Goal: Transaction & Acquisition: Obtain resource

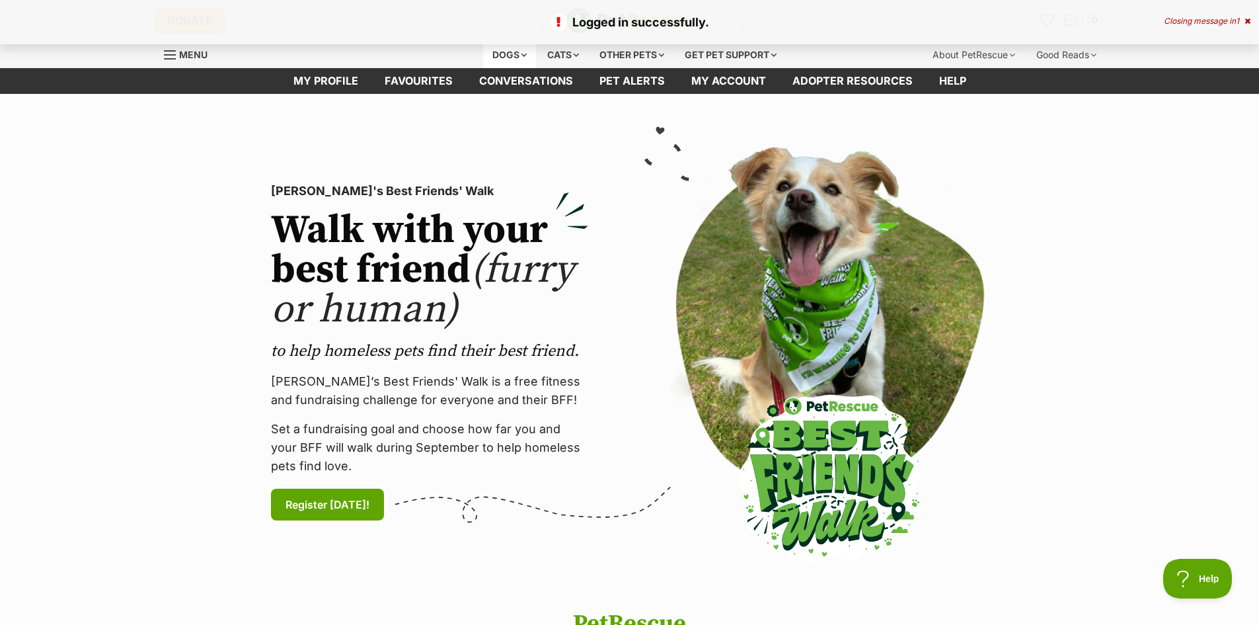
click at [507, 59] on div "Dogs" at bounding box center [509, 55] width 53 height 26
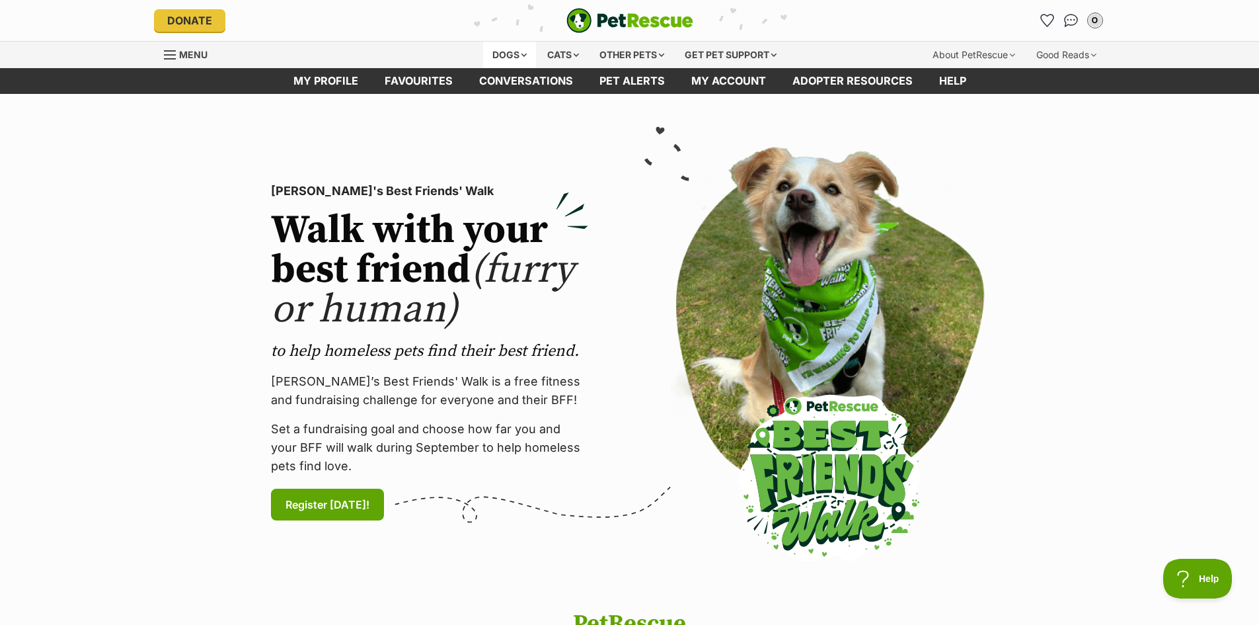
click at [504, 55] on div "Dogs" at bounding box center [509, 55] width 53 height 26
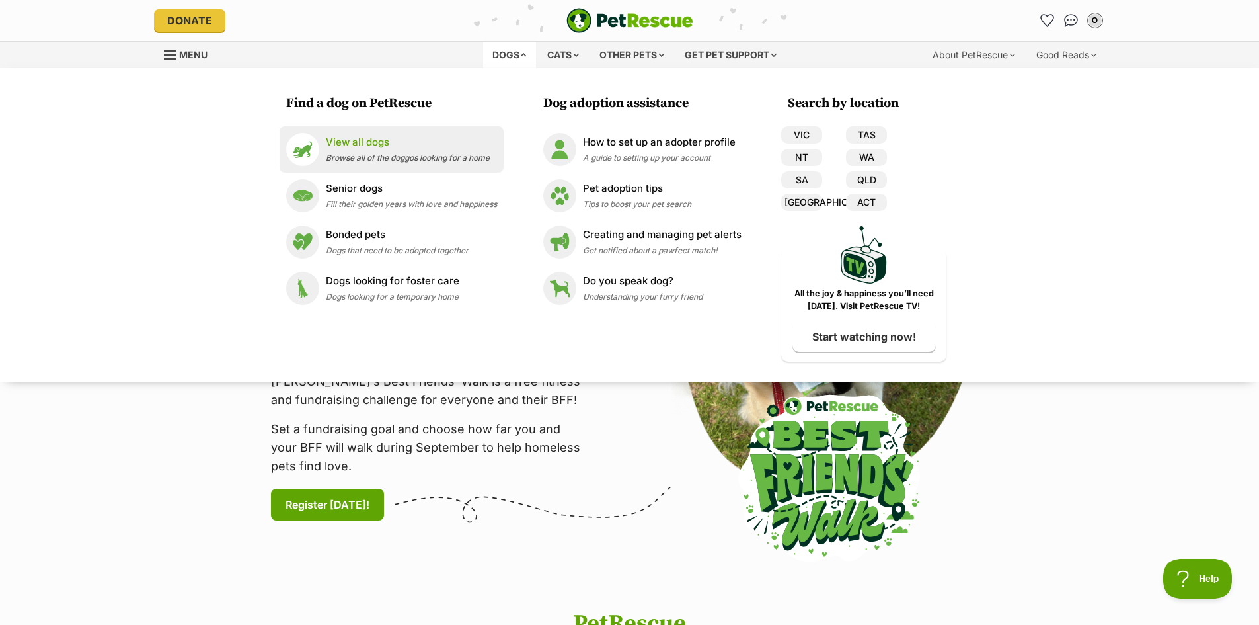
click at [399, 149] on p "View all dogs" at bounding box center [408, 142] width 164 height 15
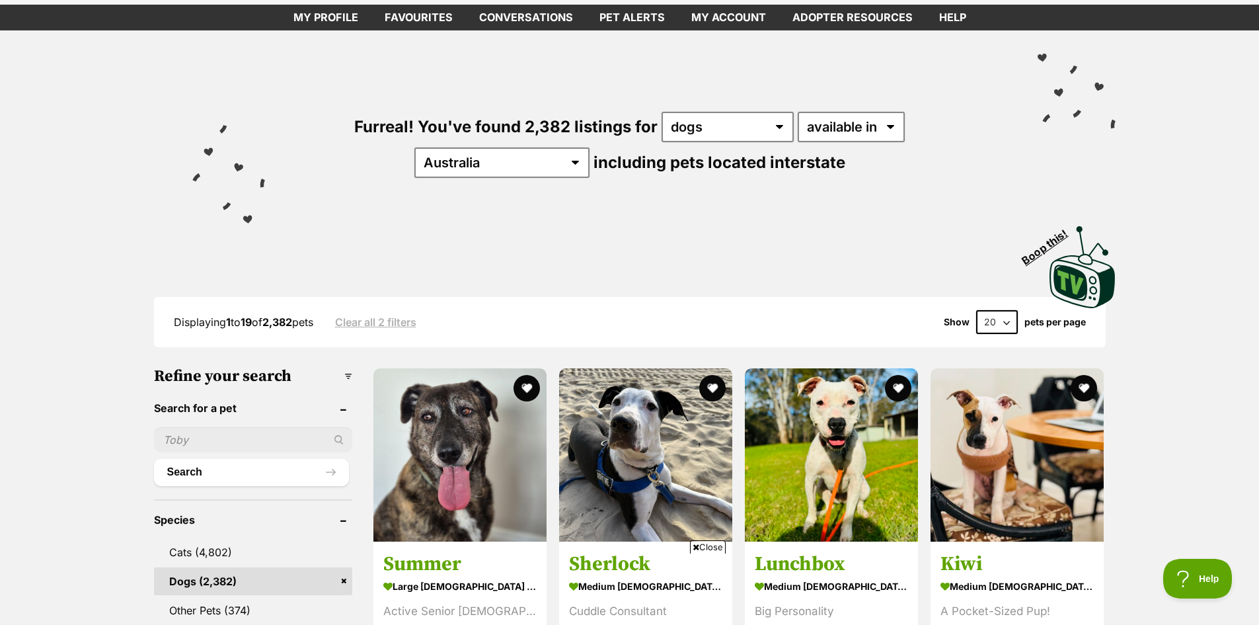
scroll to position [27, 0]
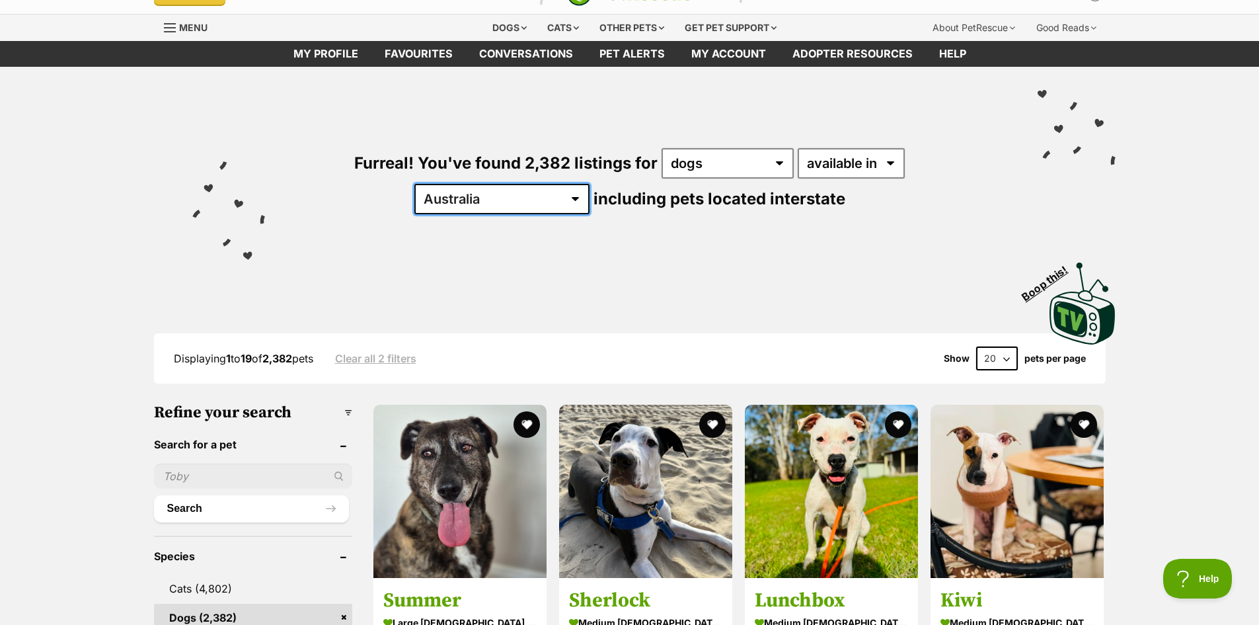
click at [590, 184] on select "Australia ACT NSW NT QLD SA TAS VIC WA" at bounding box center [501, 199] width 175 height 30
select select "VIC"
click at [590, 184] on select "Australia ACT NSW NT QLD SA TAS VIC WA" at bounding box center [501, 199] width 175 height 30
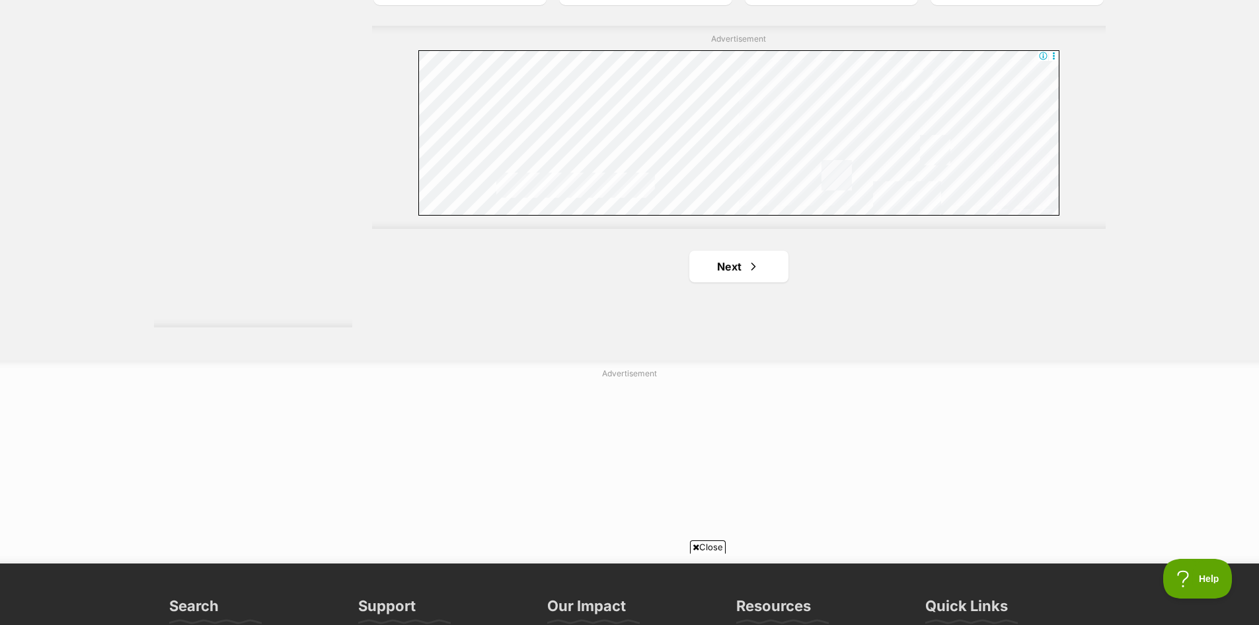
scroll to position [2446, 0]
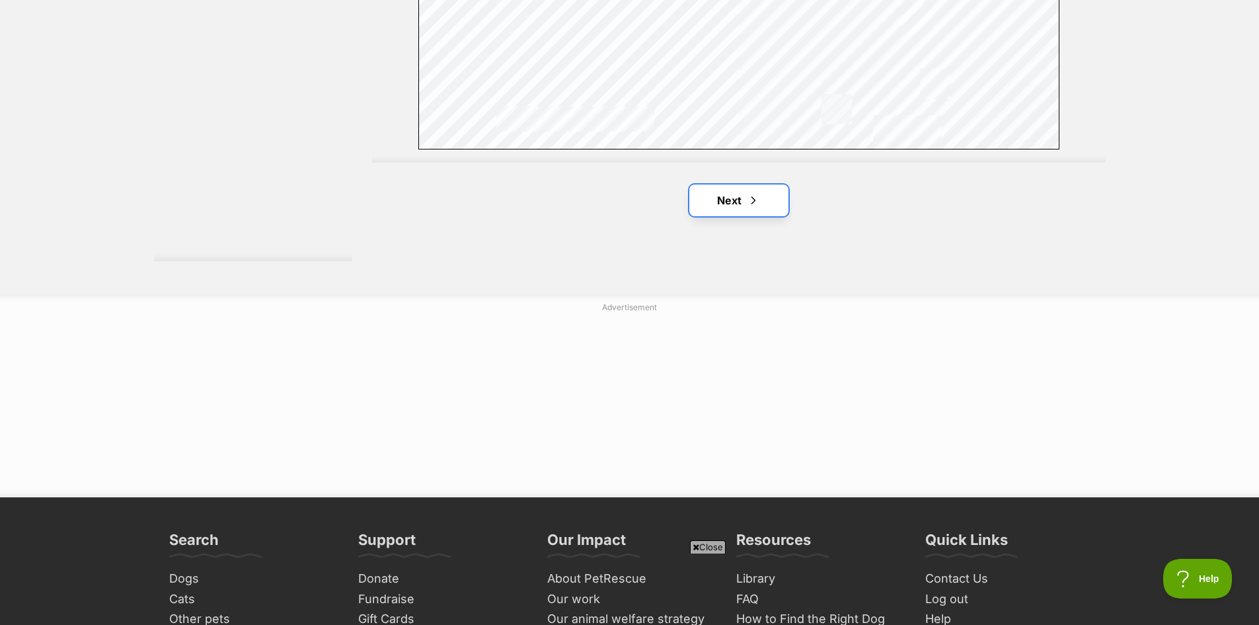
click at [747, 198] on span "Next page" at bounding box center [753, 200] width 13 height 16
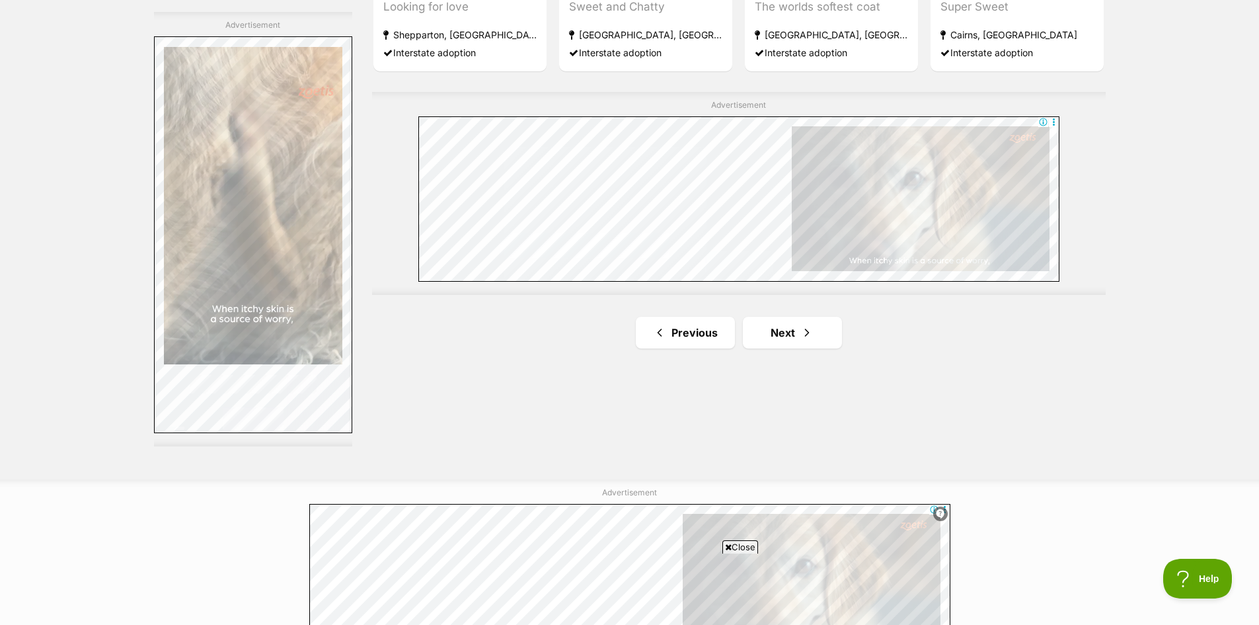
scroll to position [2380, 0]
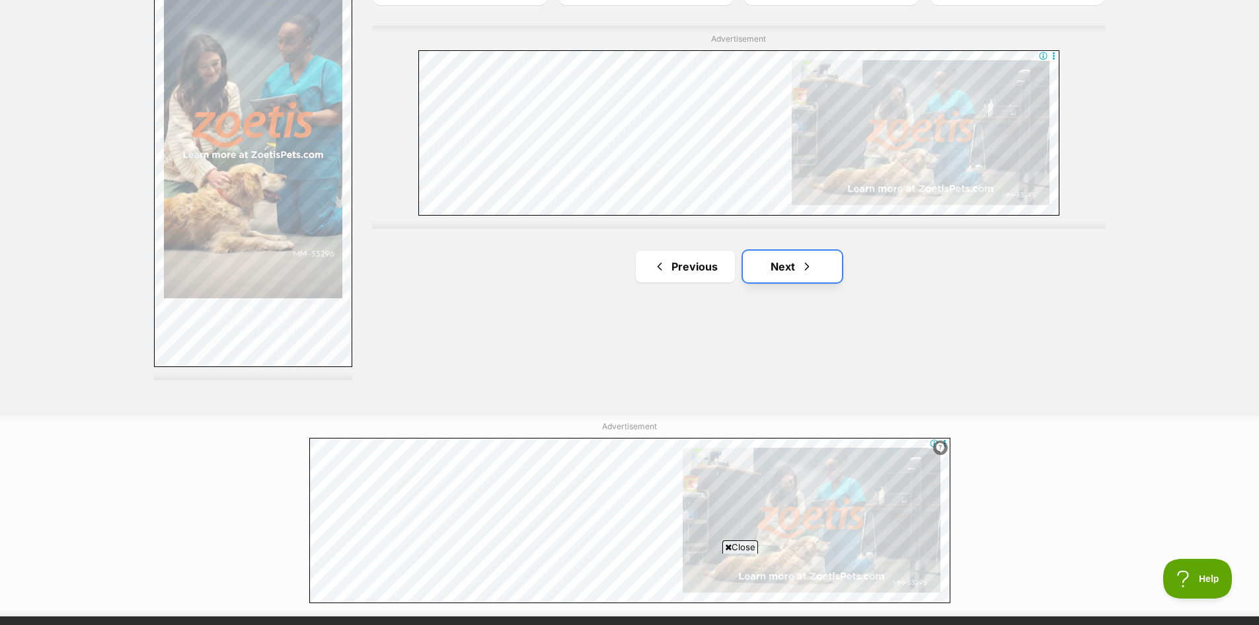
click at [787, 272] on link "Next" at bounding box center [792, 267] width 99 height 32
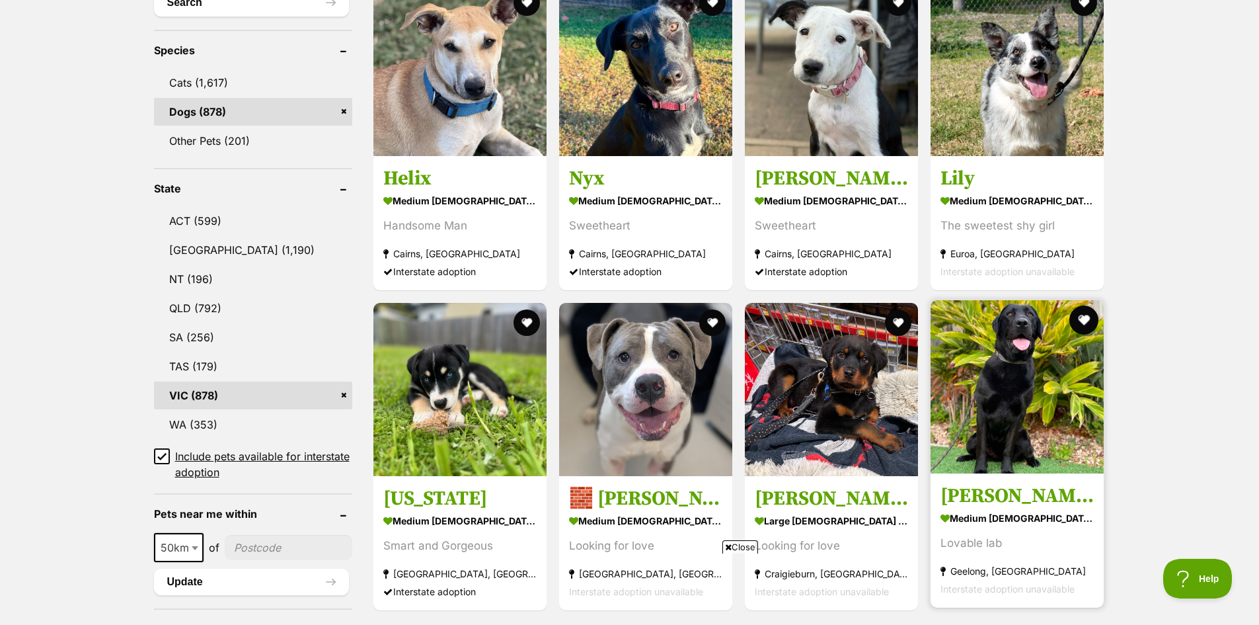
click at [1086, 319] on button "favourite" at bounding box center [1084, 319] width 29 height 29
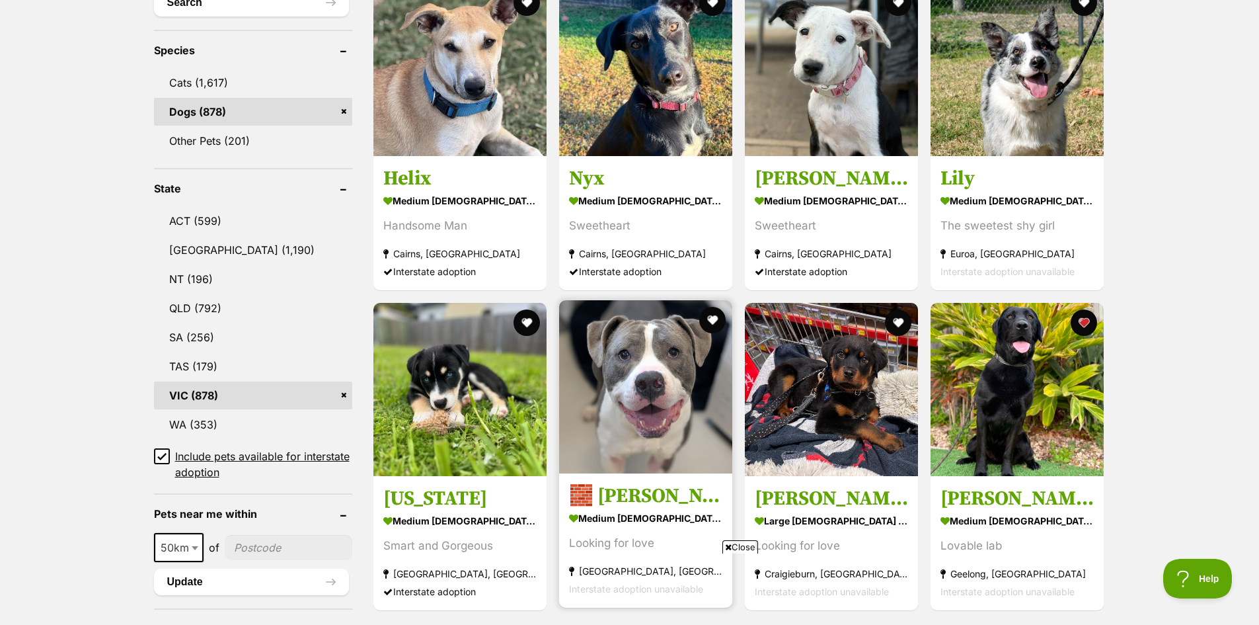
scroll to position [595, 0]
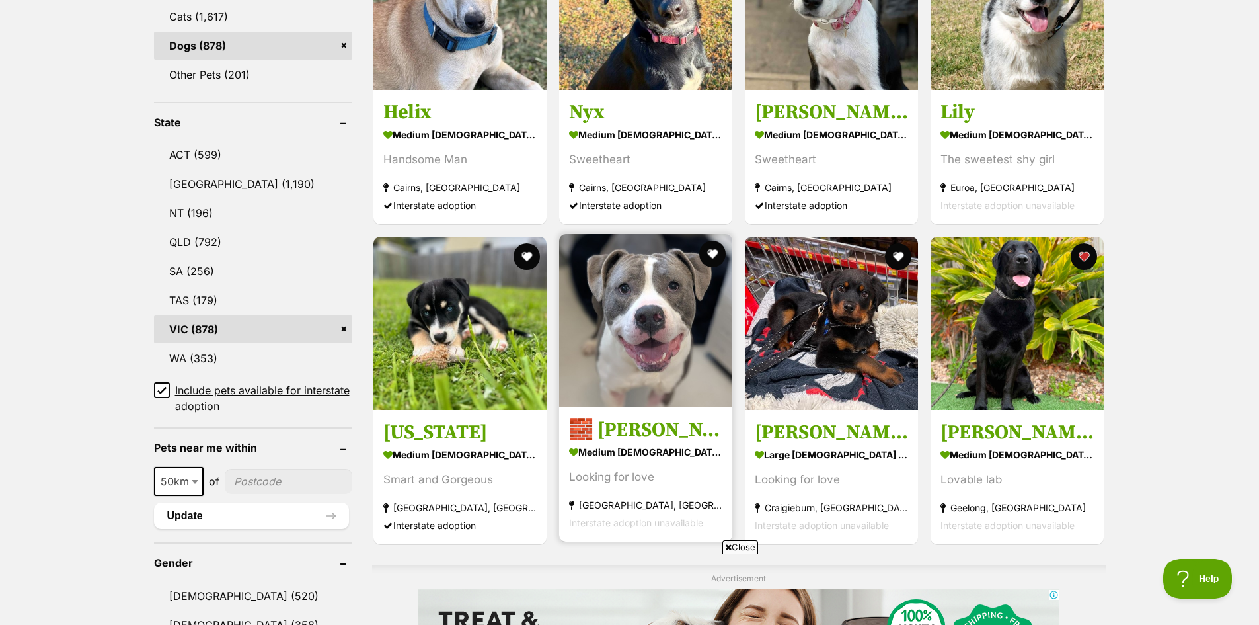
click at [662, 332] on img at bounding box center [645, 320] width 173 height 173
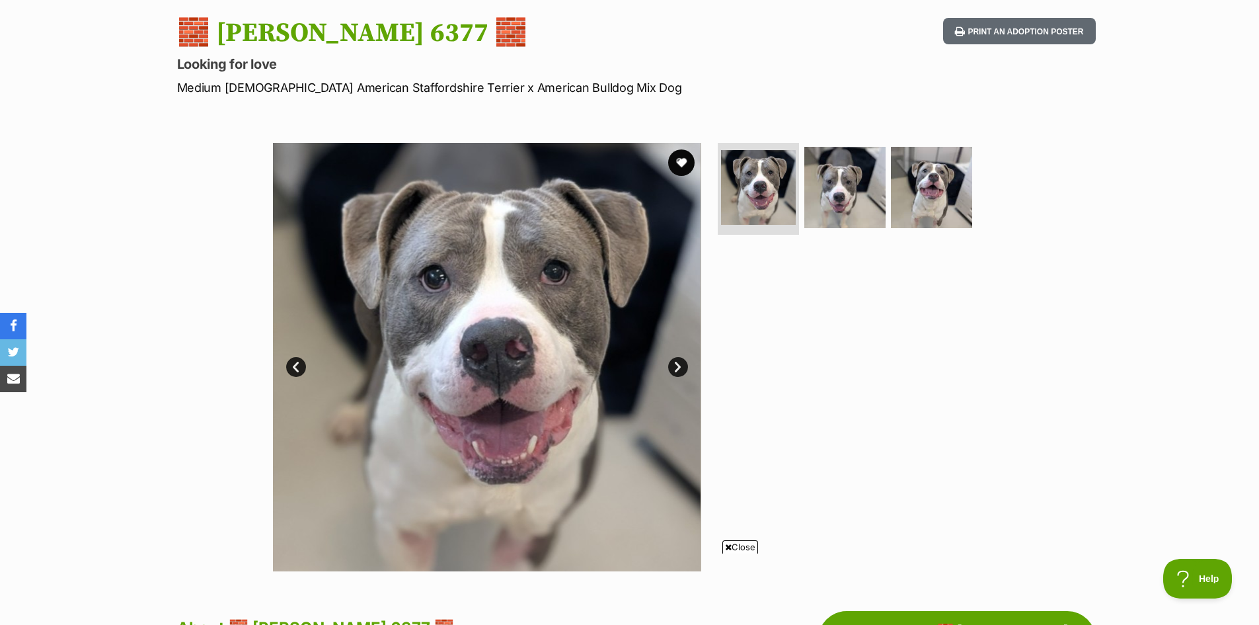
click at [689, 369] on img at bounding box center [487, 357] width 428 height 428
click at [678, 365] on link "Next" at bounding box center [678, 367] width 20 height 20
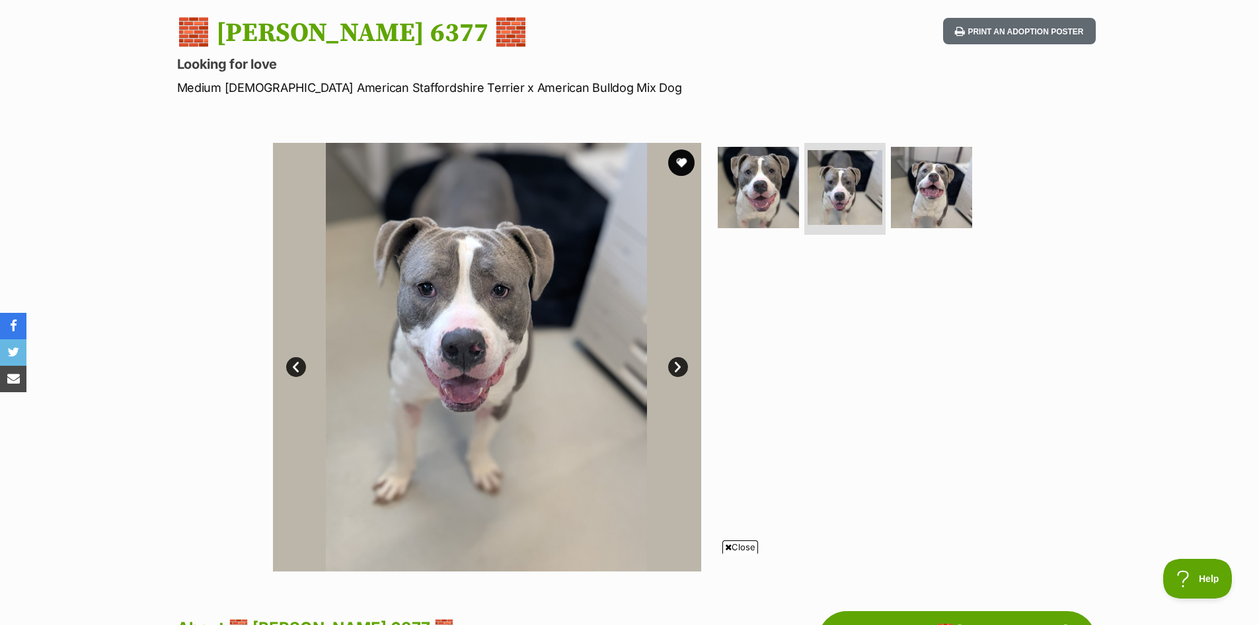
click at [678, 365] on link "Next" at bounding box center [678, 367] width 20 height 20
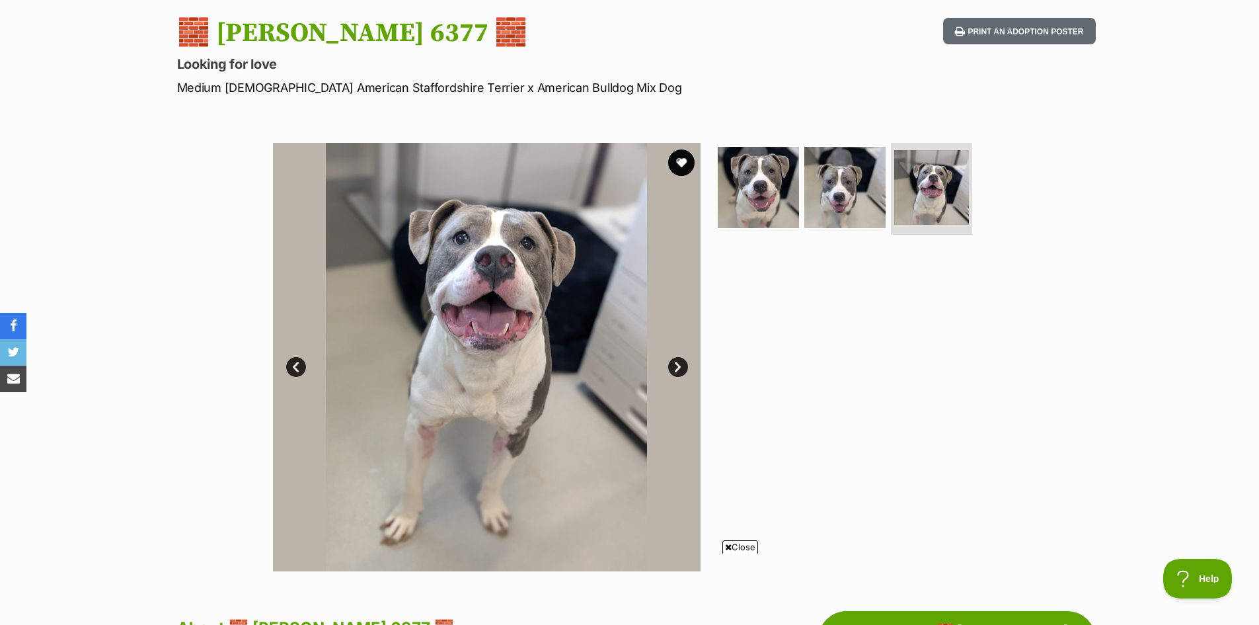
click at [678, 365] on link "Next" at bounding box center [678, 367] width 20 height 20
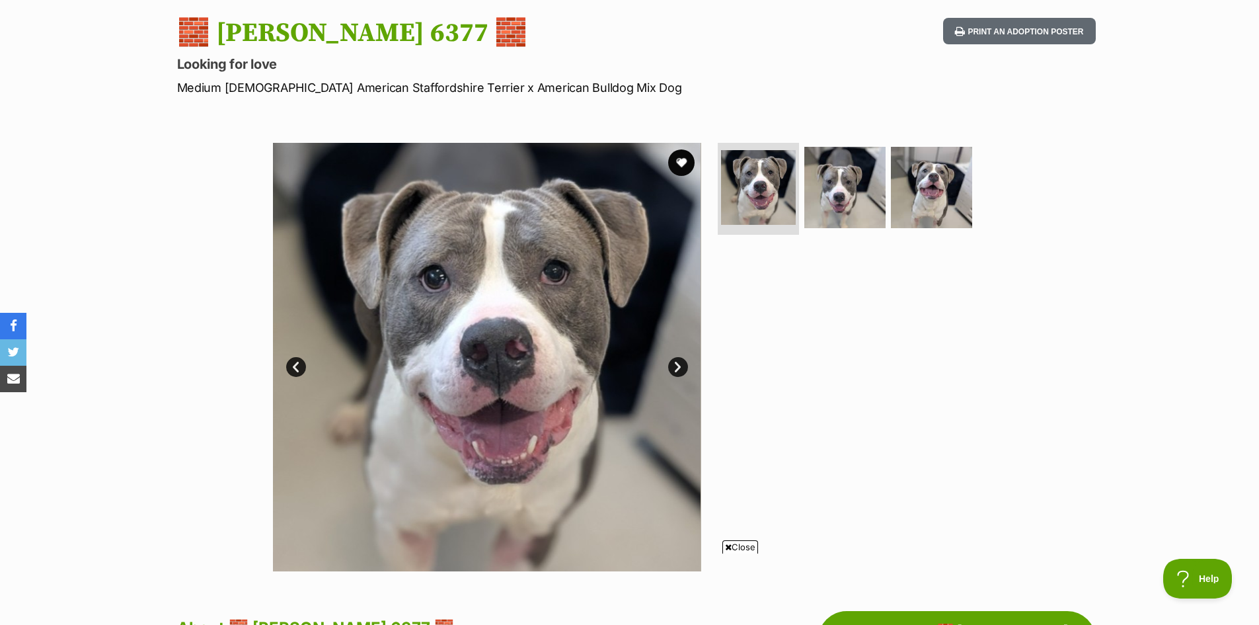
scroll to position [529, 0]
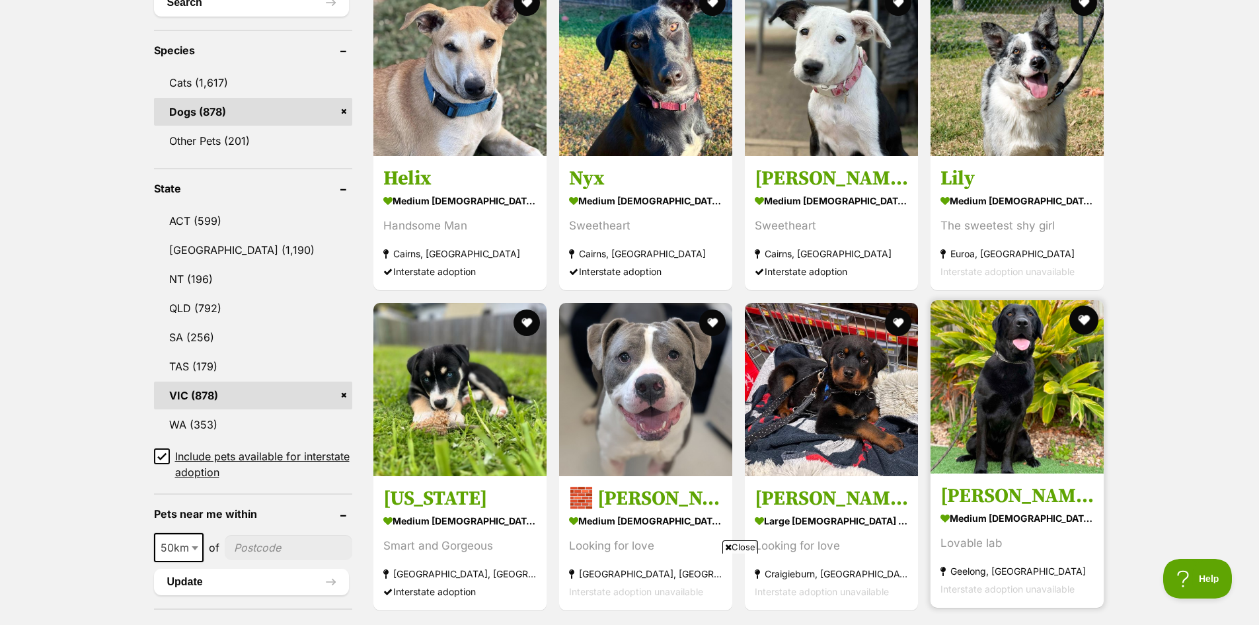
click at [1083, 321] on button "favourite" at bounding box center [1084, 319] width 29 height 29
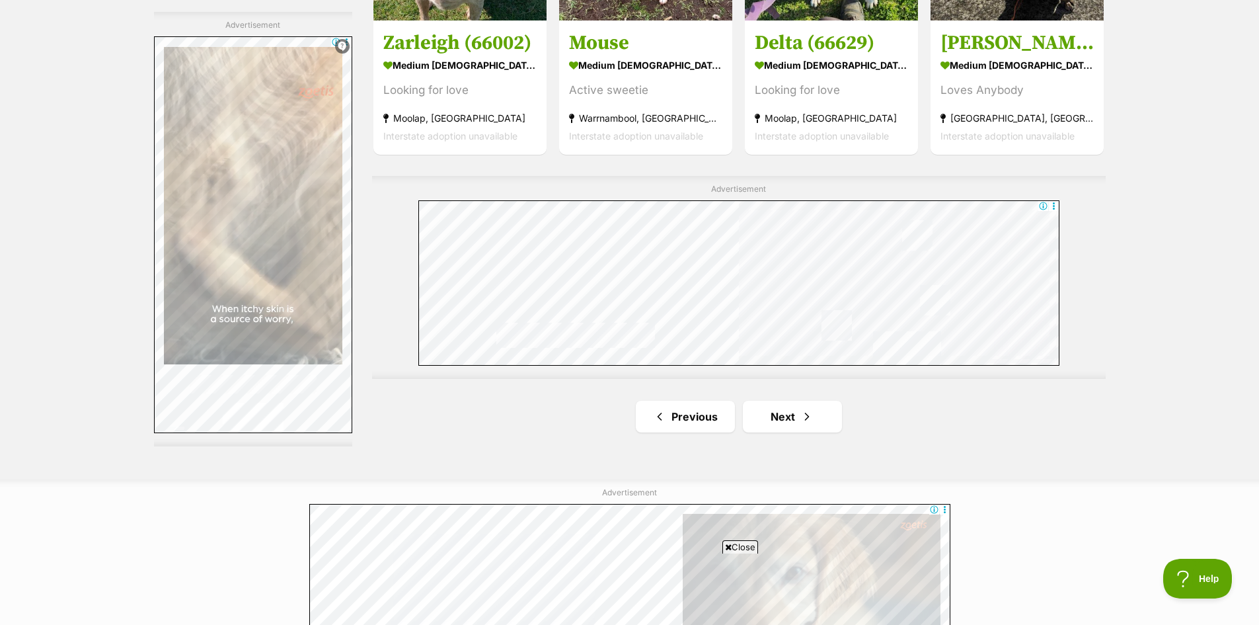
scroll to position [2380, 0]
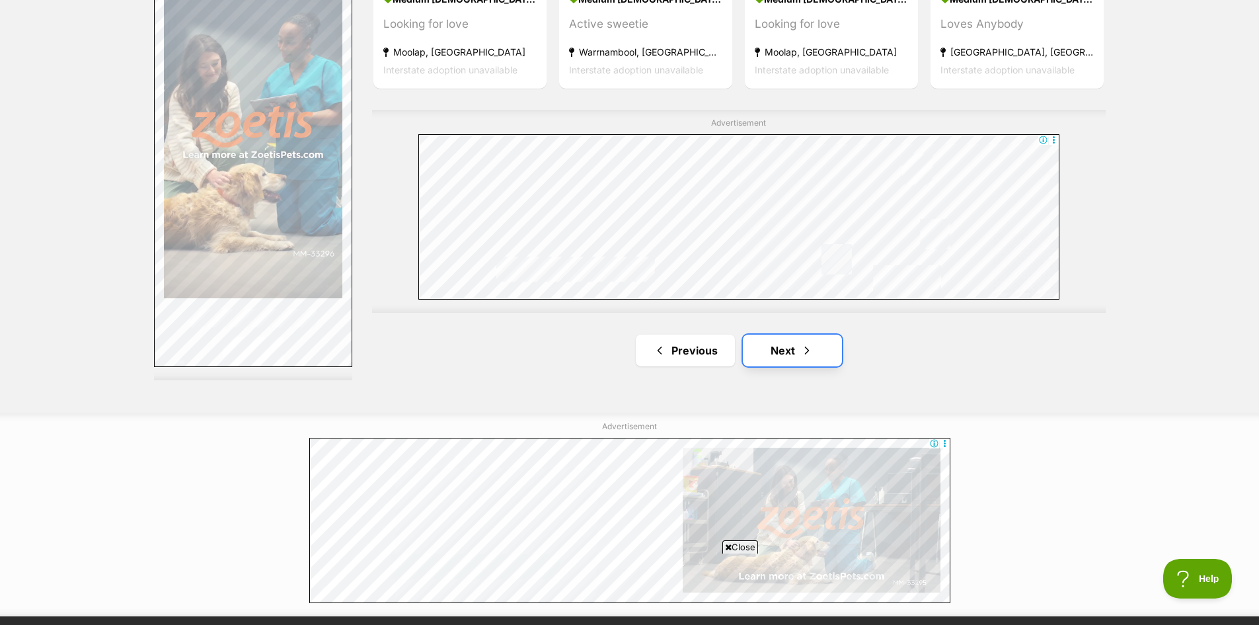
click at [802, 350] on span "Next page" at bounding box center [807, 350] width 13 height 16
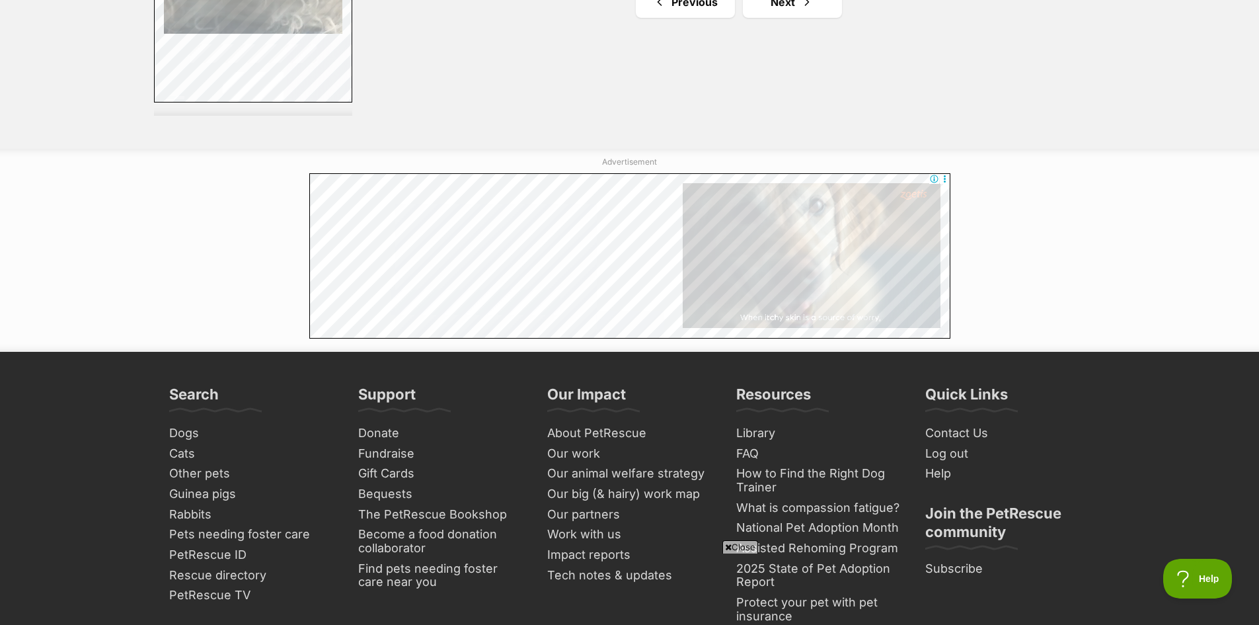
scroll to position [2578, 0]
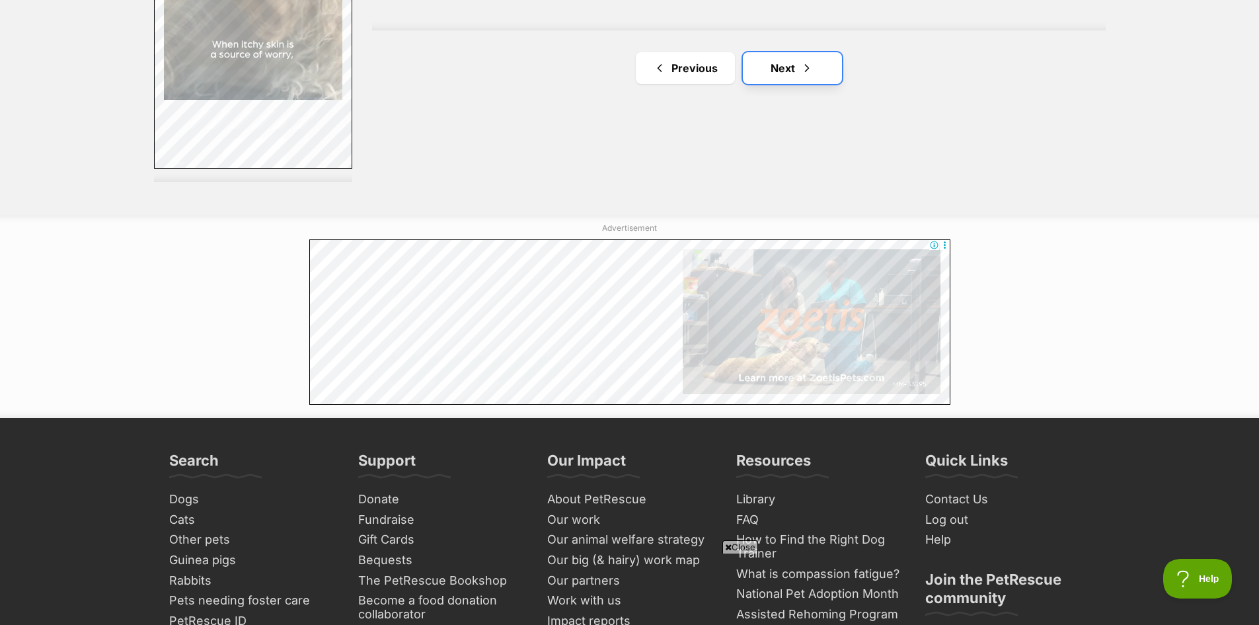
click at [793, 59] on link "Next" at bounding box center [792, 68] width 99 height 32
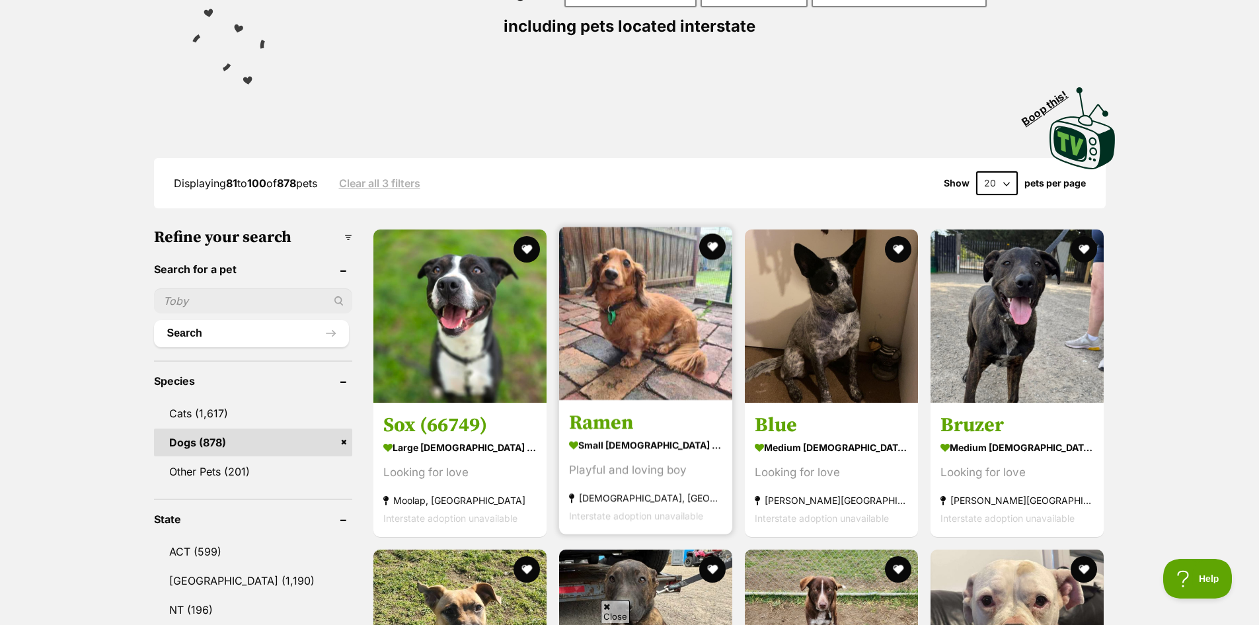
click at [668, 348] on img at bounding box center [645, 313] width 173 height 173
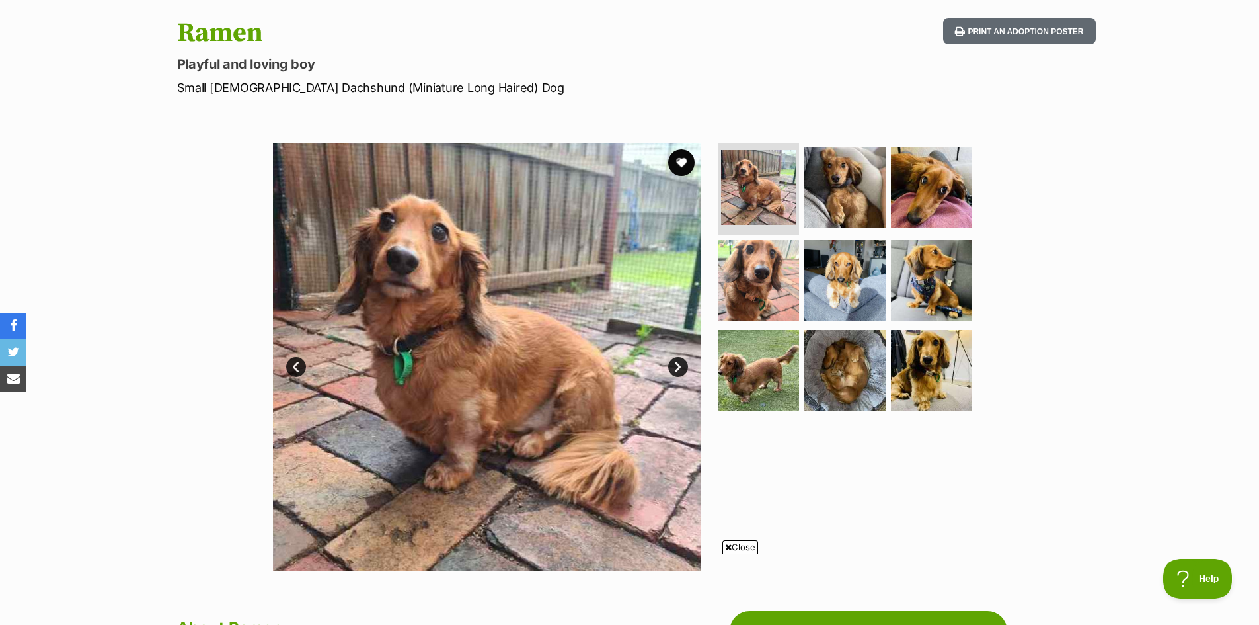
click at [680, 366] on link "Next" at bounding box center [678, 367] width 20 height 20
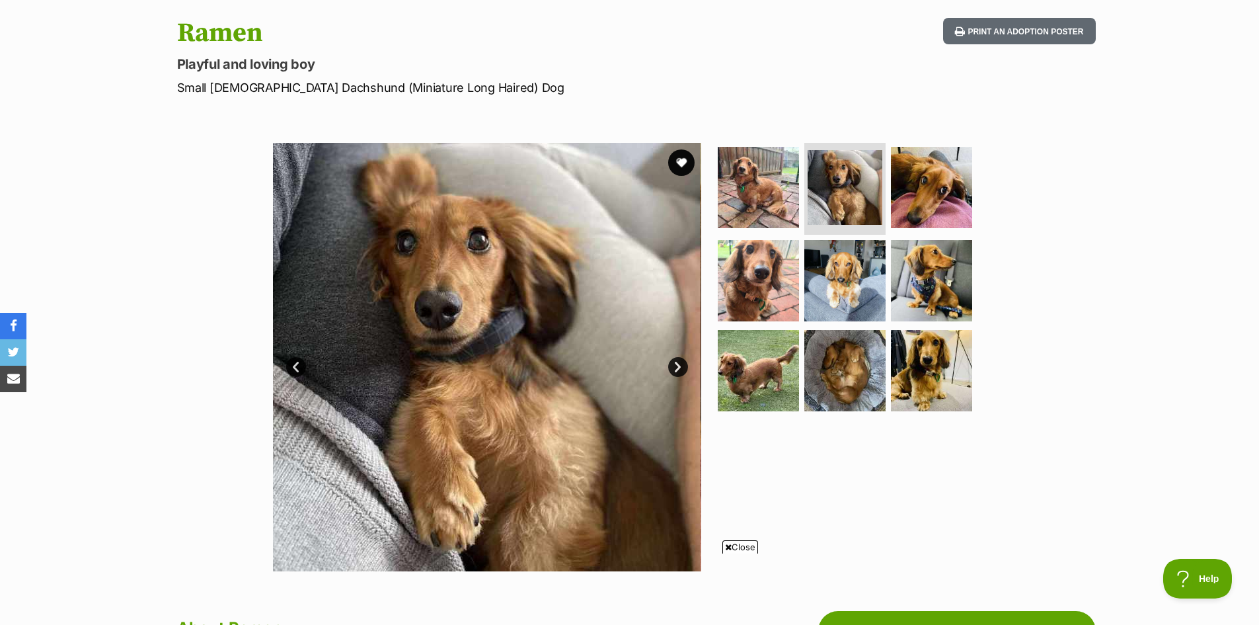
click at [679, 371] on link "Next" at bounding box center [678, 367] width 20 height 20
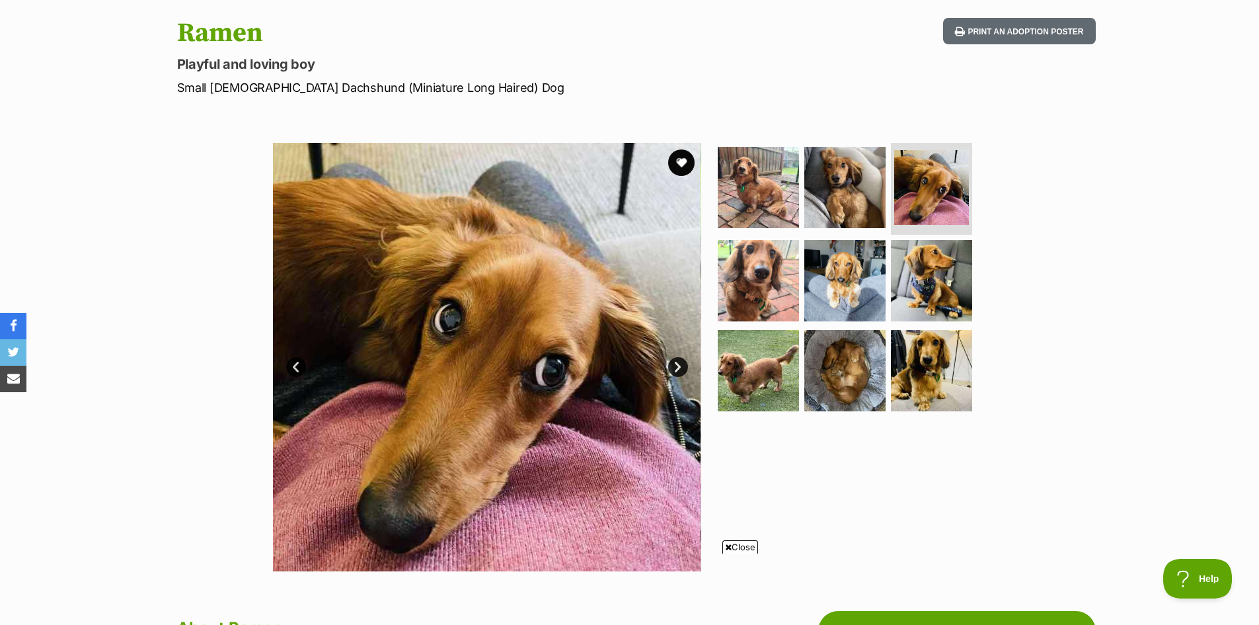
click at [679, 371] on link "Next" at bounding box center [678, 367] width 20 height 20
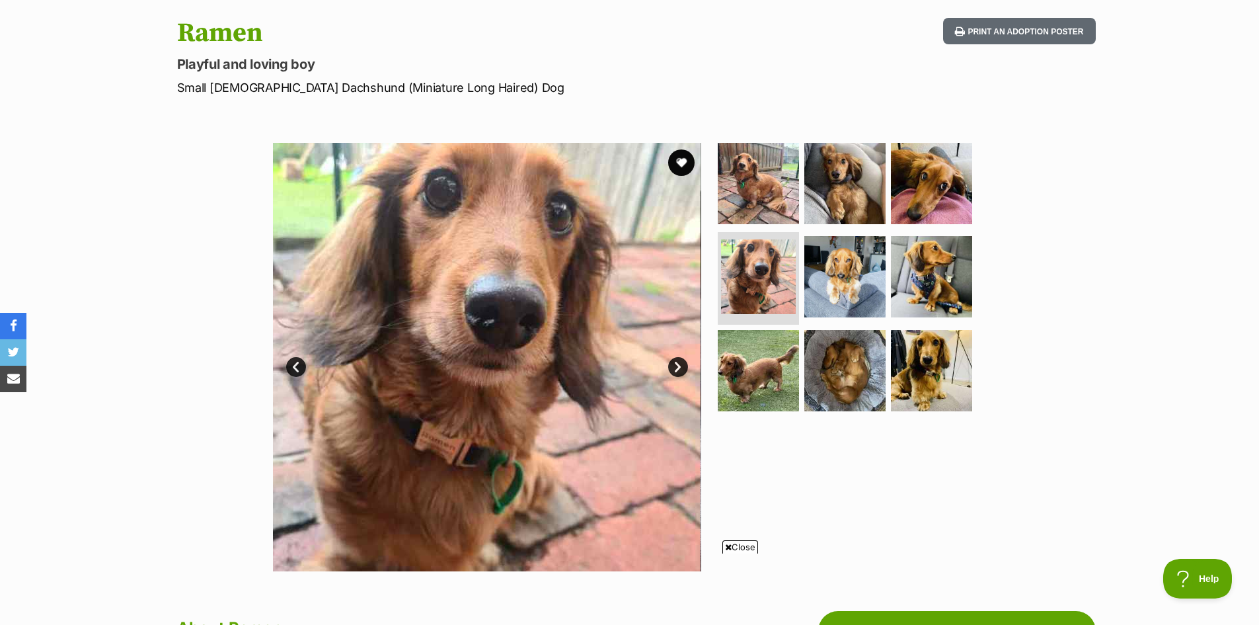
click at [679, 371] on link "Next" at bounding box center [678, 367] width 20 height 20
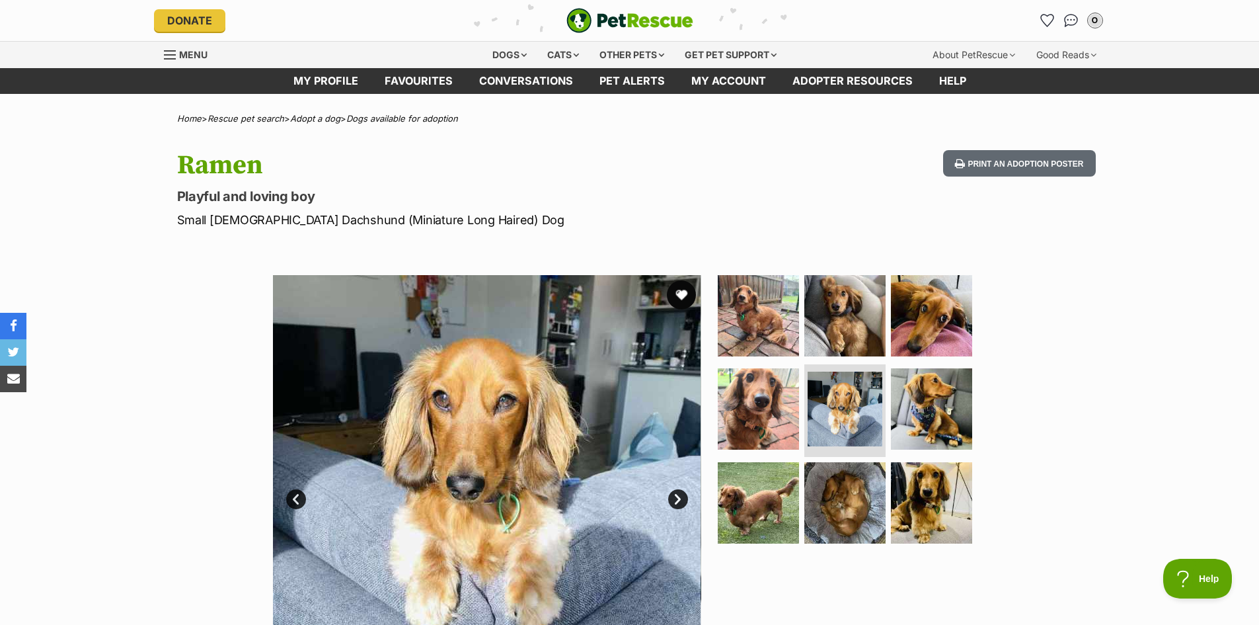
click at [690, 292] on button "favourite" at bounding box center [681, 294] width 29 height 29
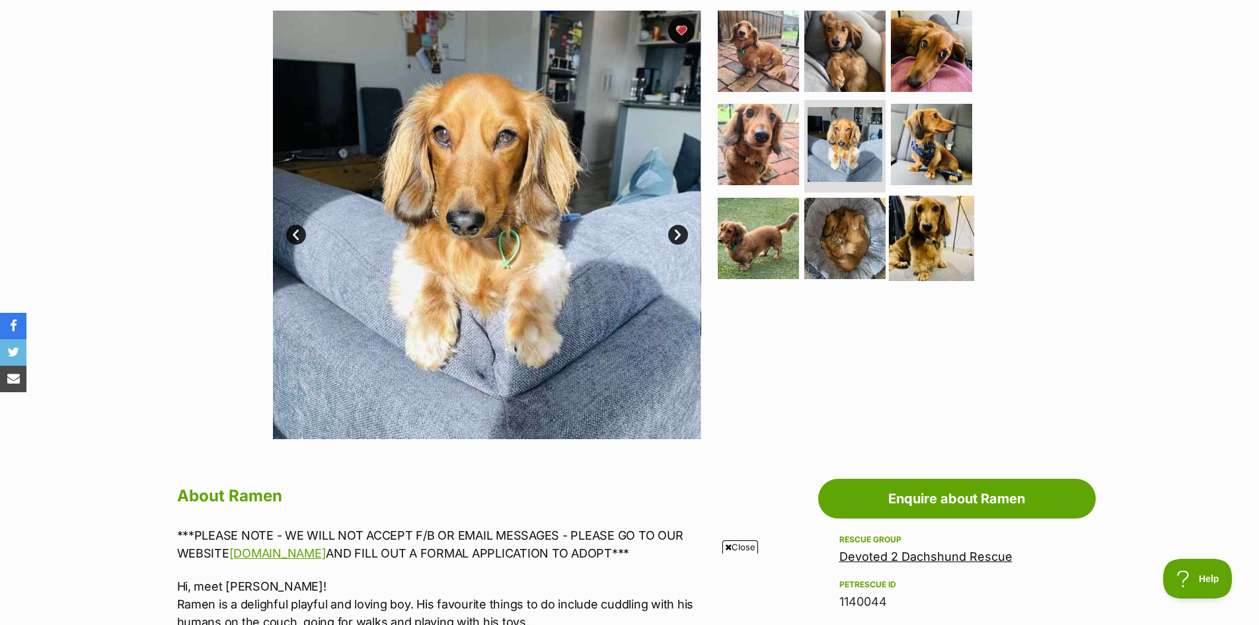
click at [928, 245] on img at bounding box center [931, 238] width 85 height 85
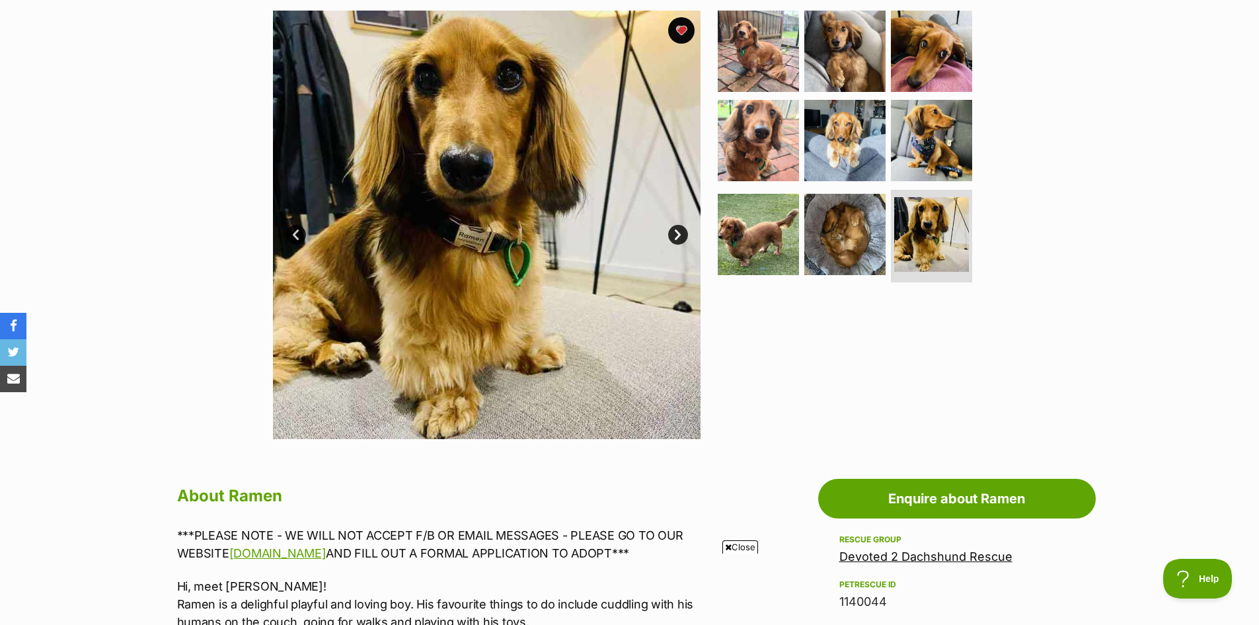
scroll to position [132, 0]
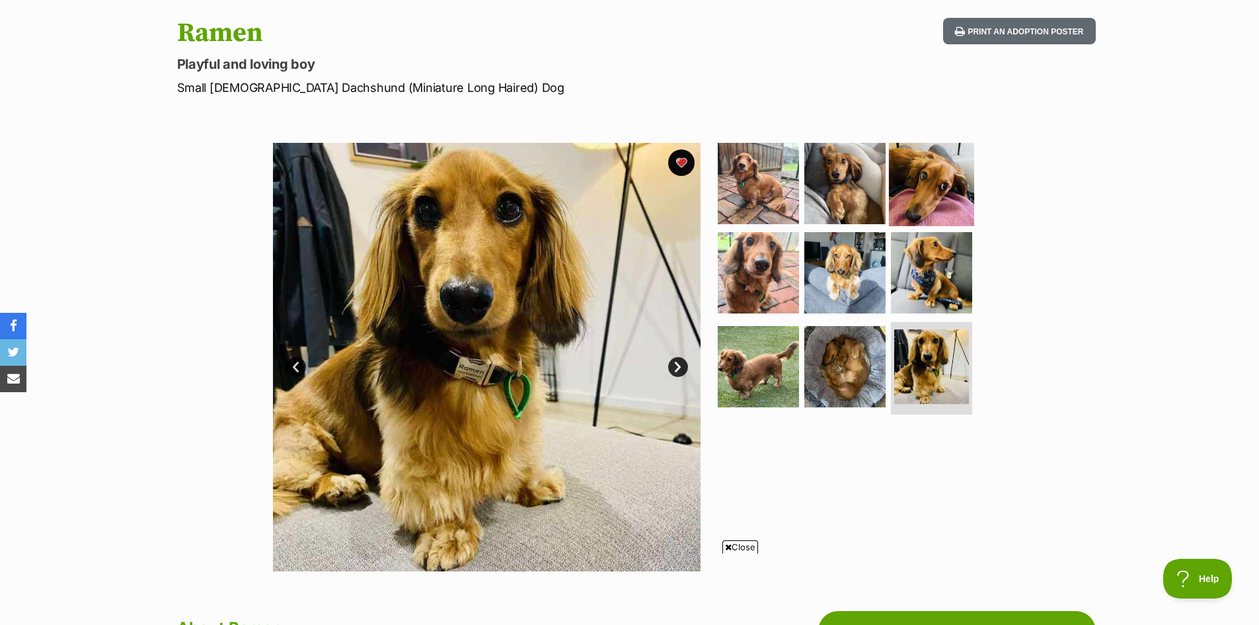
click at [929, 210] on img at bounding box center [931, 182] width 85 height 85
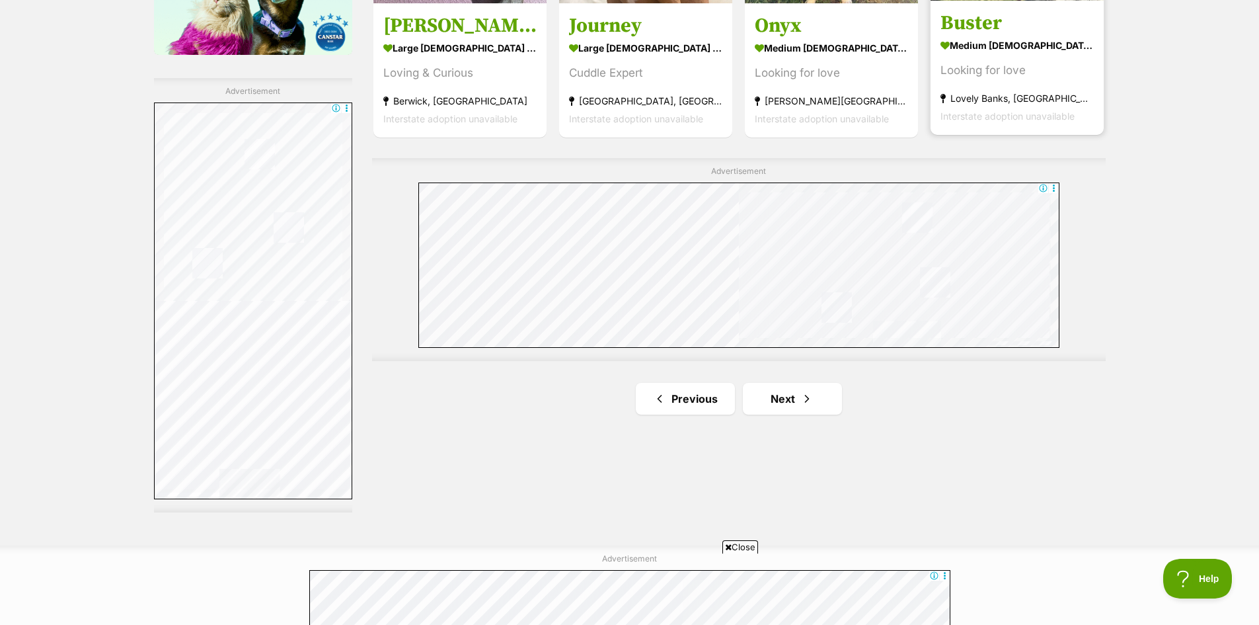
scroll to position [2578, 0]
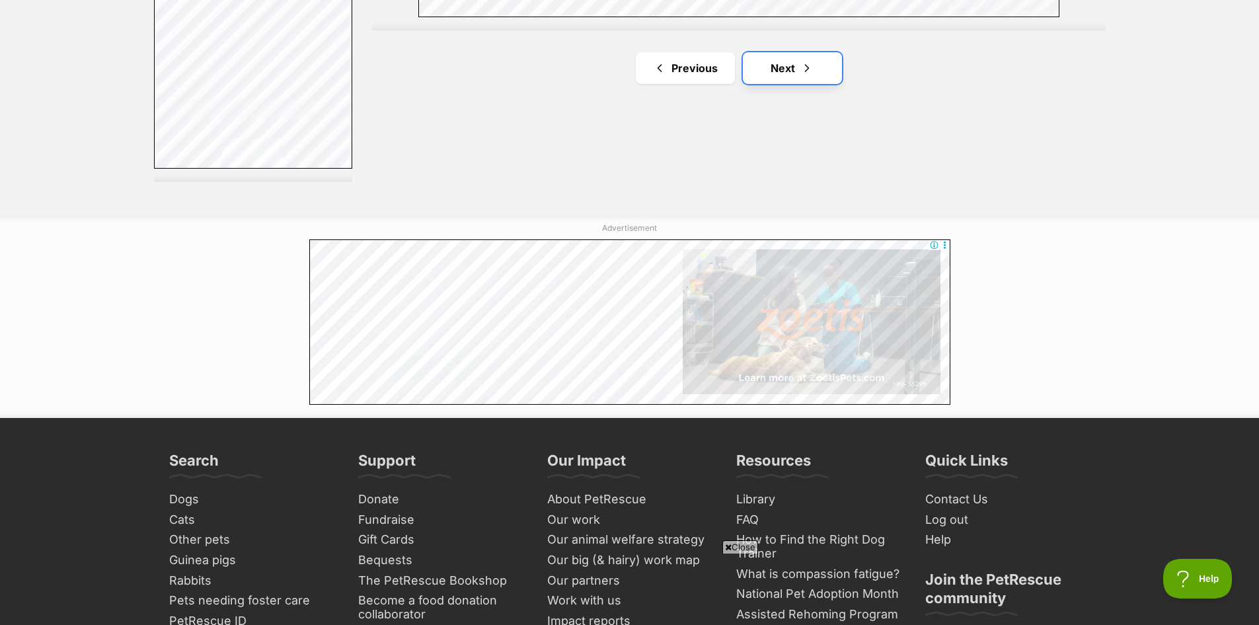
click at [793, 73] on link "Next" at bounding box center [792, 68] width 99 height 32
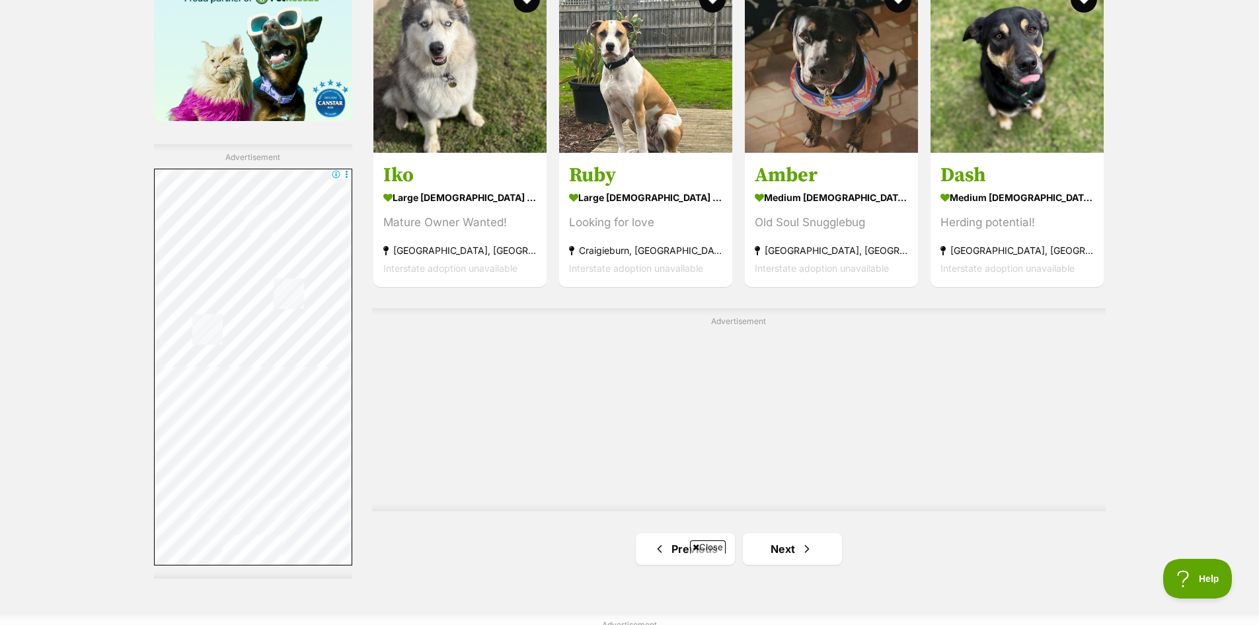
scroll to position [2314, 0]
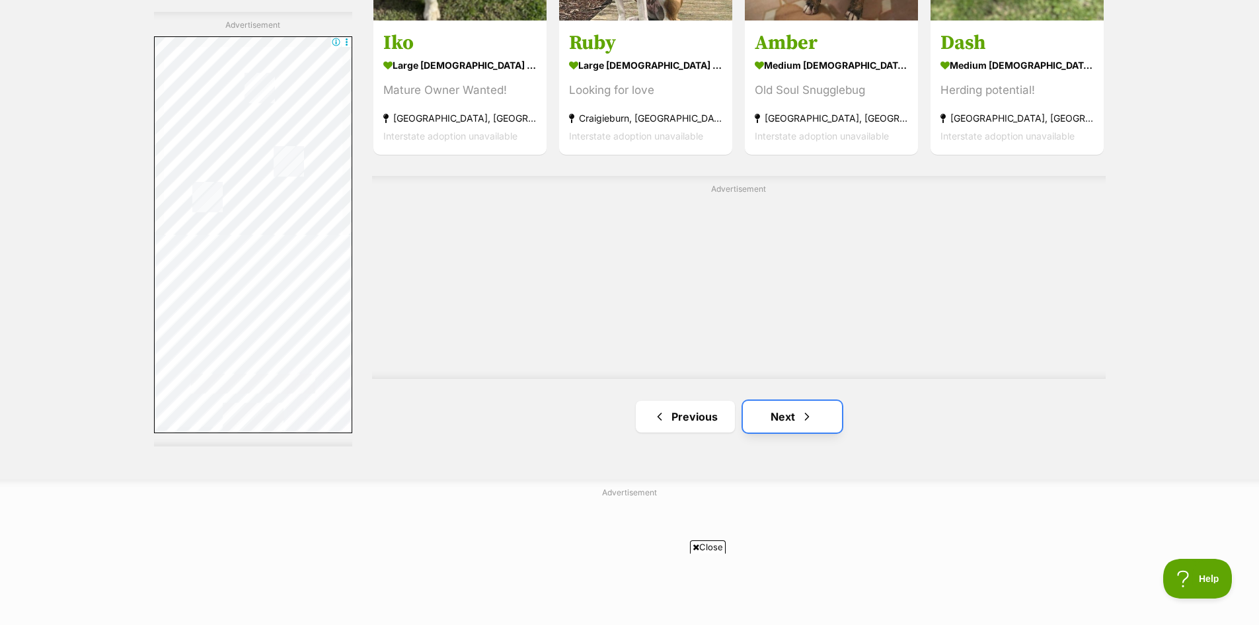
click at [784, 416] on link "Next" at bounding box center [792, 417] width 99 height 32
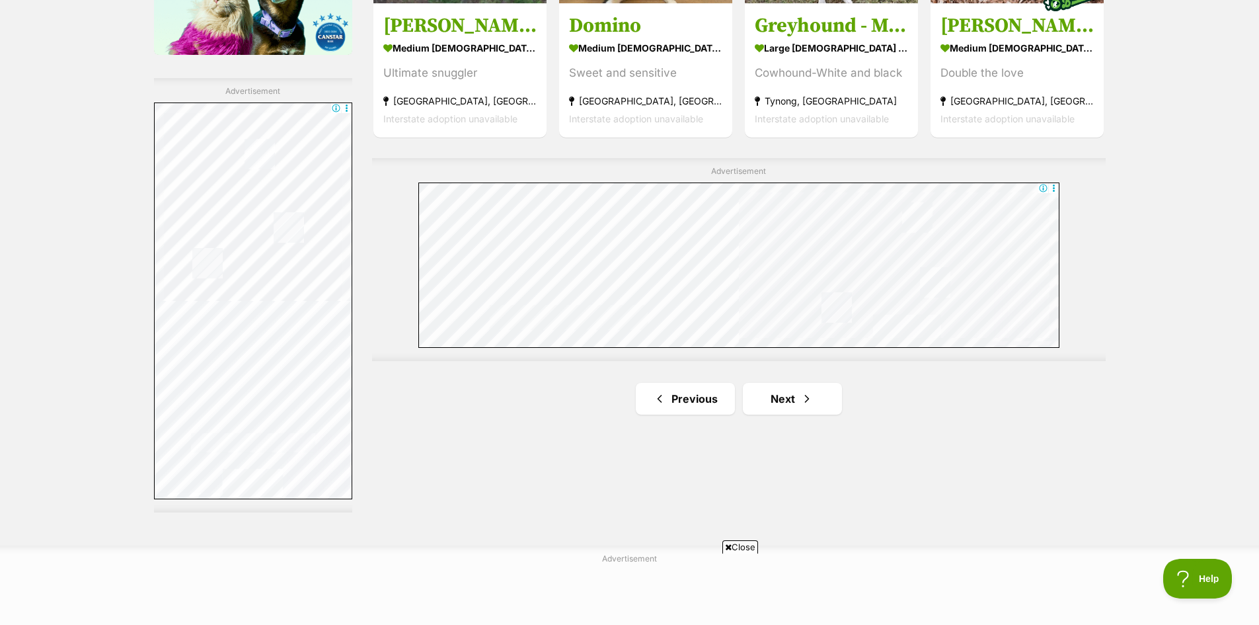
scroll to position [2446, 0]
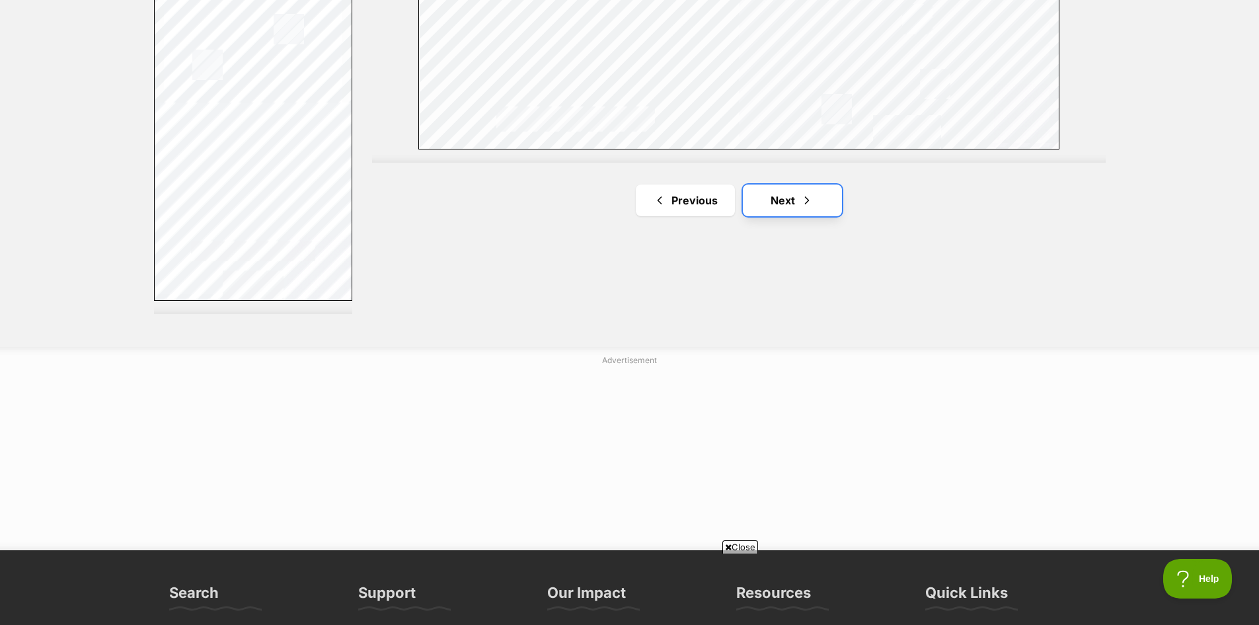
click at [793, 206] on link "Next" at bounding box center [792, 200] width 99 height 32
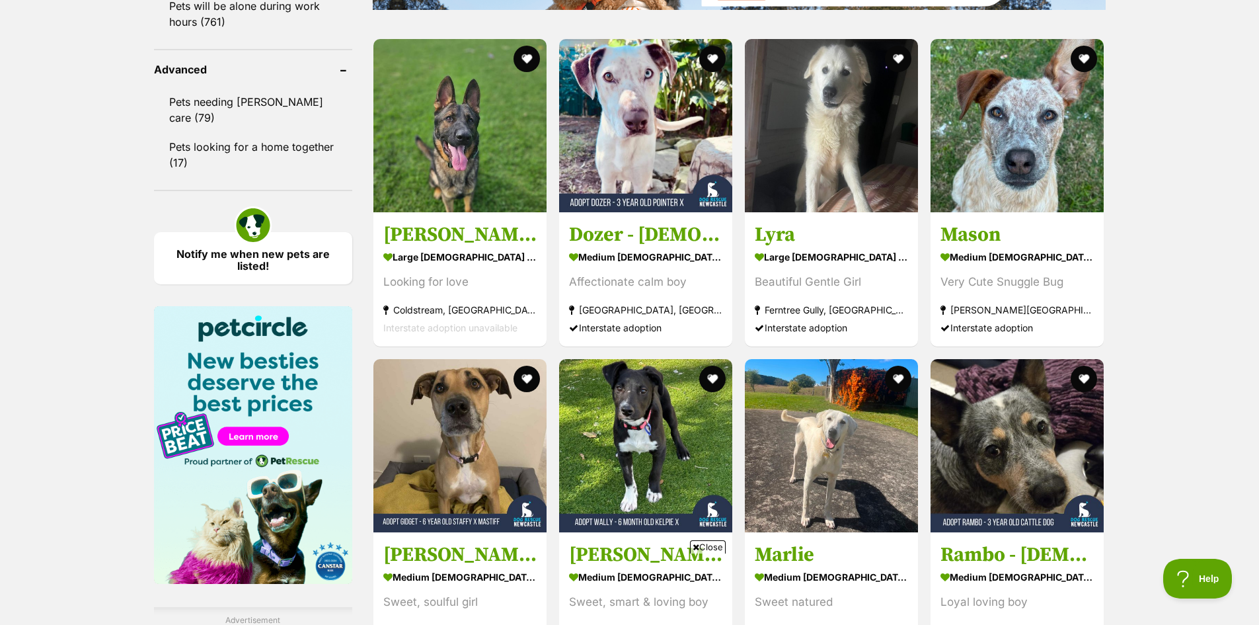
scroll to position [1851, 0]
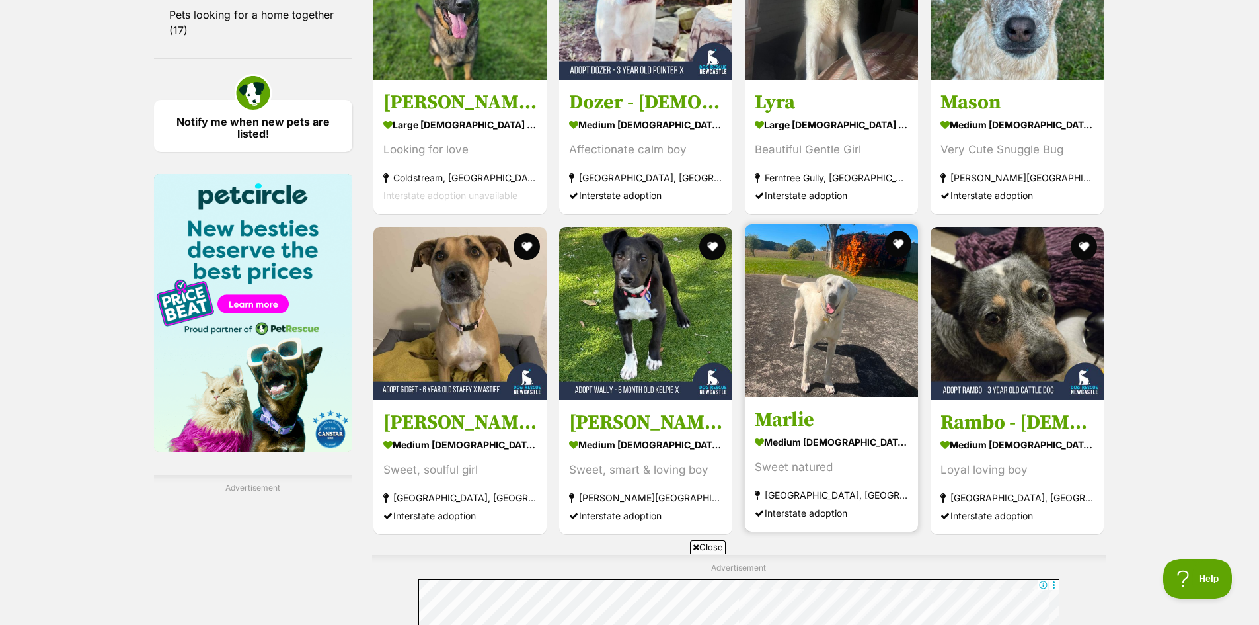
click at [865, 354] on img at bounding box center [831, 310] width 173 height 173
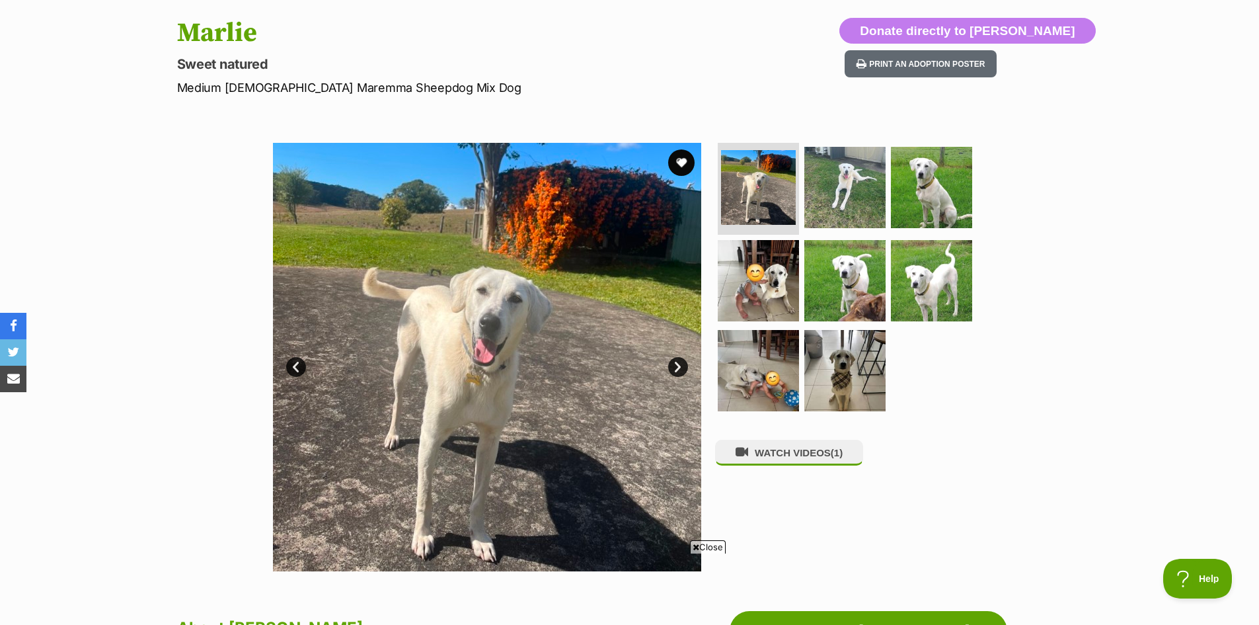
click at [681, 360] on link "Next" at bounding box center [678, 367] width 20 height 20
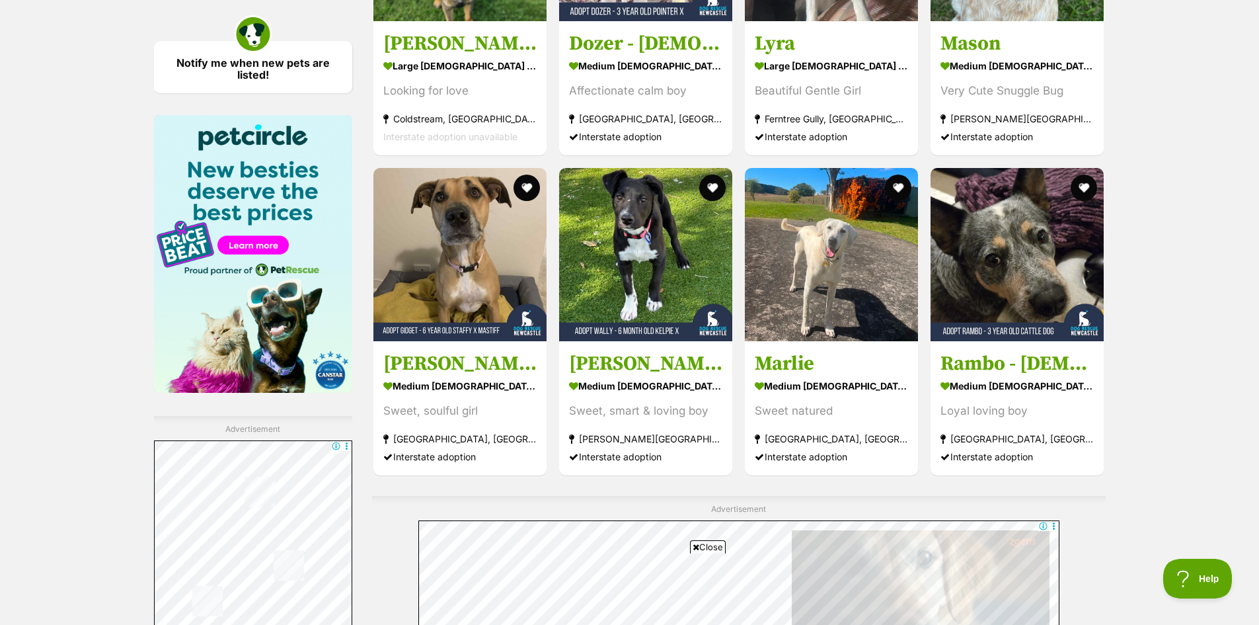
scroll to position [2108, 0]
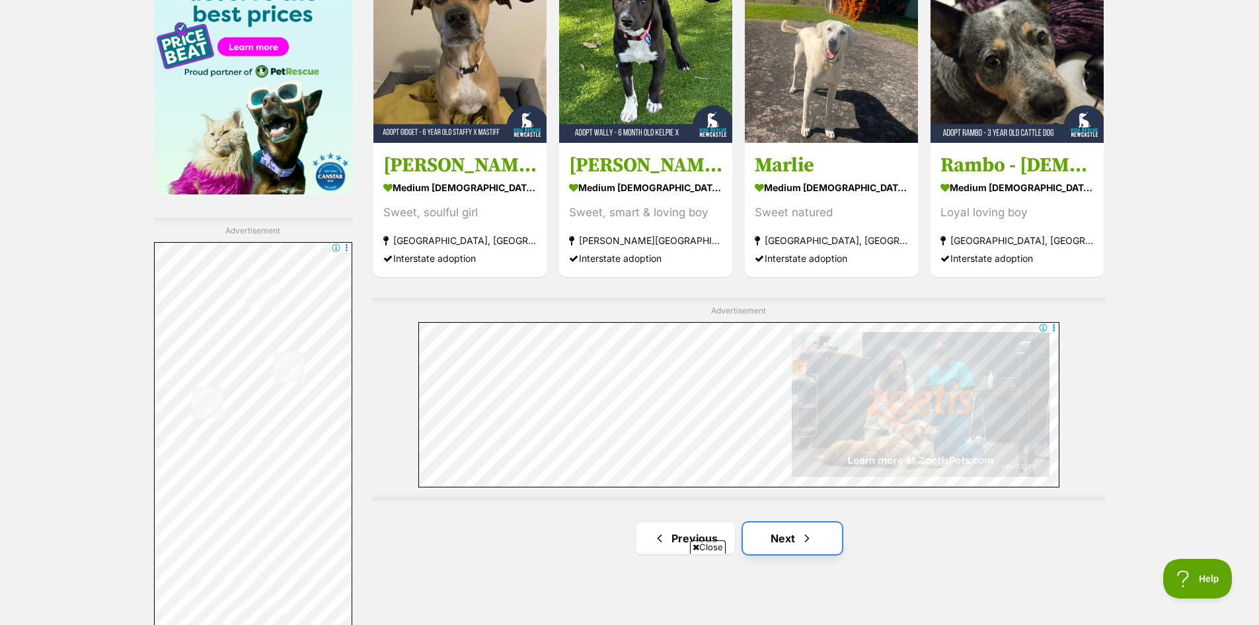
click at [791, 522] on link "Next" at bounding box center [792, 538] width 99 height 32
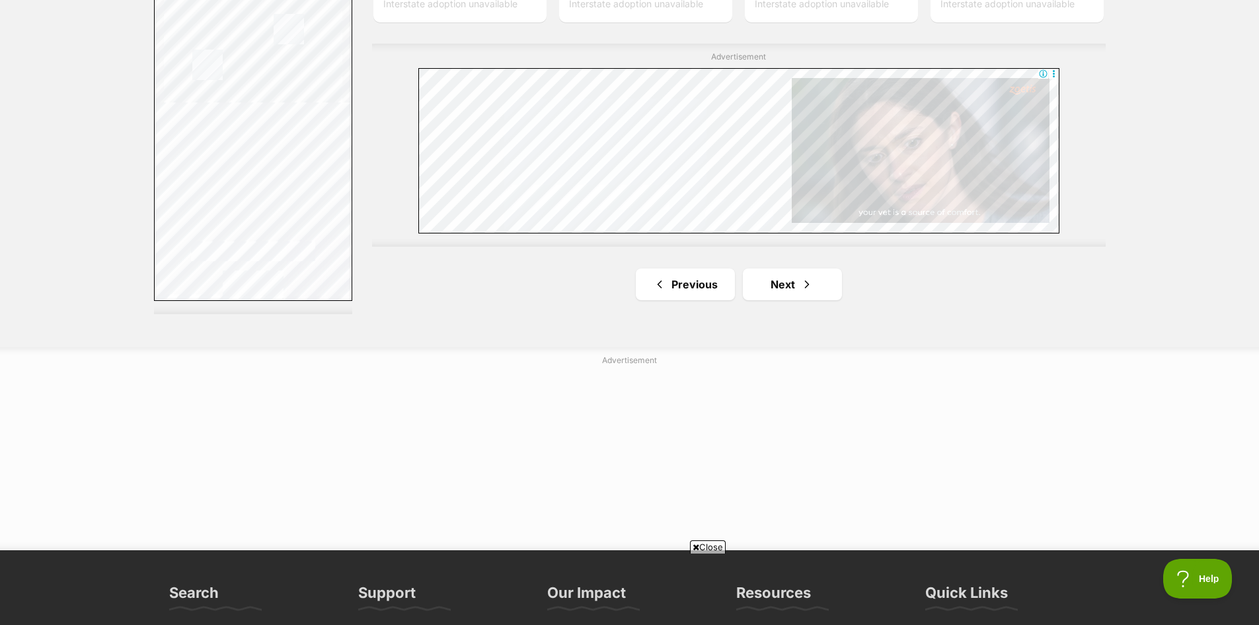
scroll to position [2361, 0]
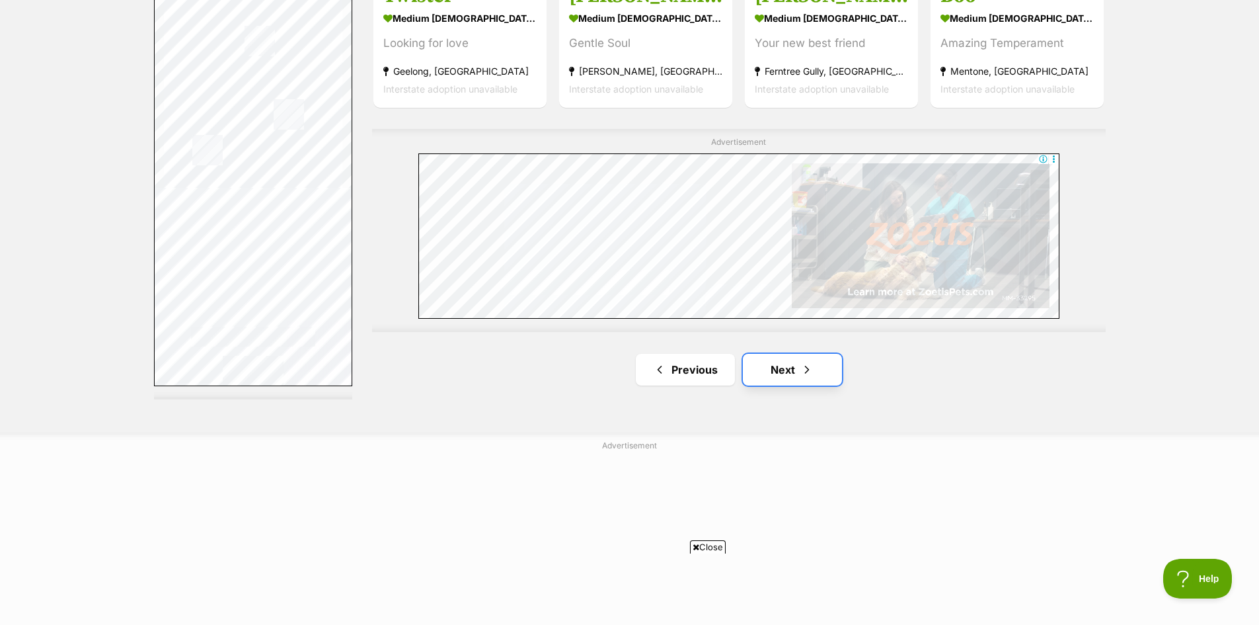
click at [816, 380] on link "Next" at bounding box center [792, 370] width 99 height 32
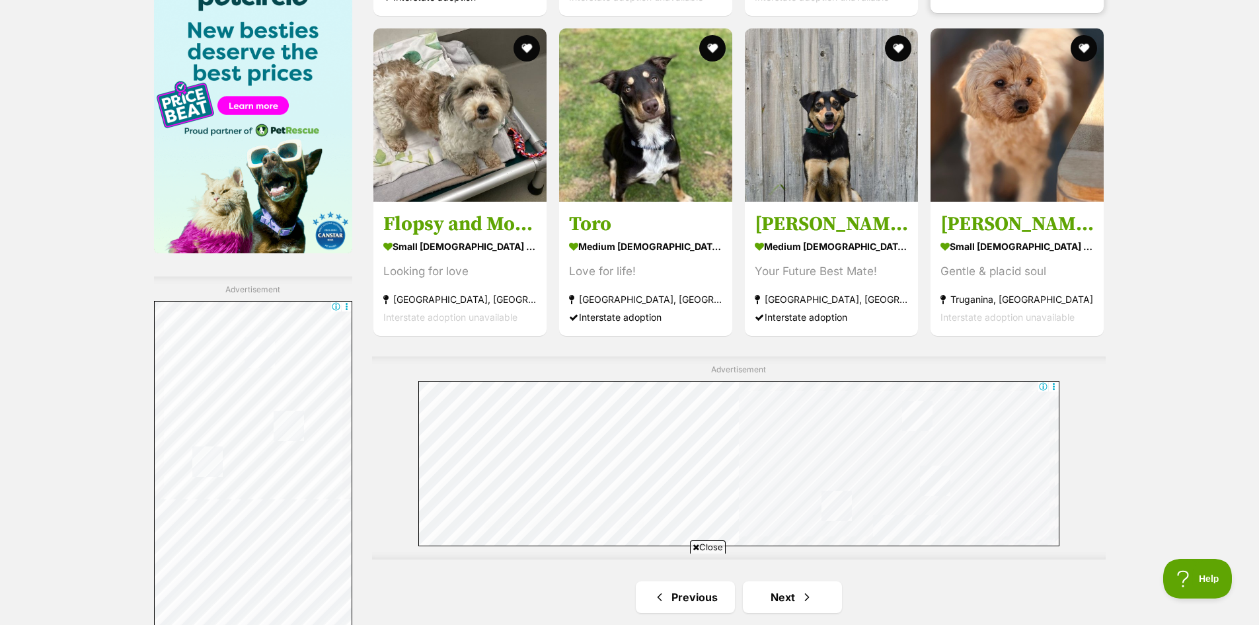
scroll to position [2380, 0]
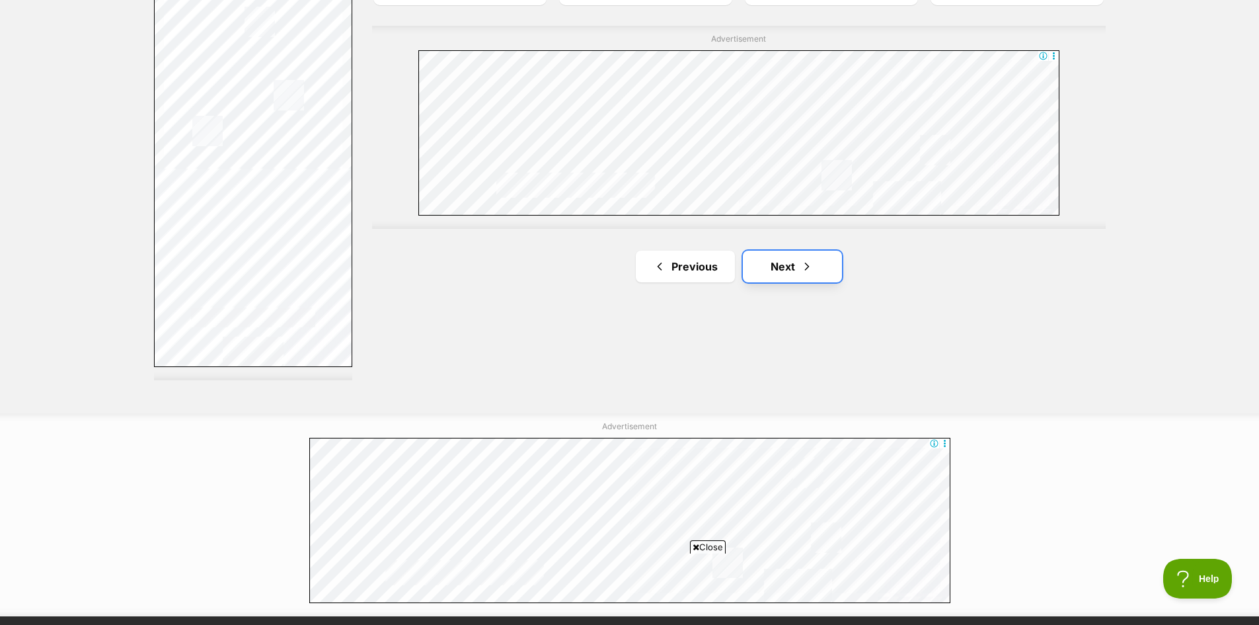
click at [771, 263] on link "Next" at bounding box center [792, 267] width 99 height 32
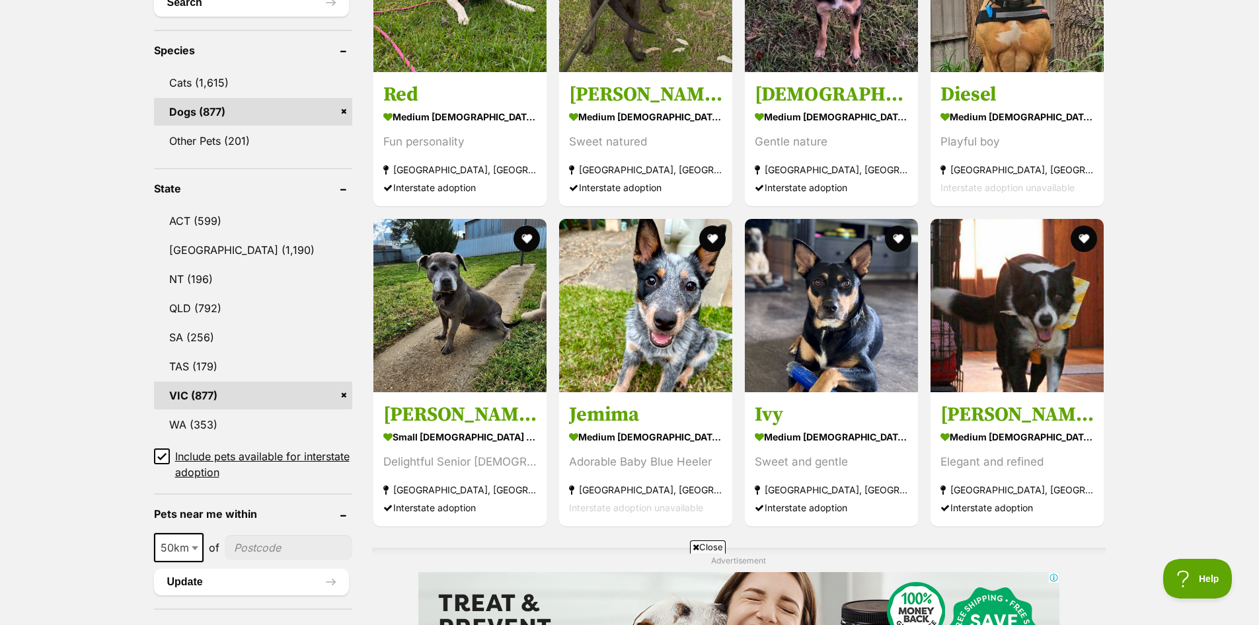
scroll to position [331, 0]
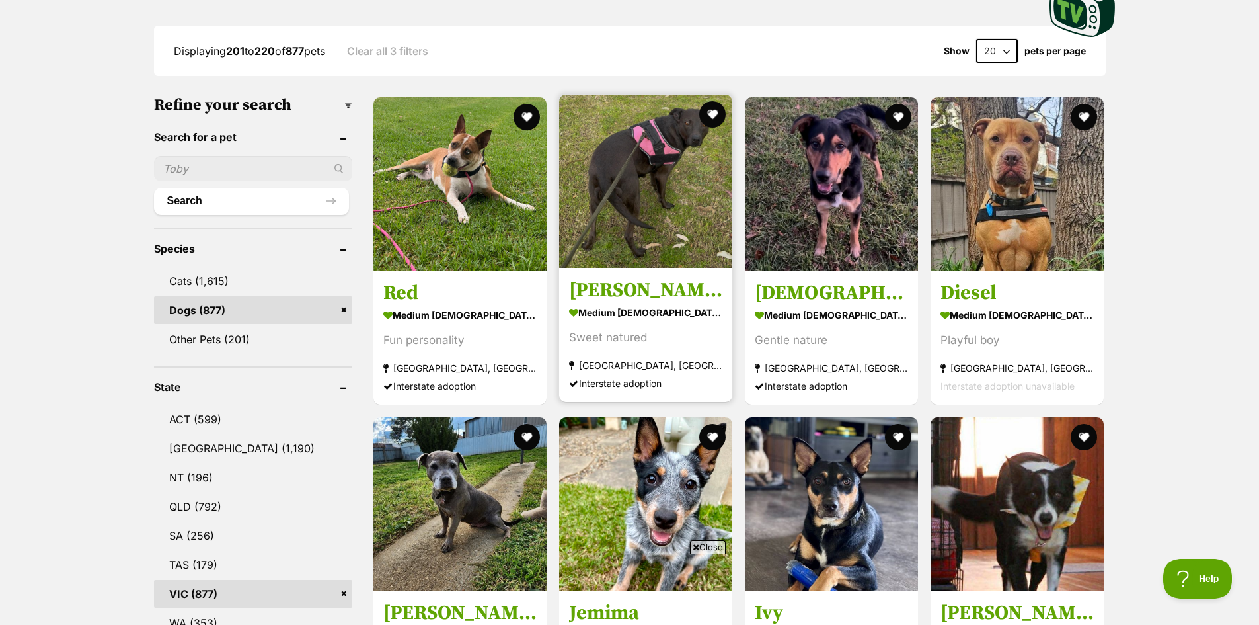
click at [708, 210] on img at bounding box center [645, 181] width 173 height 173
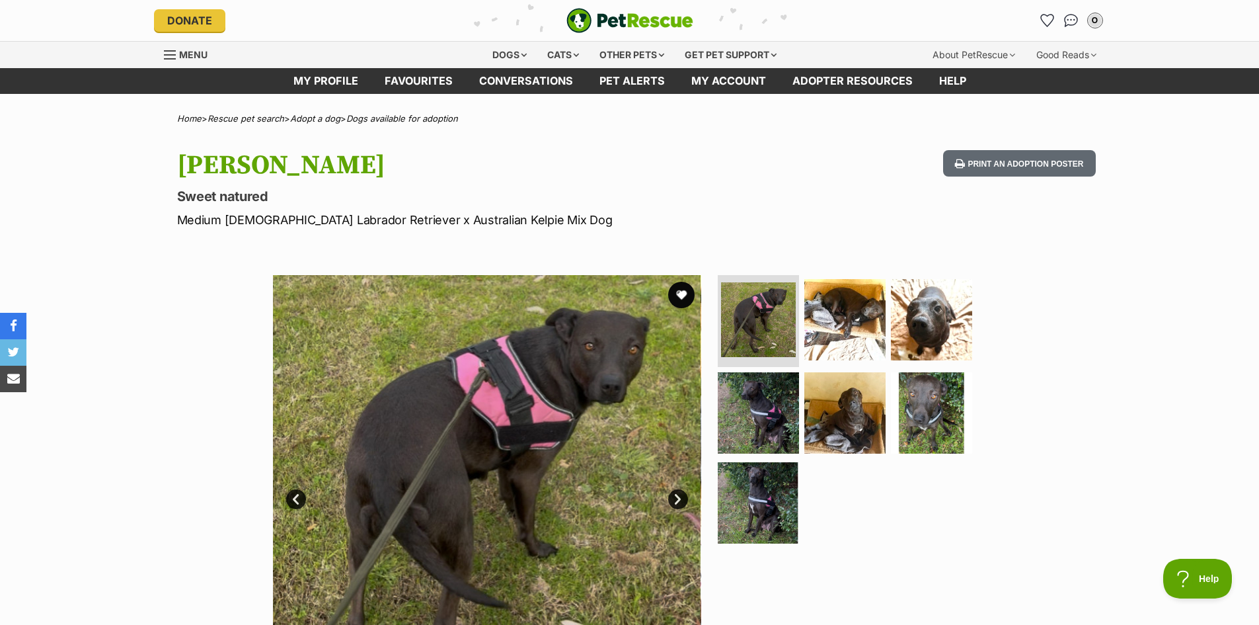
click at [680, 492] on link "Next" at bounding box center [678, 499] width 20 height 20
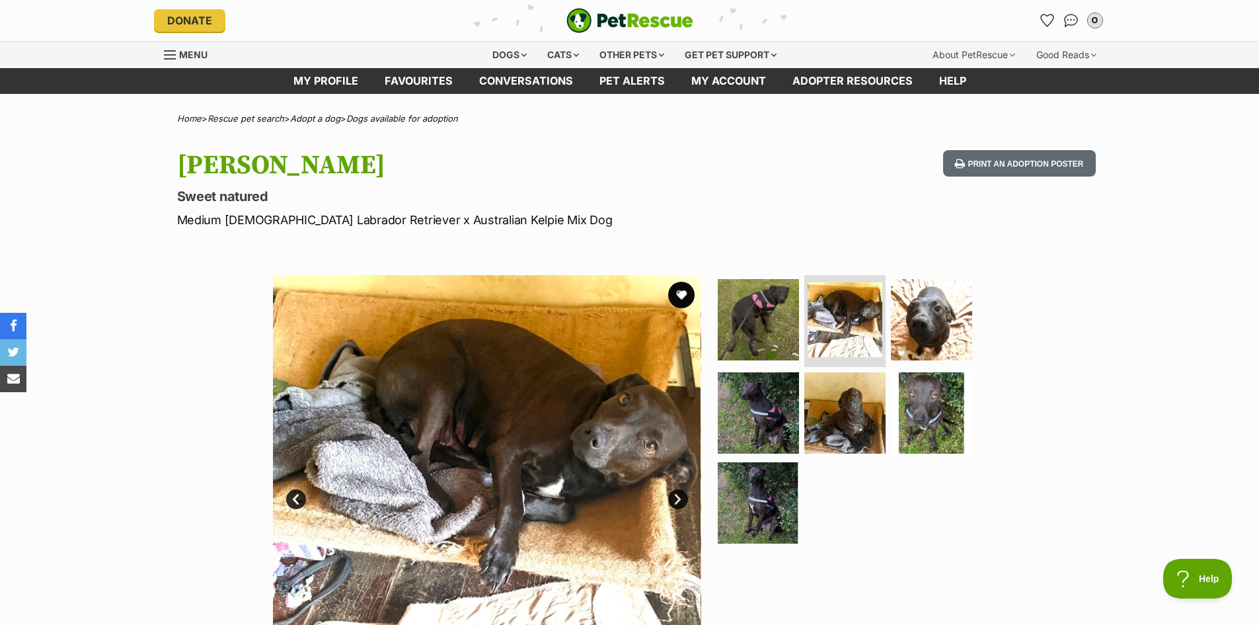
click at [676, 496] on link "Next" at bounding box center [678, 499] width 20 height 20
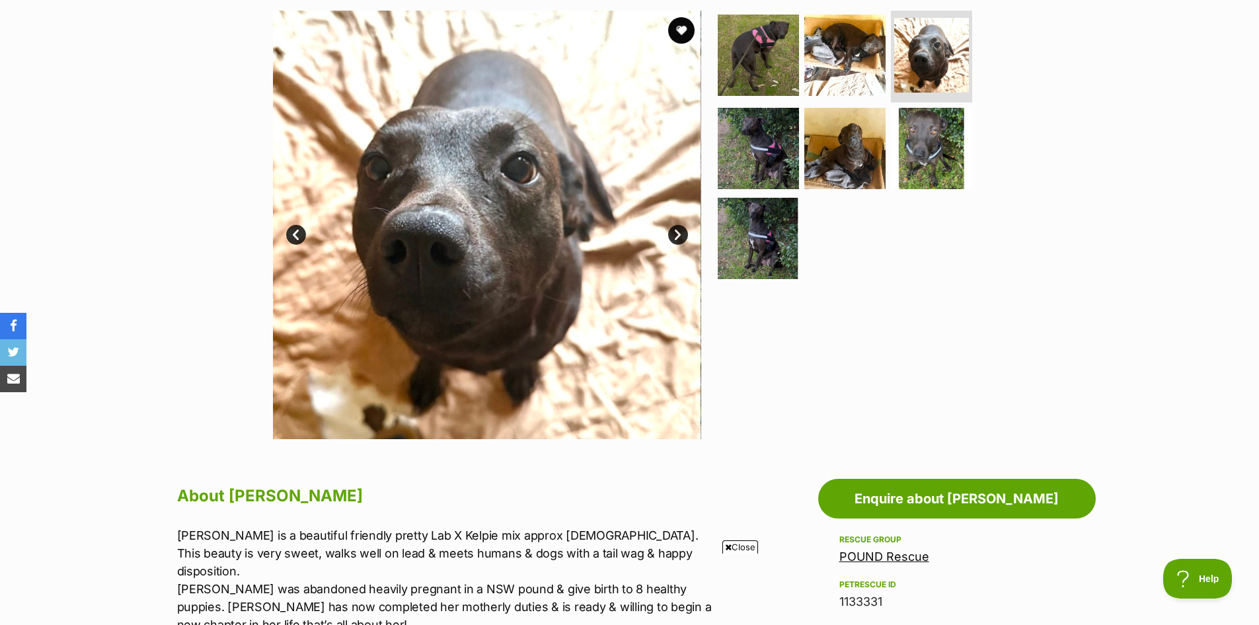
scroll to position [66, 0]
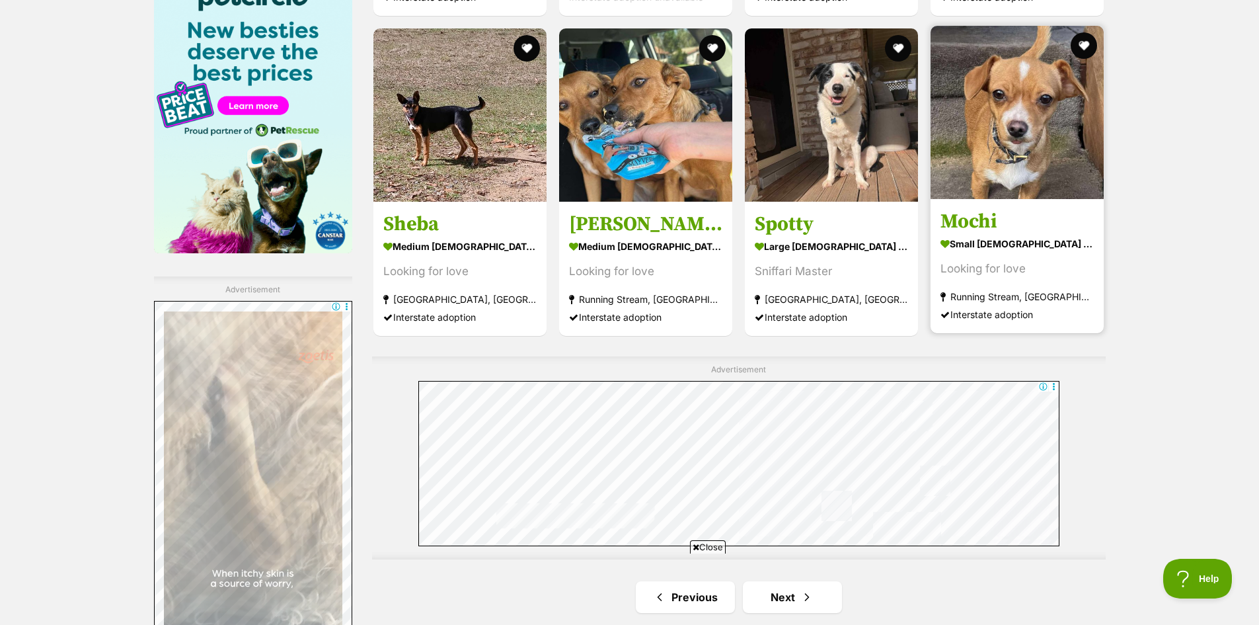
scroll to position [2314, 0]
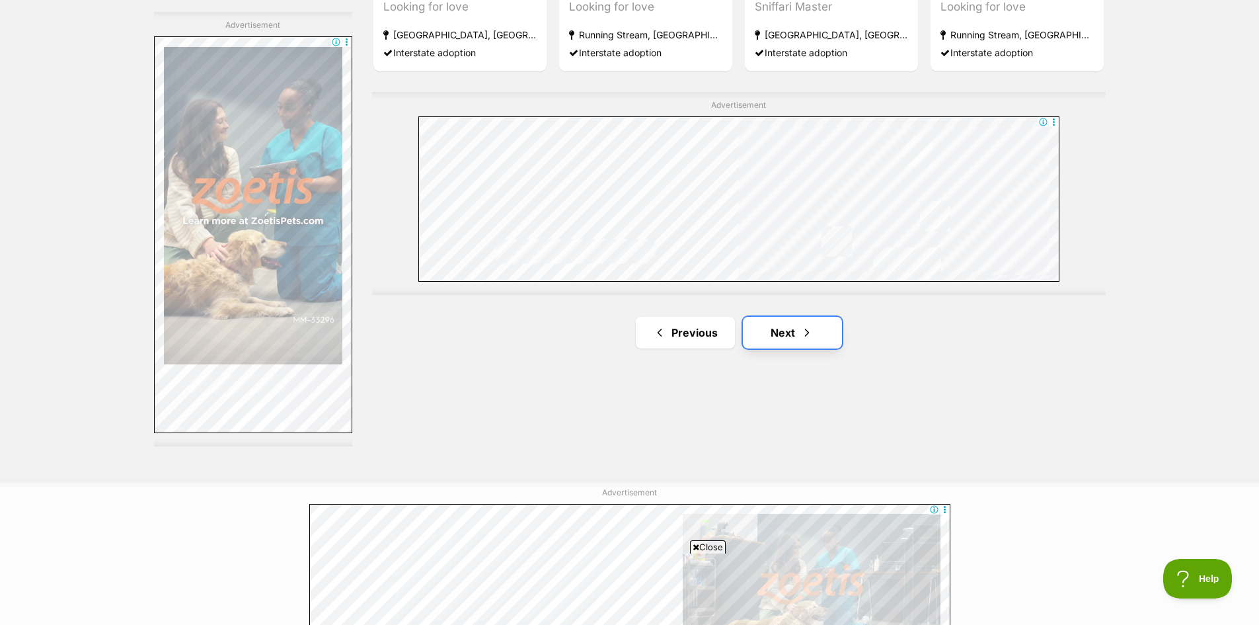
click at [801, 337] on span "Next page" at bounding box center [807, 333] width 13 height 16
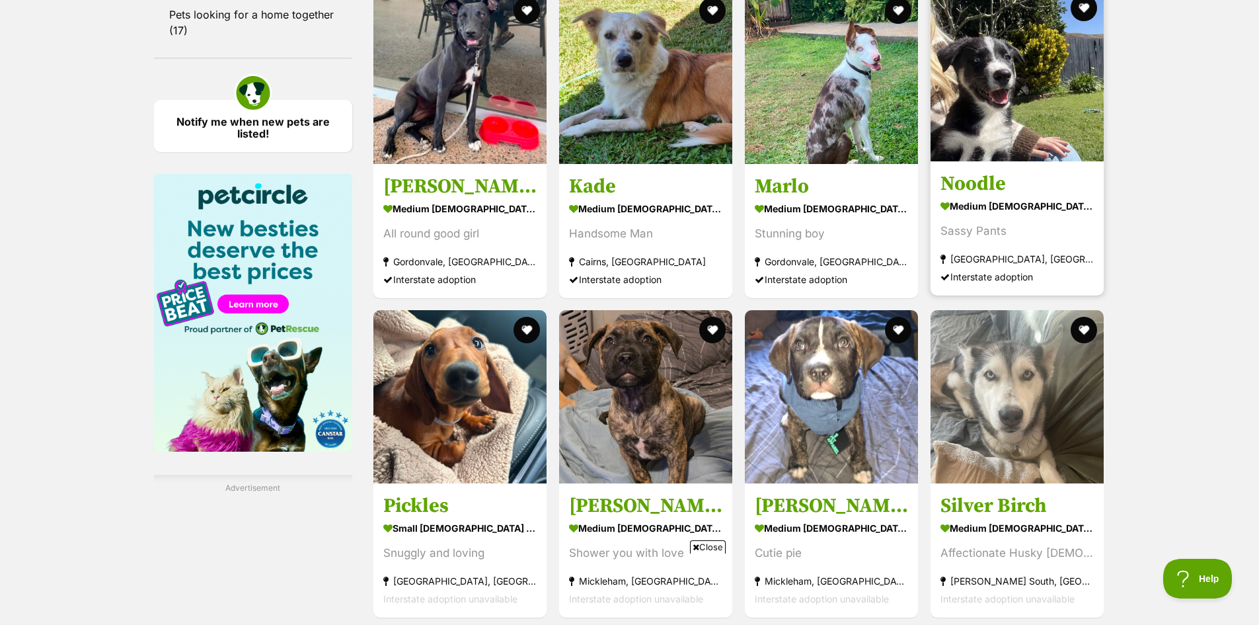
scroll to position [1983, 0]
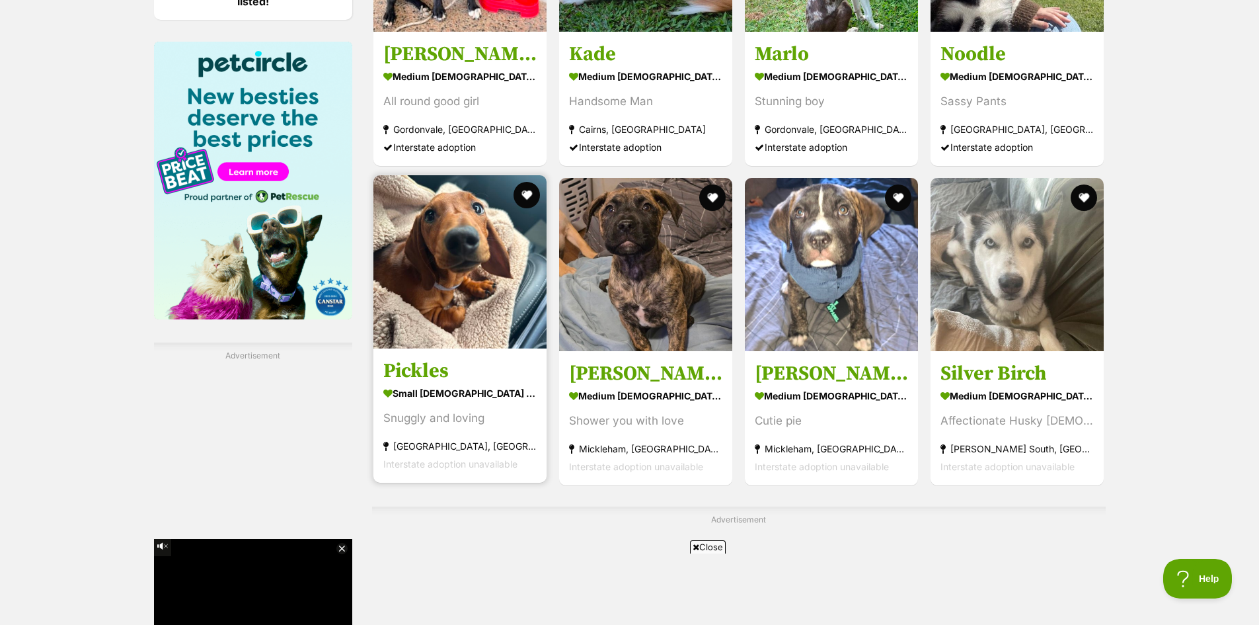
click at [446, 290] on img at bounding box center [459, 261] width 173 height 173
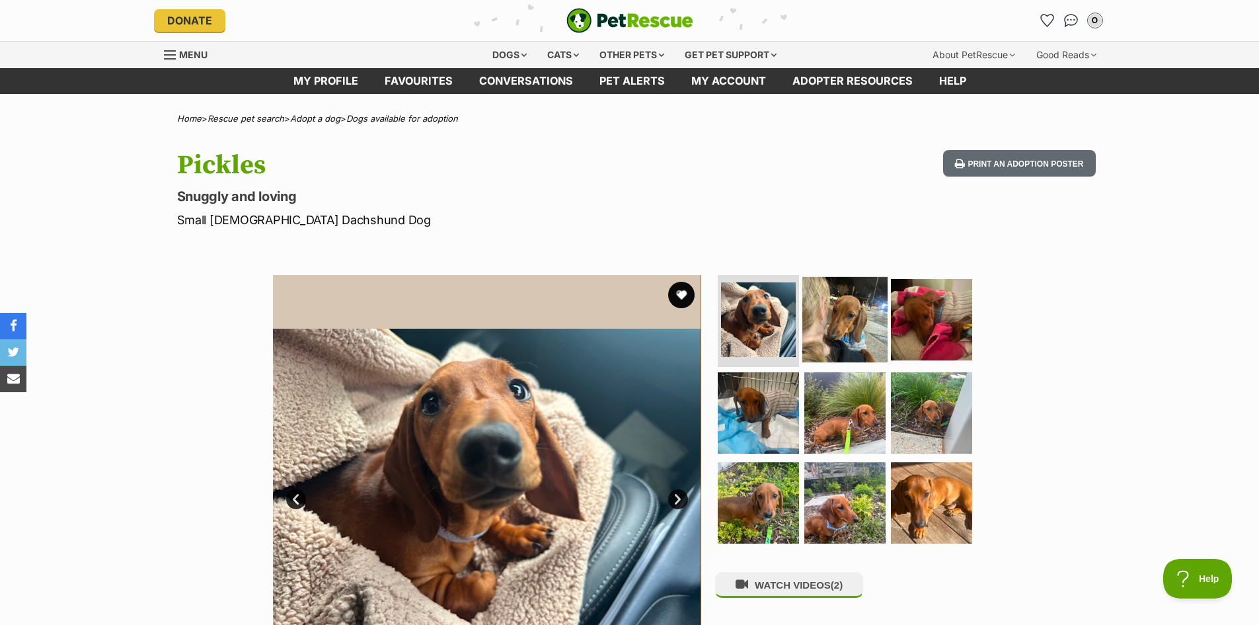
click at [835, 334] on img at bounding box center [845, 318] width 85 height 85
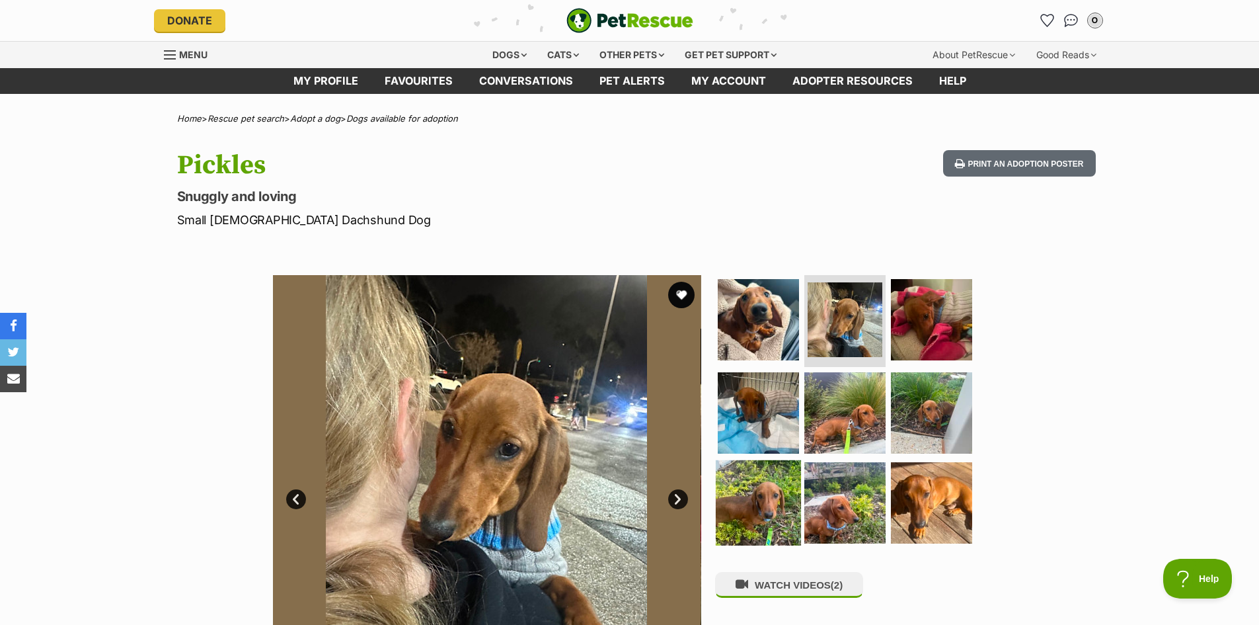
click at [756, 490] on img at bounding box center [758, 502] width 85 height 85
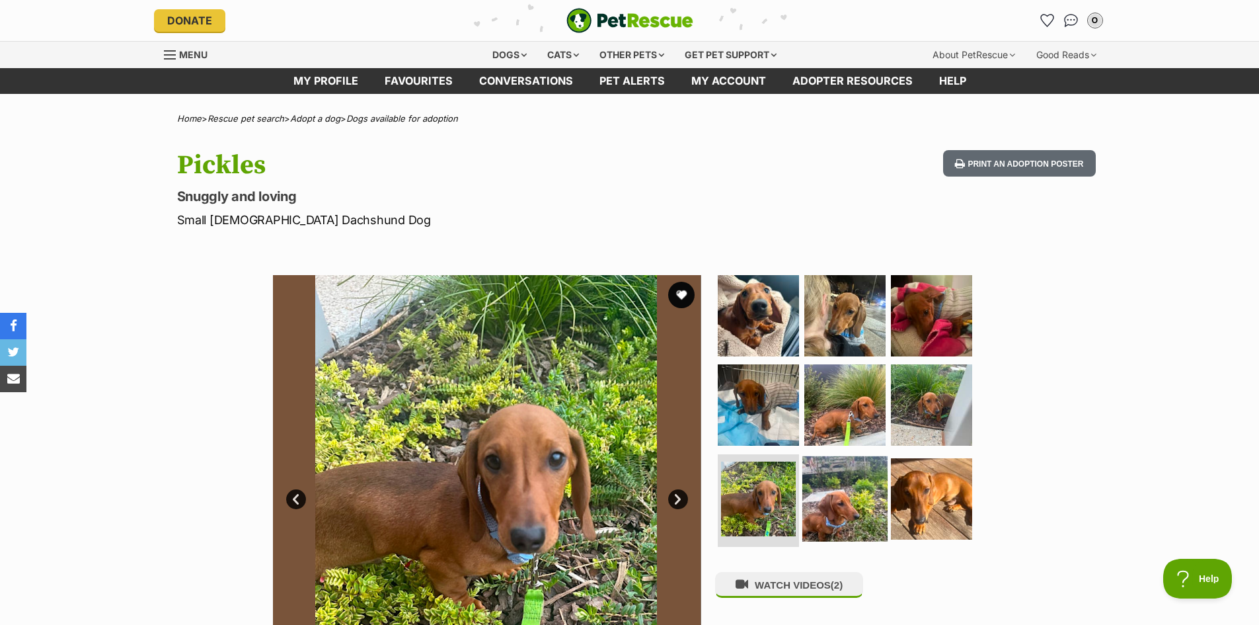
click at [847, 512] on img at bounding box center [845, 498] width 85 height 85
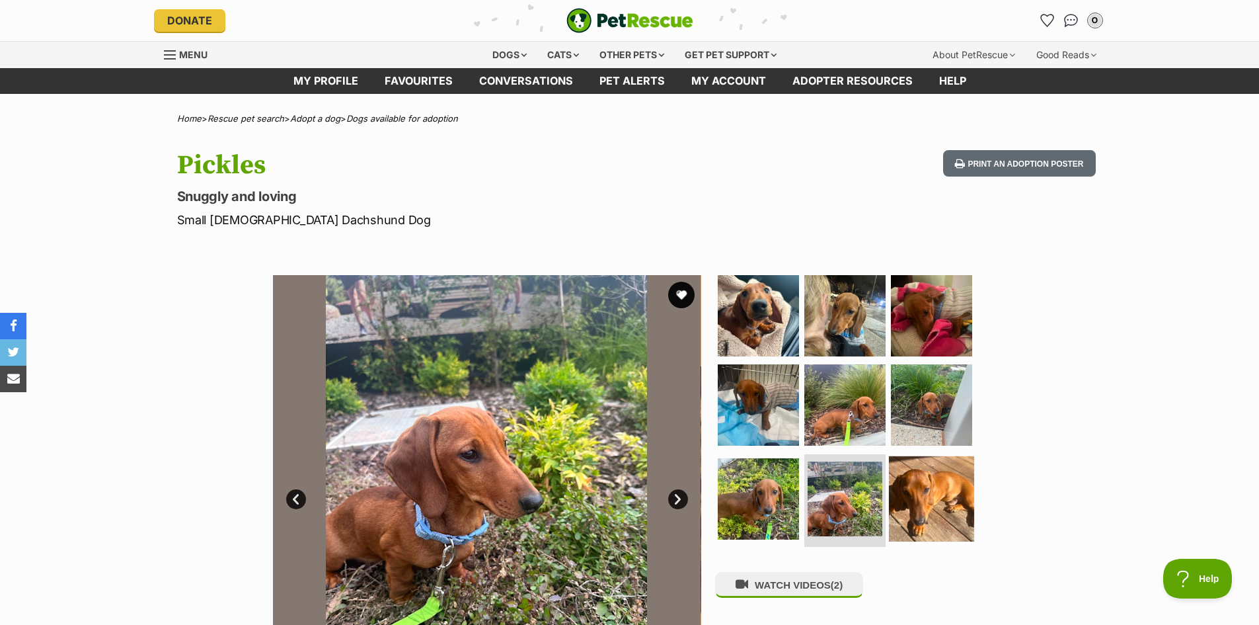
click at [933, 506] on img at bounding box center [931, 498] width 85 height 85
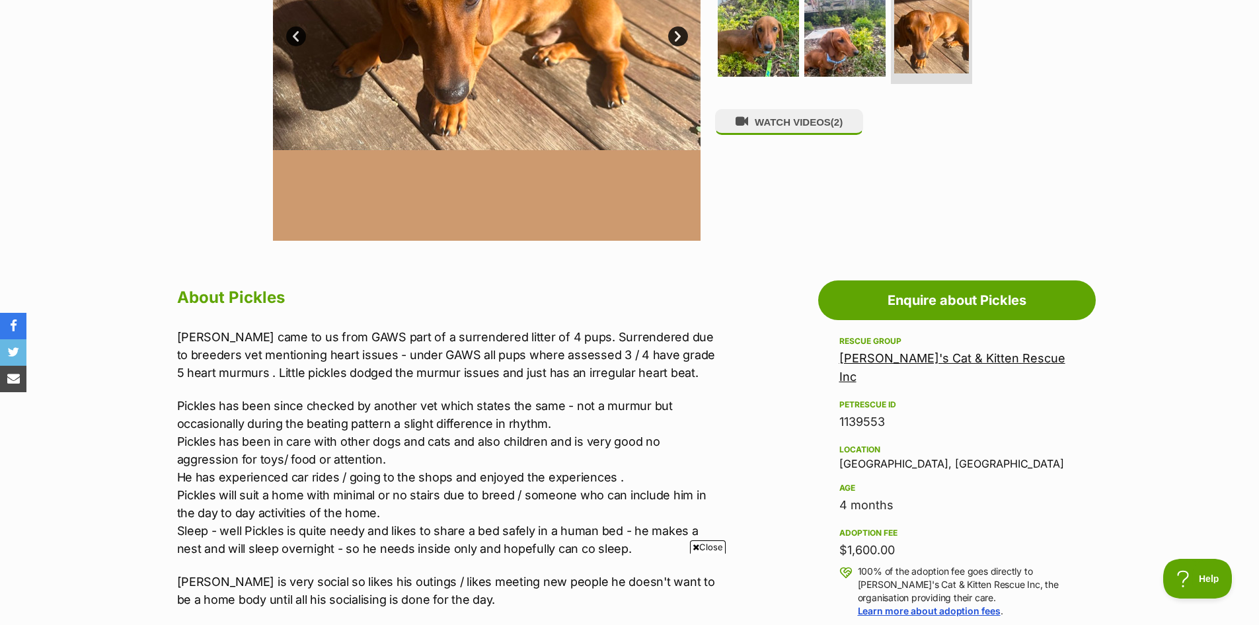
scroll to position [529, 0]
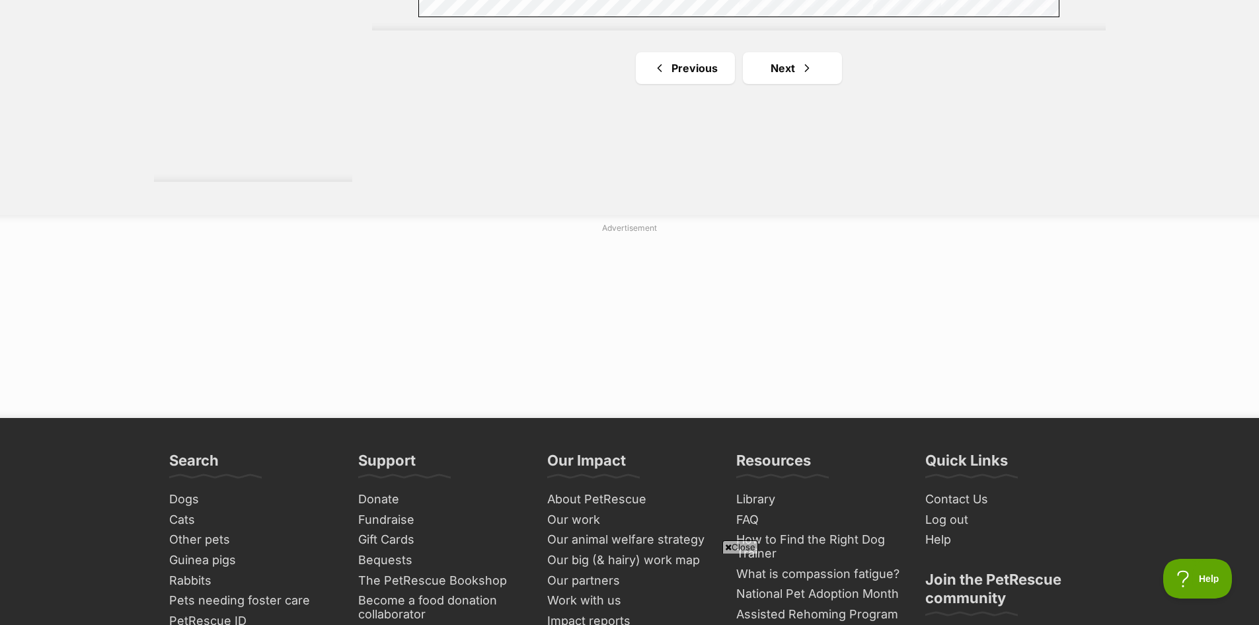
scroll to position [2446, 0]
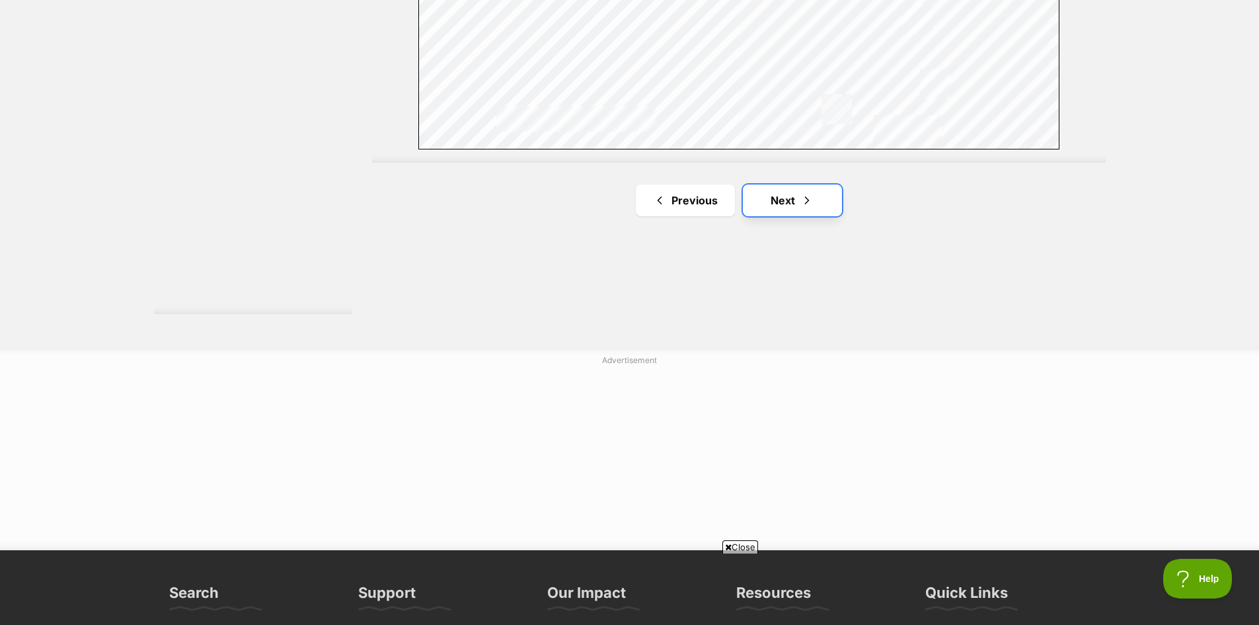
click at [775, 210] on link "Next" at bounding box center [792, 200] width 99 height 32
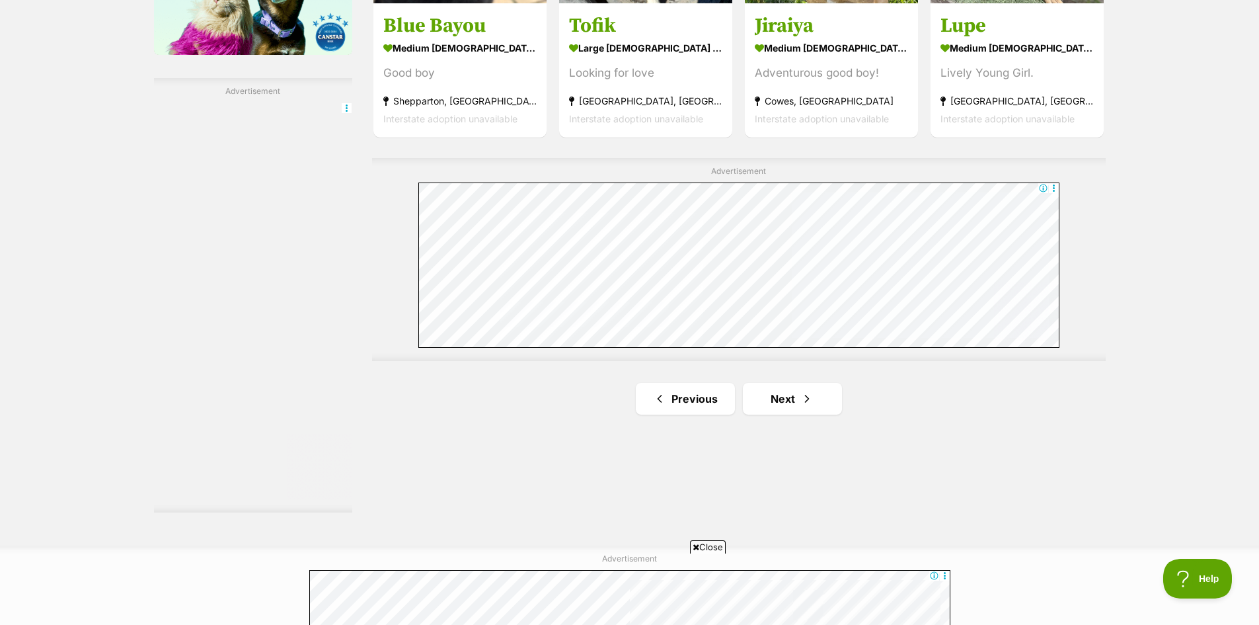
scroll to position [2380, 0]
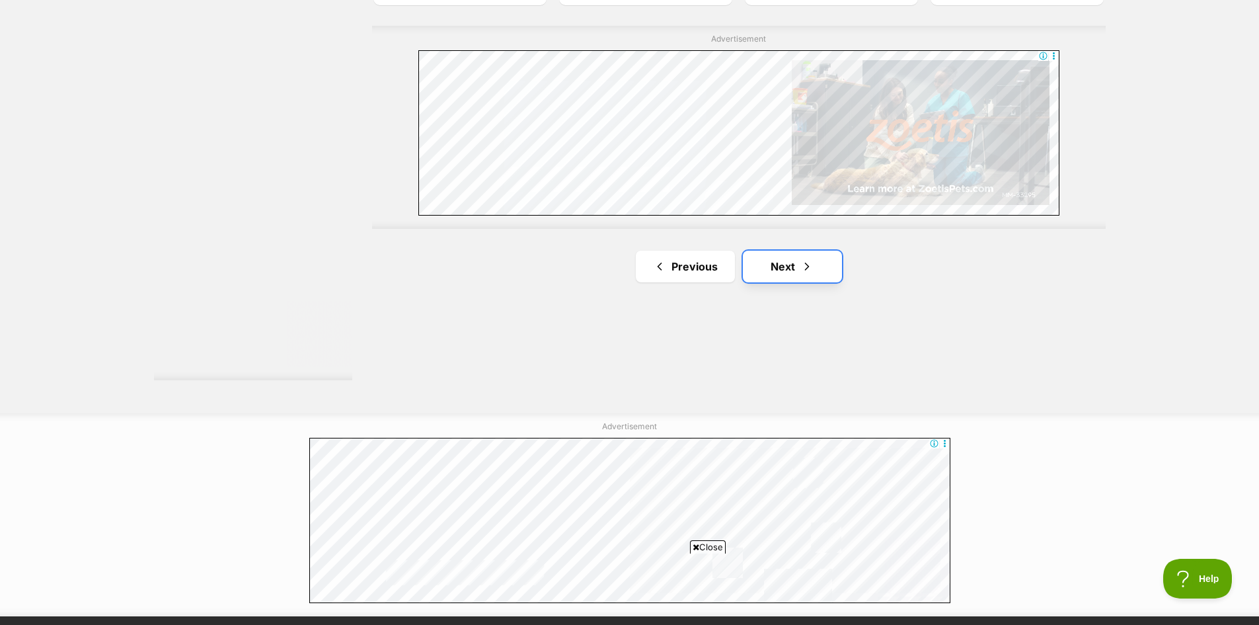
click at [798, 264] on link "Next" at bounding box center [792, 267] width 99 height 32
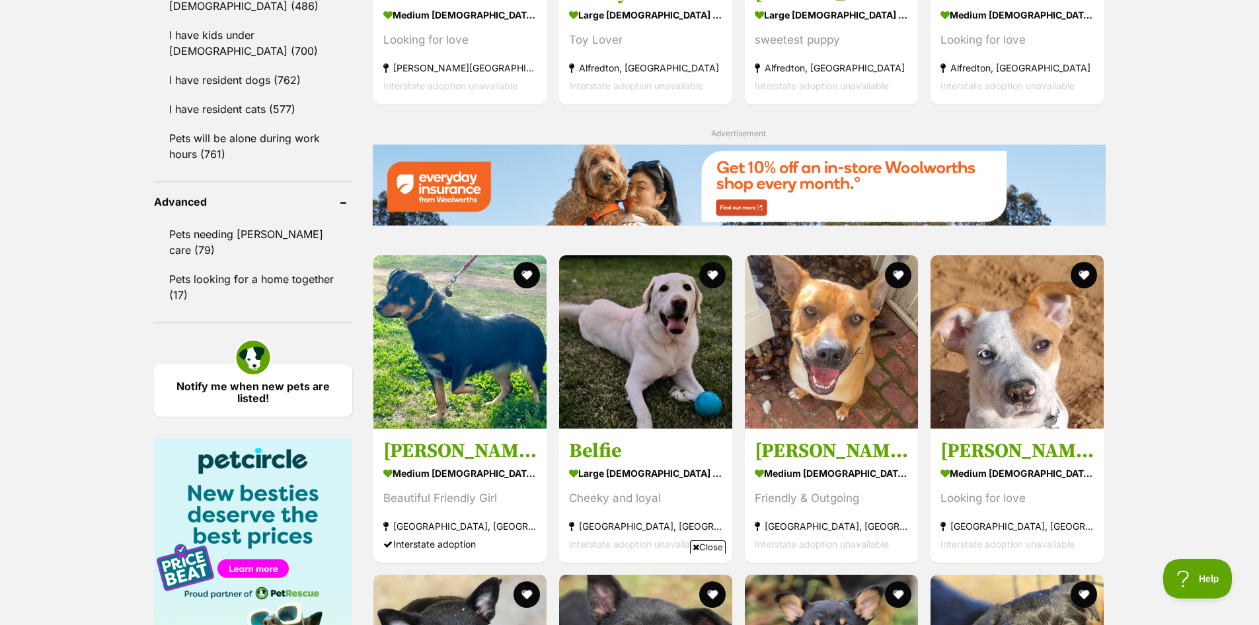
scroll to position [1653, 0]
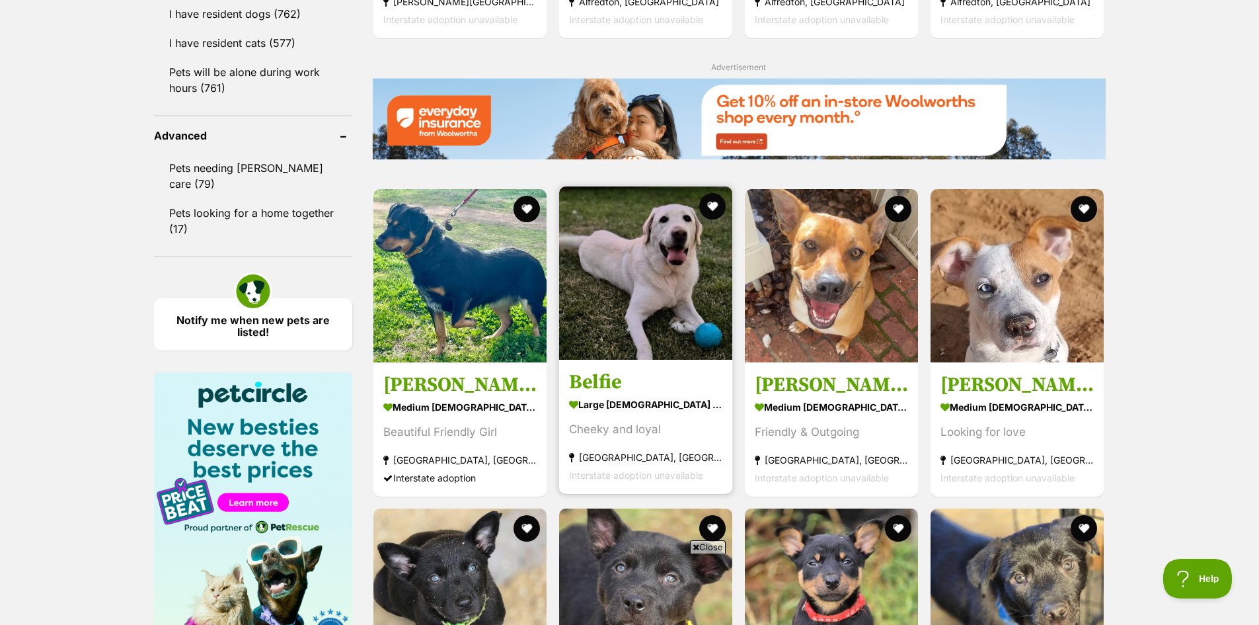
click at [655, 283] on img at bounding box center [645, 272] width 173 height 173
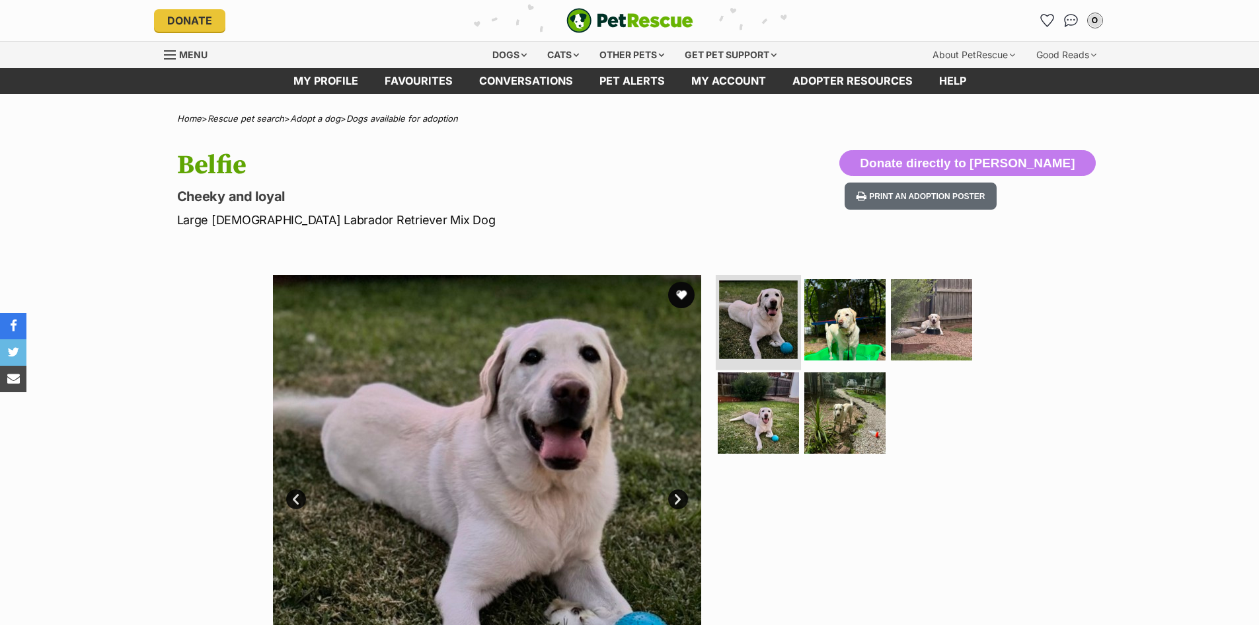
click at [760, 335] on img at bounding box center [758, 319] width 79 height 79
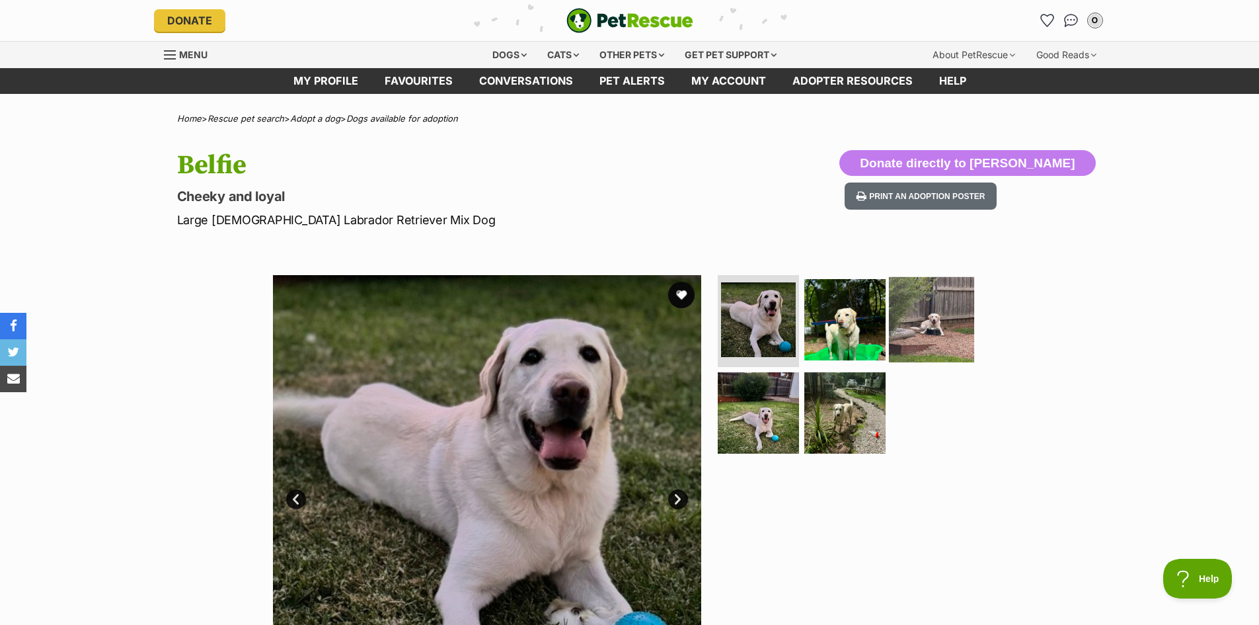
click at [942, 322] on img at bounding box center [931, 318] width 85 height 85
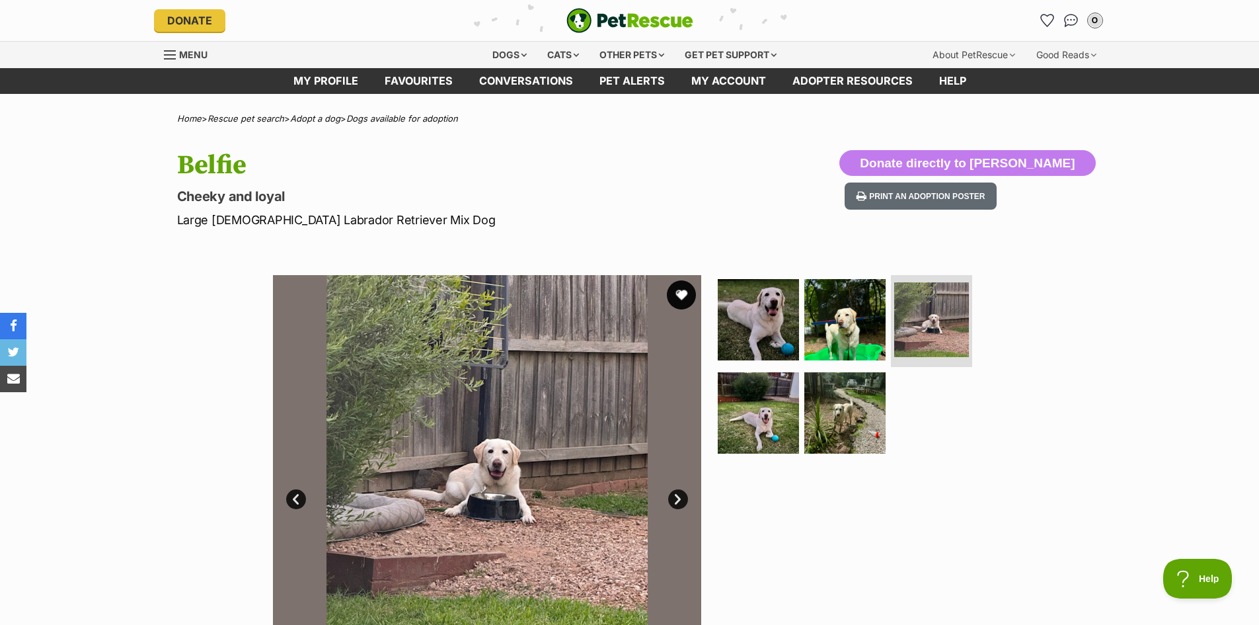
click at [680, 292] on button "favourite" at bounding box center [681, 294] width 29 height 29
click at [767, 294] on img at bounding box center [758, 318] width 85 height 85
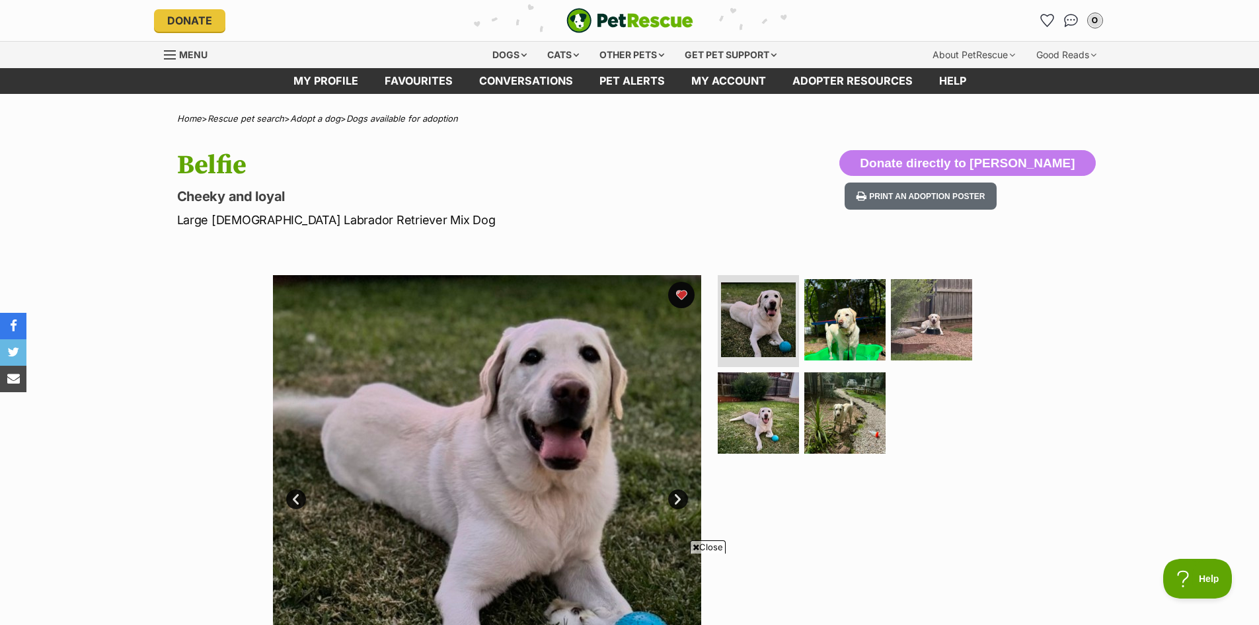
scroll to position [132, 0]
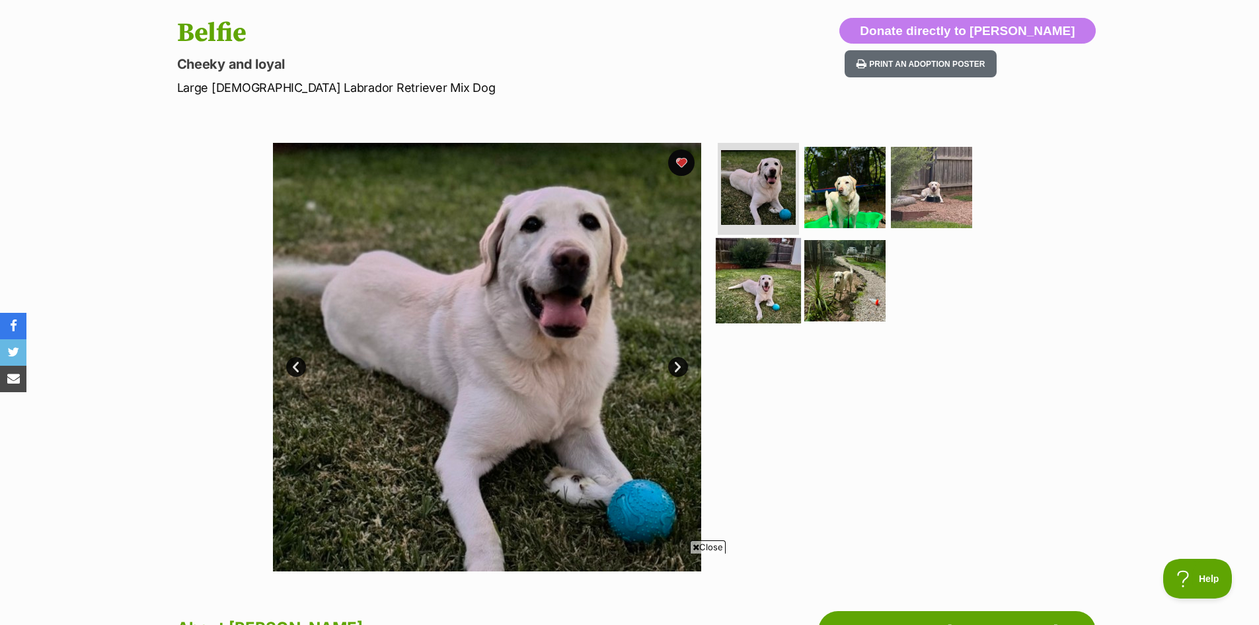
click at [734, 295] on img at bounding box center [758, 280] width 85 height 85
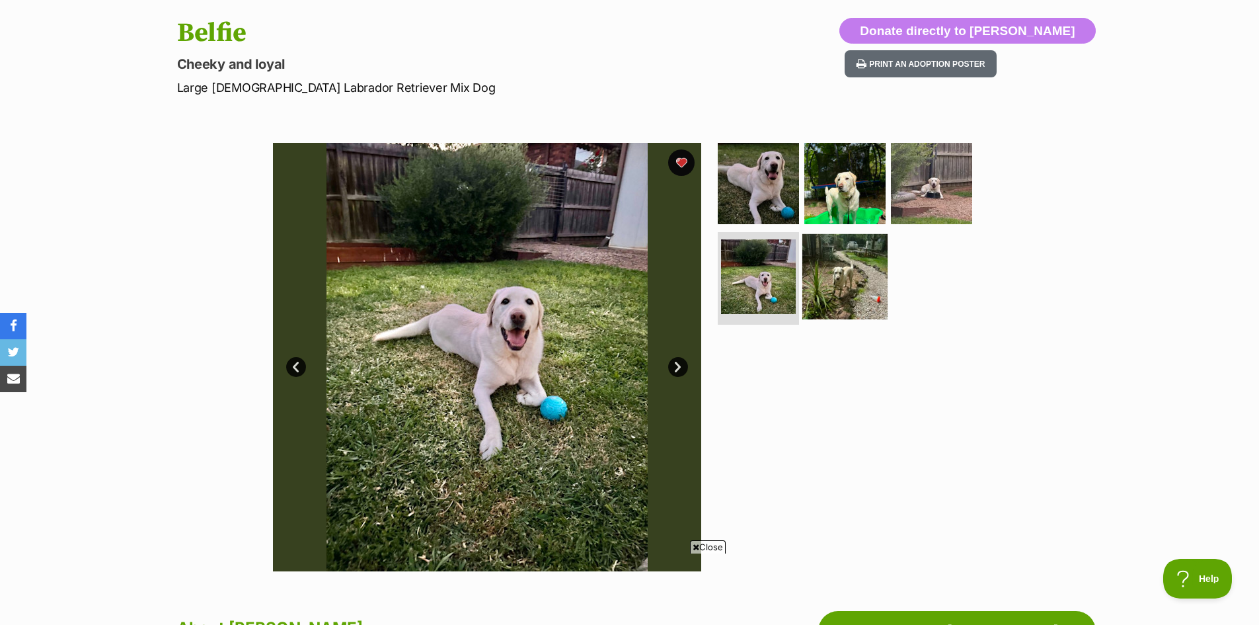
click at [830, 276] on img at bounding box center [845, 276] width 85 height 85
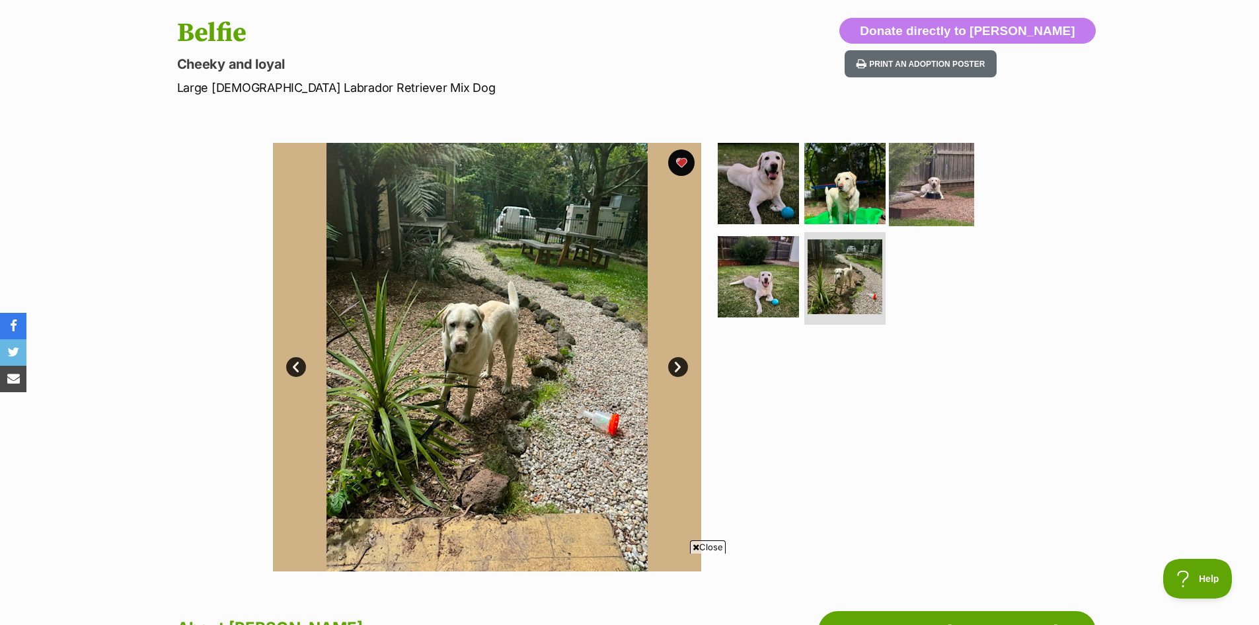
click at [927, 194] on img at bounding box center [931, 182] width 85 height 85
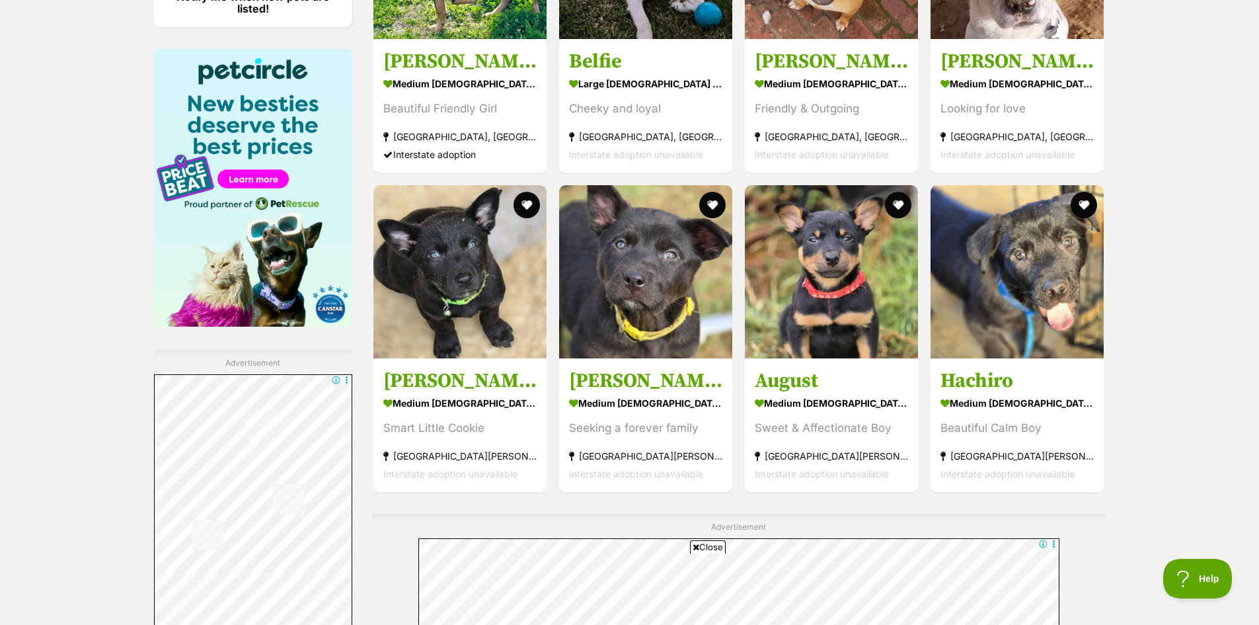
scroll to position [2174, 0]
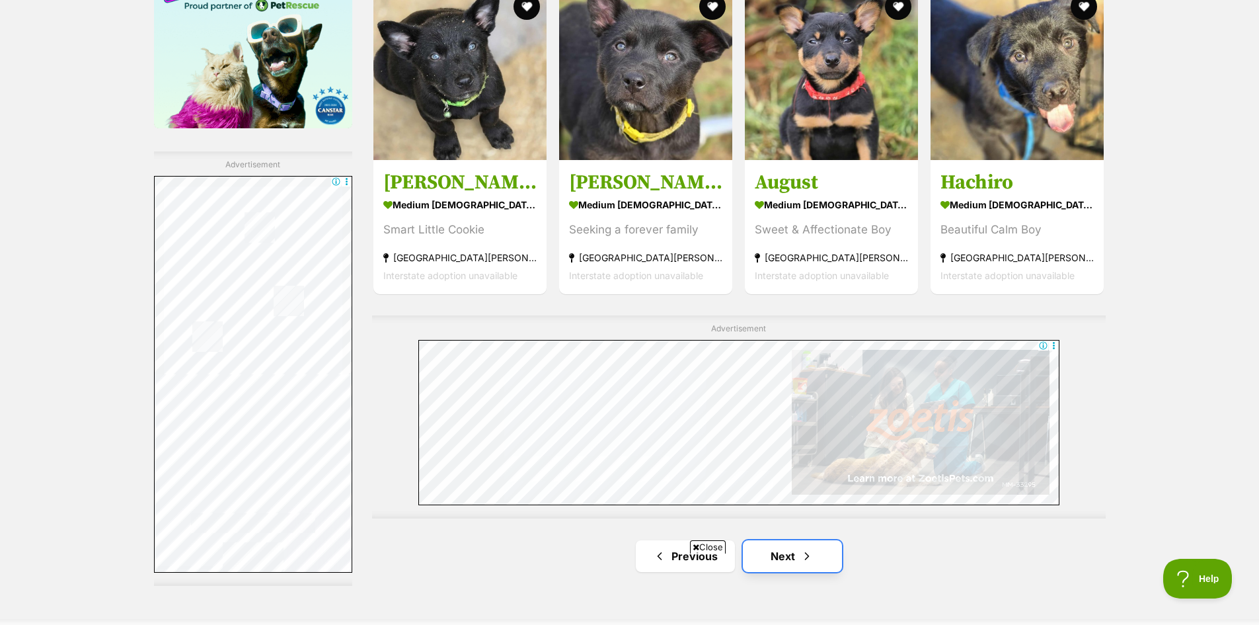
click at [789, 540] on link "Next" at bounding box center [792, 556] width 99 height 32
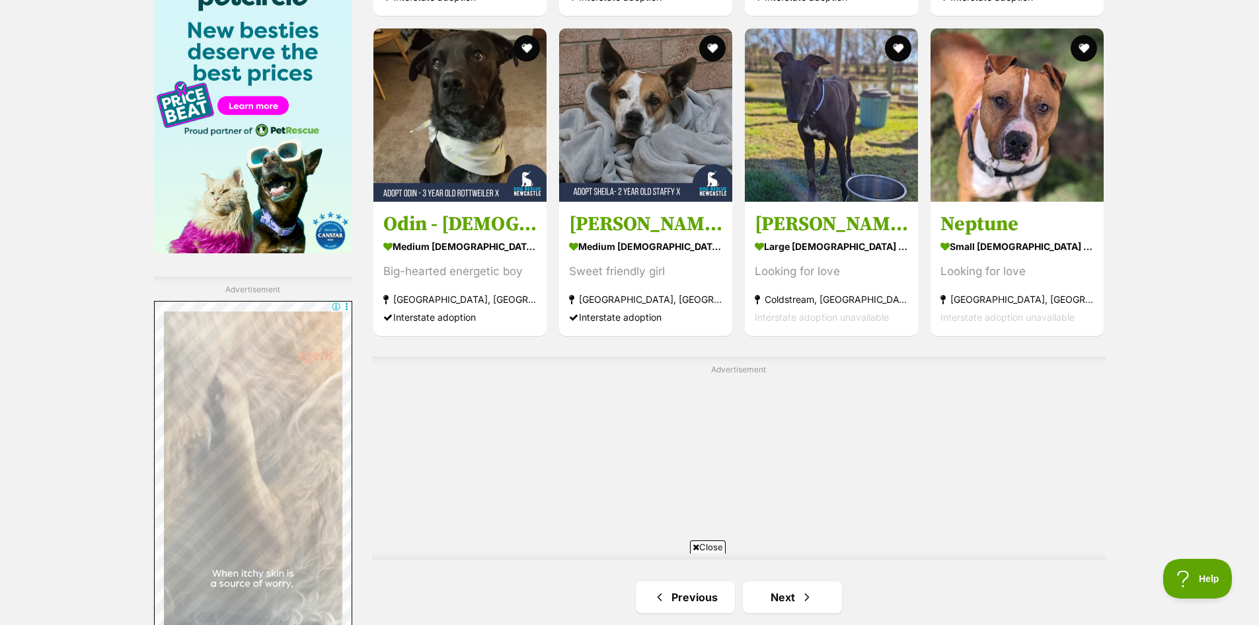
scroll to position [2248, 0]
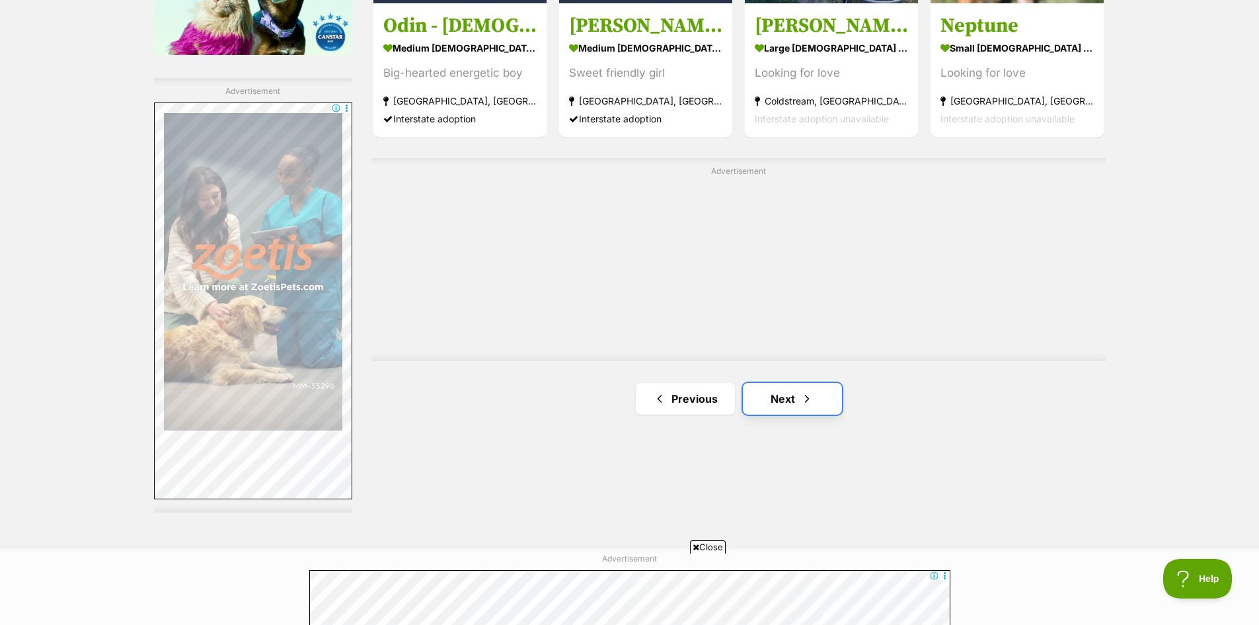
click at [798, 407] on link "Next" at bounding box center [792, 399] width 99 height 32
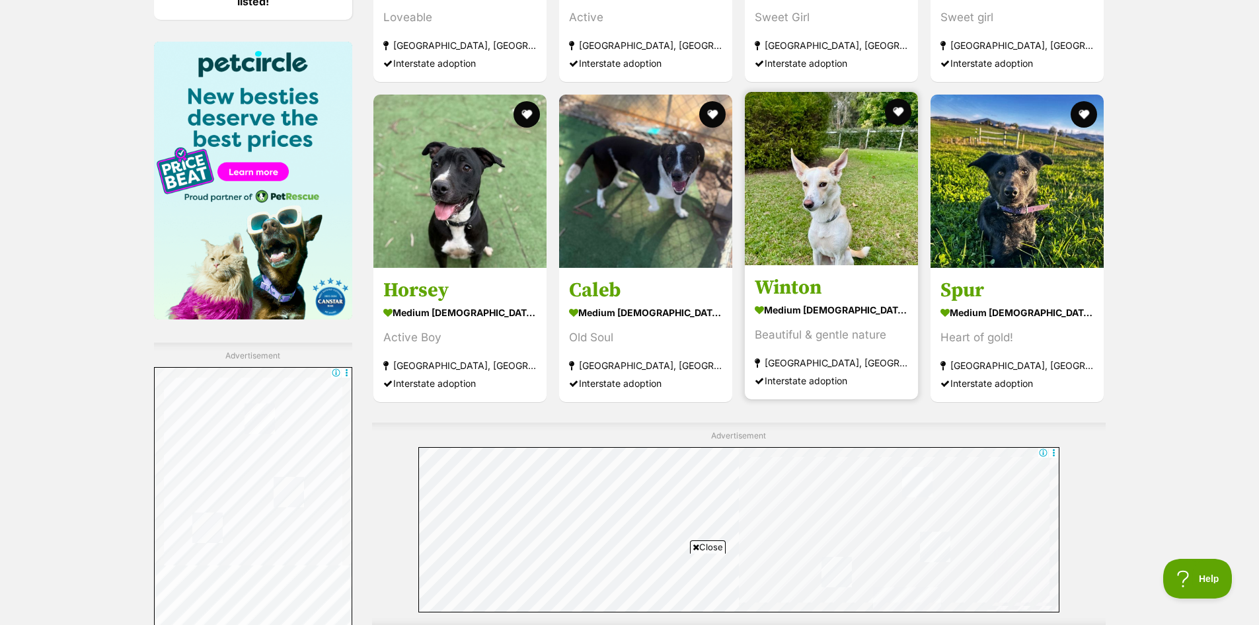
scroll to position [2248, 0]
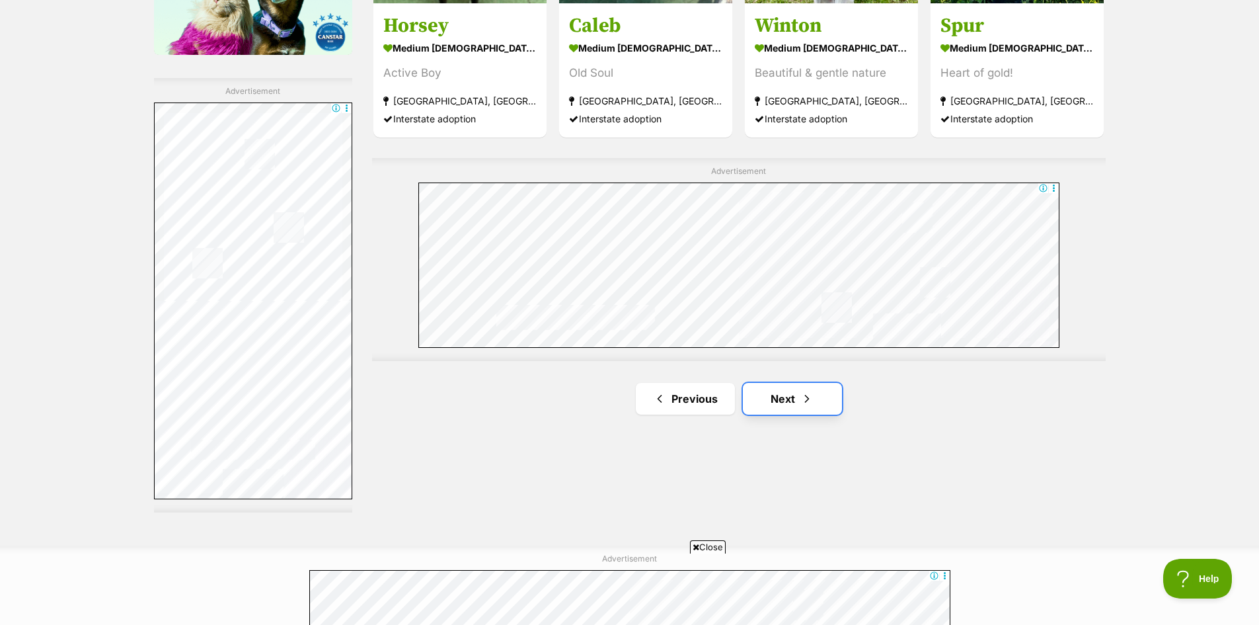
click at [785, 409] on link "Next" at bounding box center [792, 399] width 99 height 32
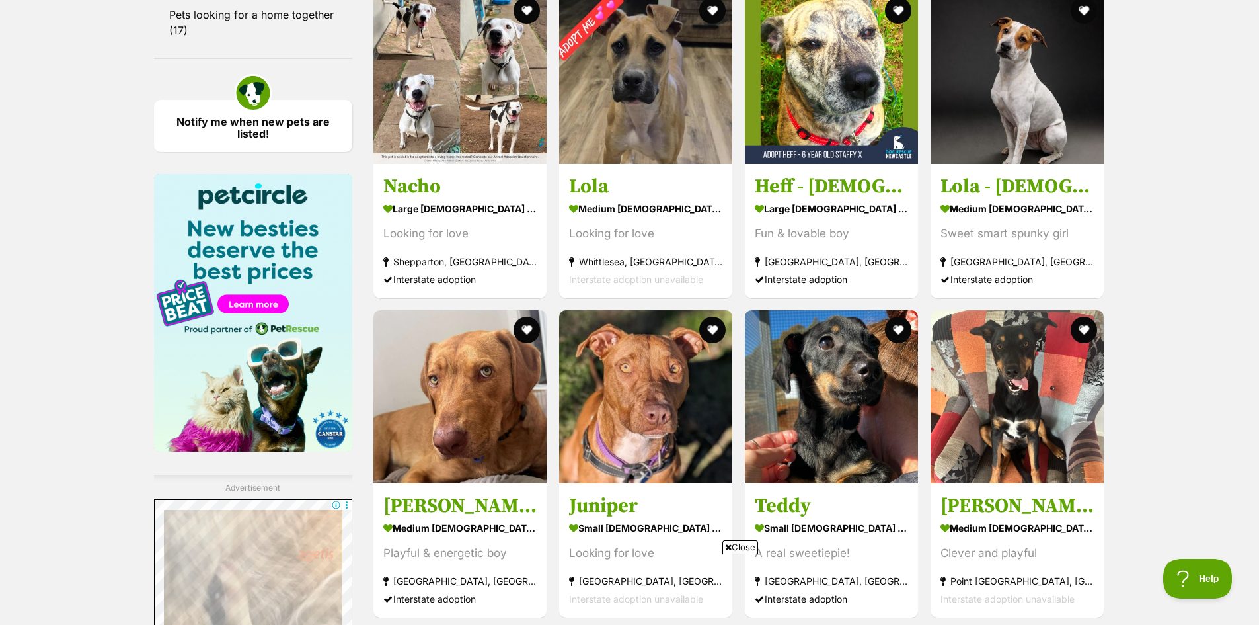
scroll to position [2049, 0]
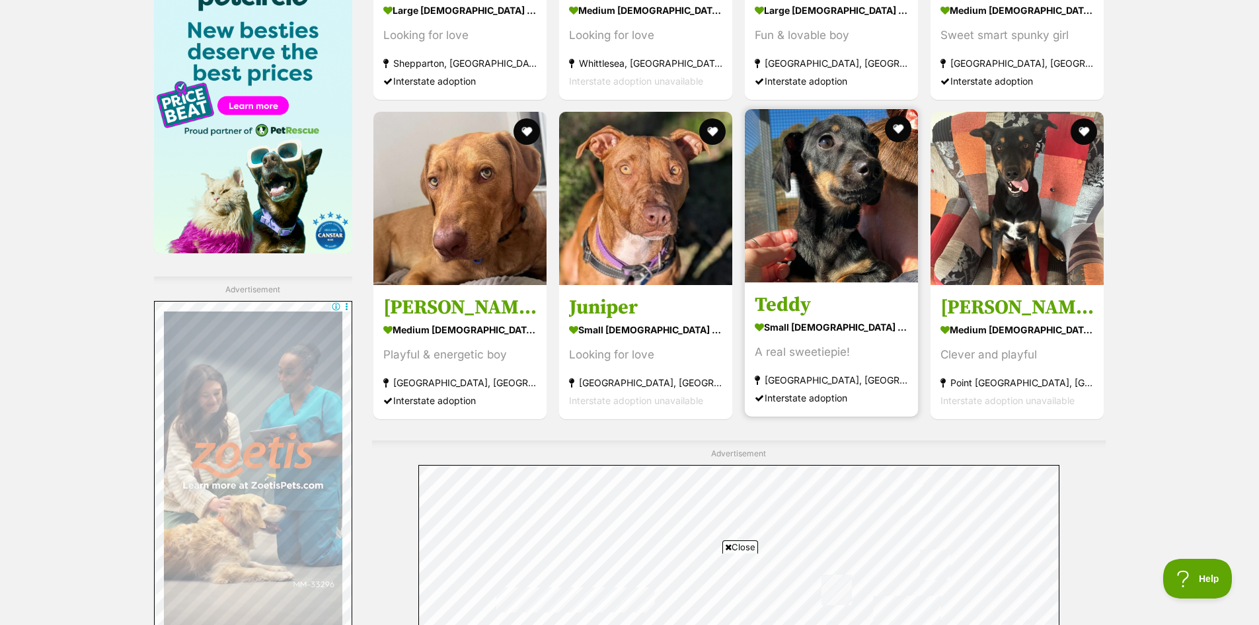
click at [818, 249] on img at bounding box center [831, 195] width 173 height 173
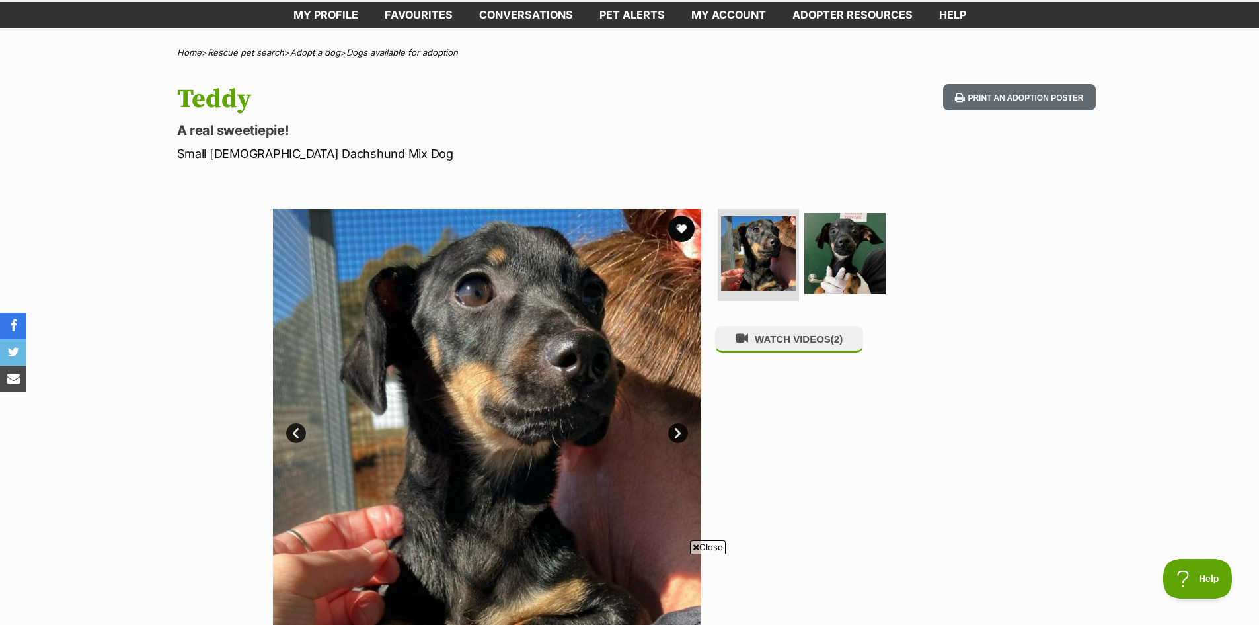
click at [675, 436] on link "Next" at bounding box center [678, 433] width 20 height 20
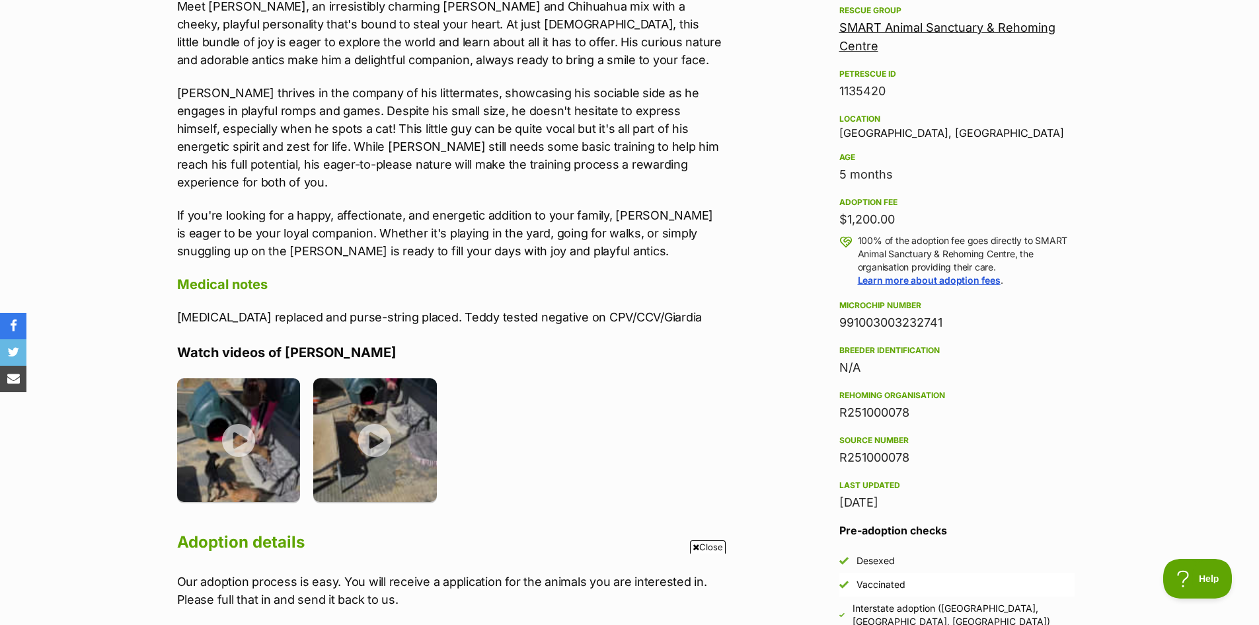
scroll to position [992, 0]
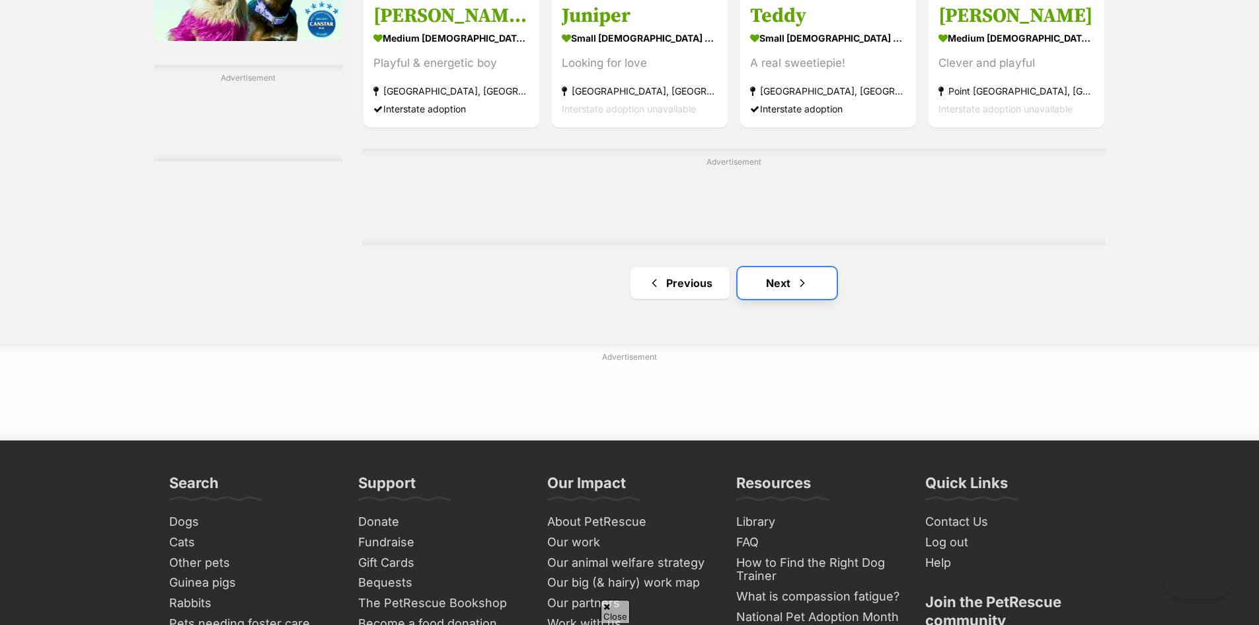
click at [773, 290] on link "Next" at bounding box center [787, 283] width 99 height 32
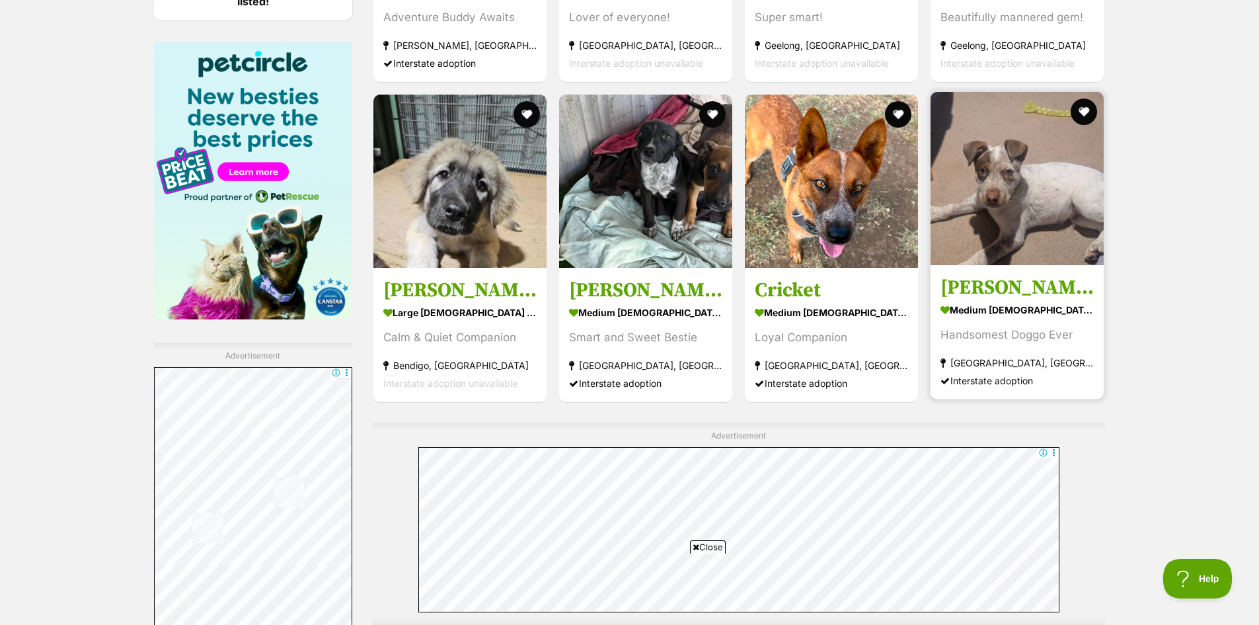
scroll to position [2314, 0]
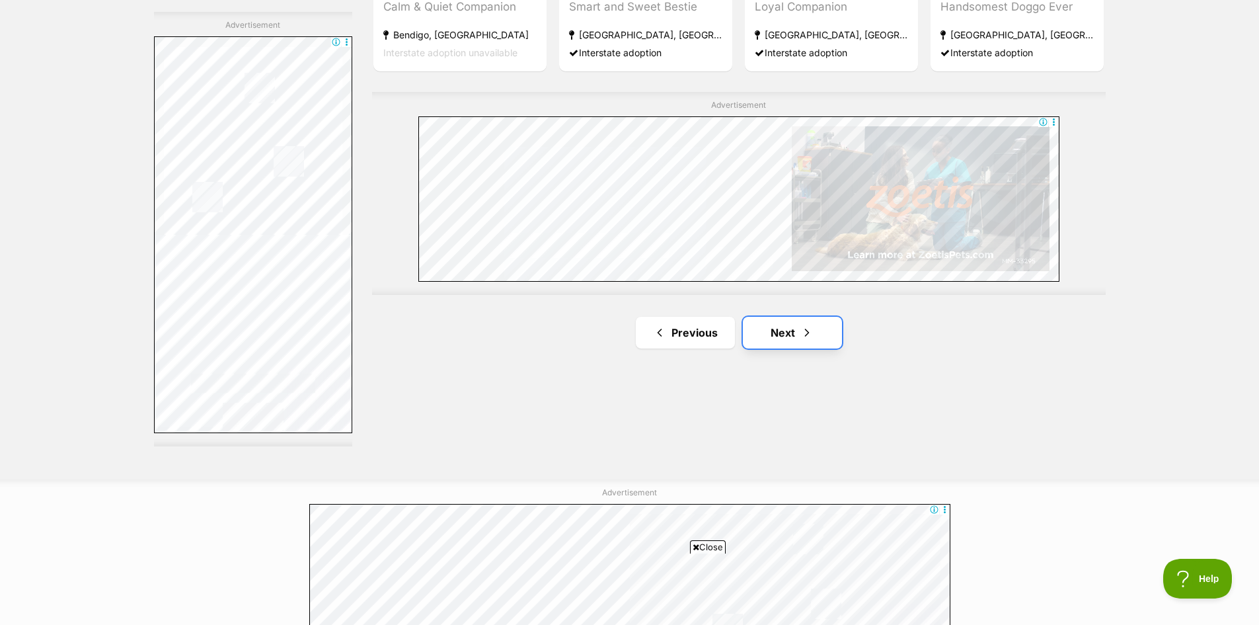
click at [785, 320] on link "Next" at bounding box center [792, 333] width 99 height 32
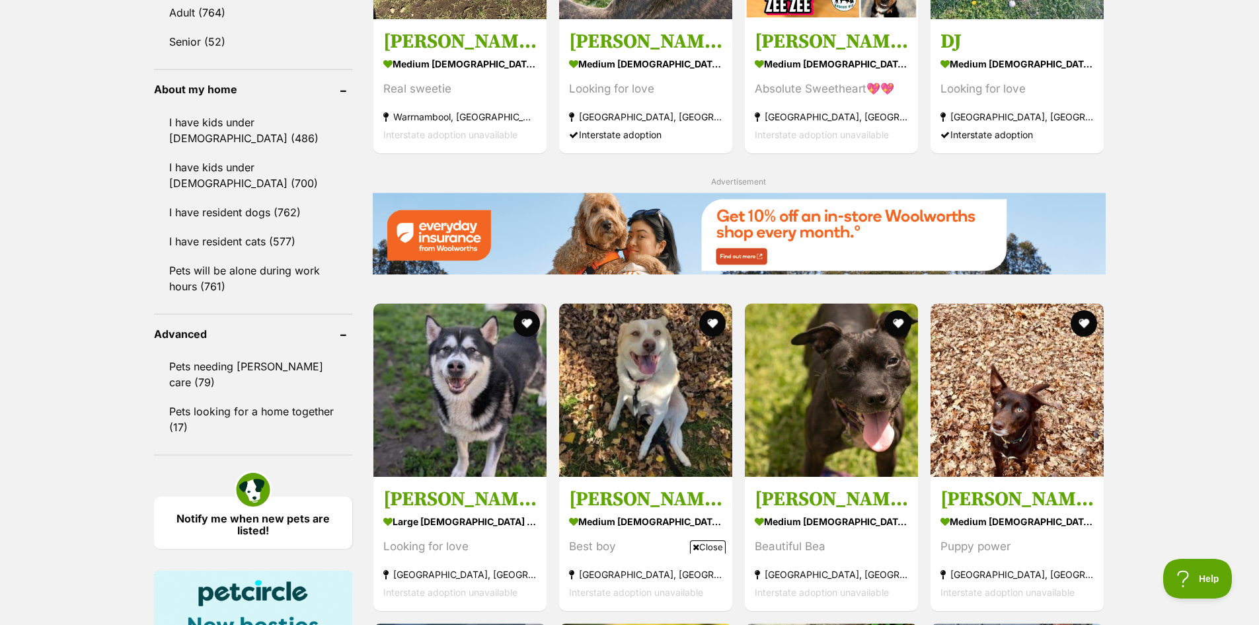
scroll to position [1587, 0]
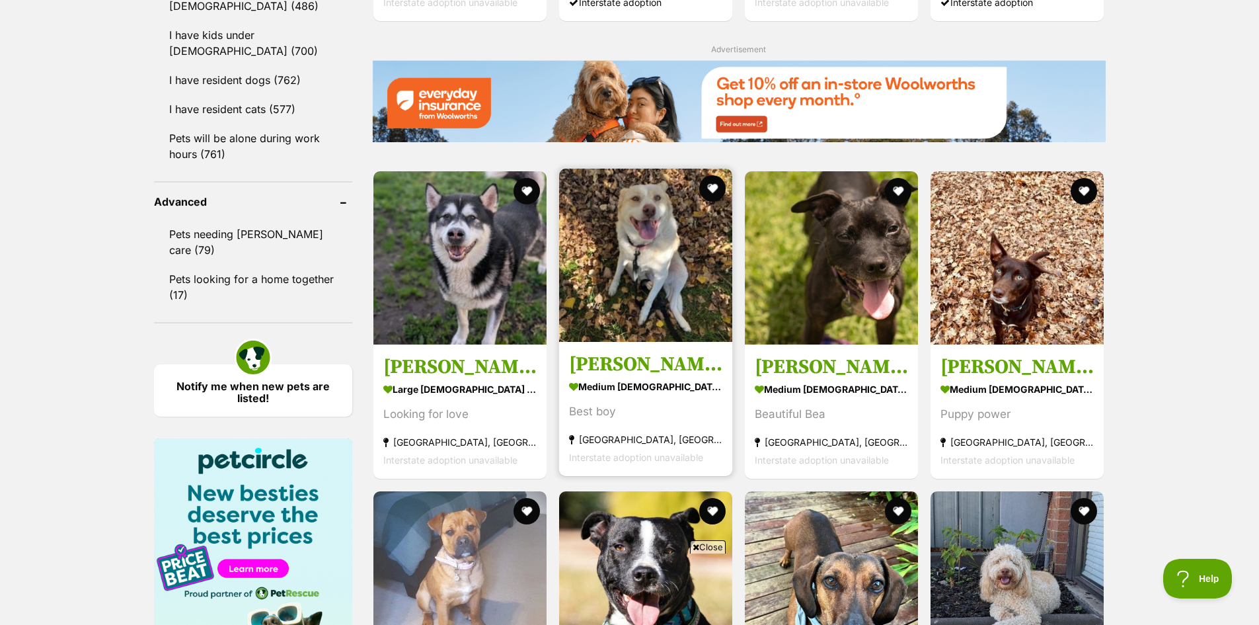
click at [681, 276] on img at bounding box center [645, 255] width 173 height 173
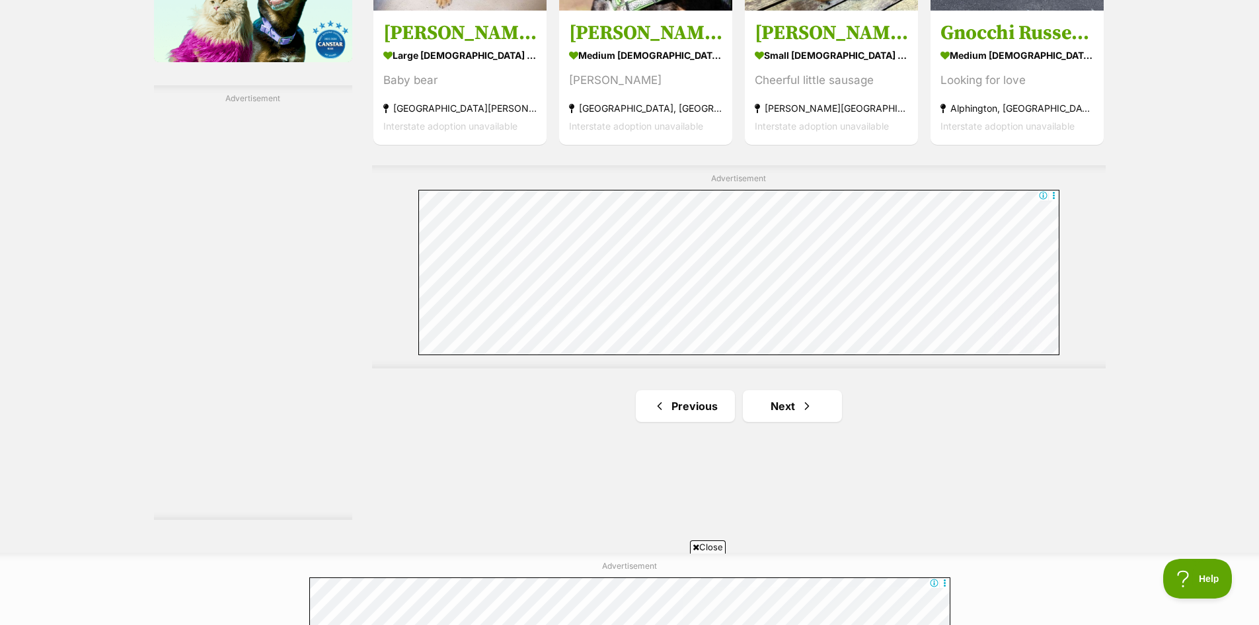
scroll to position [2306, 0]
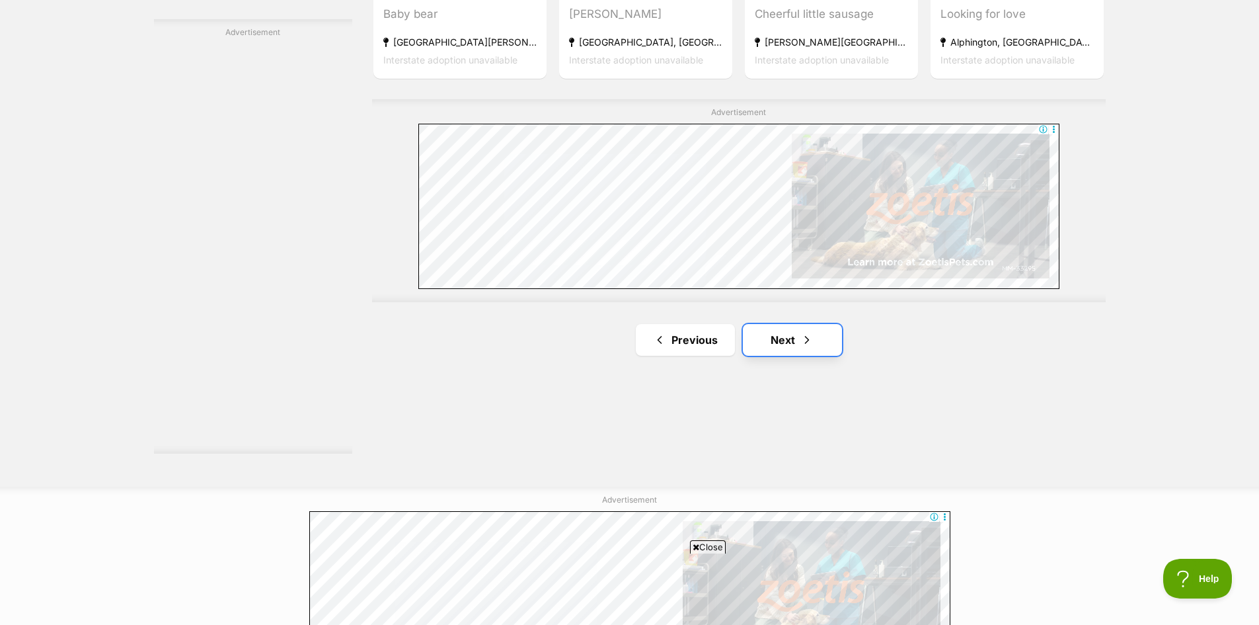
click at [808, 335] on span "Next page" at bounding box center [807, 340] width 13 height 16
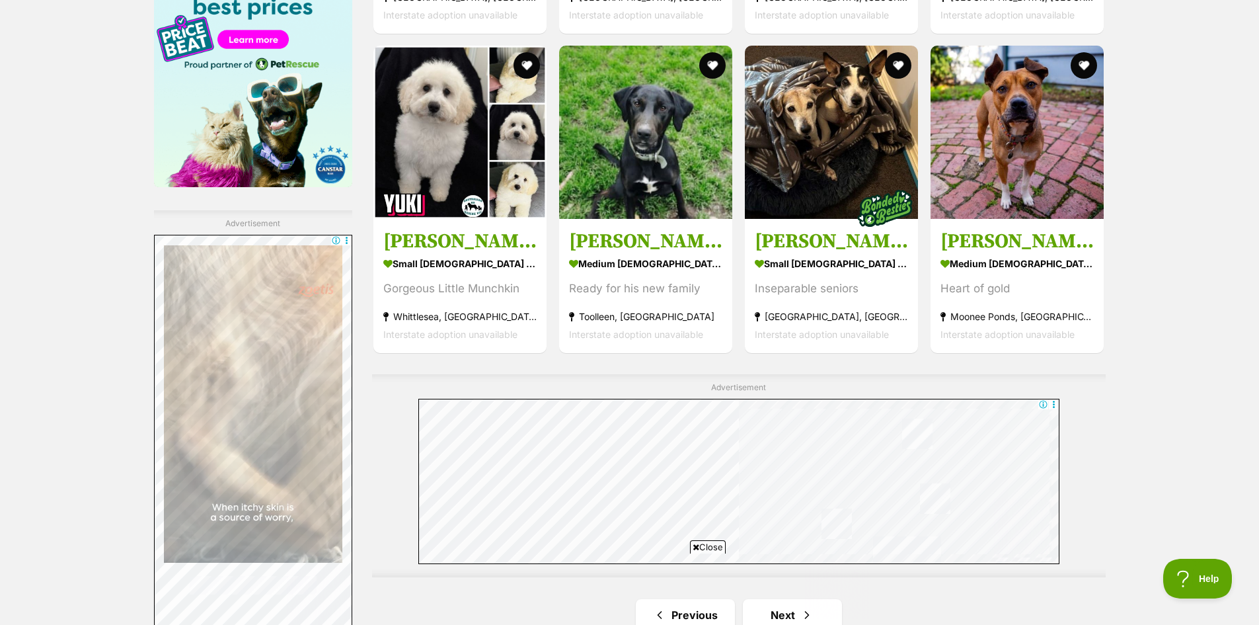
scroll to position [2248, 0]
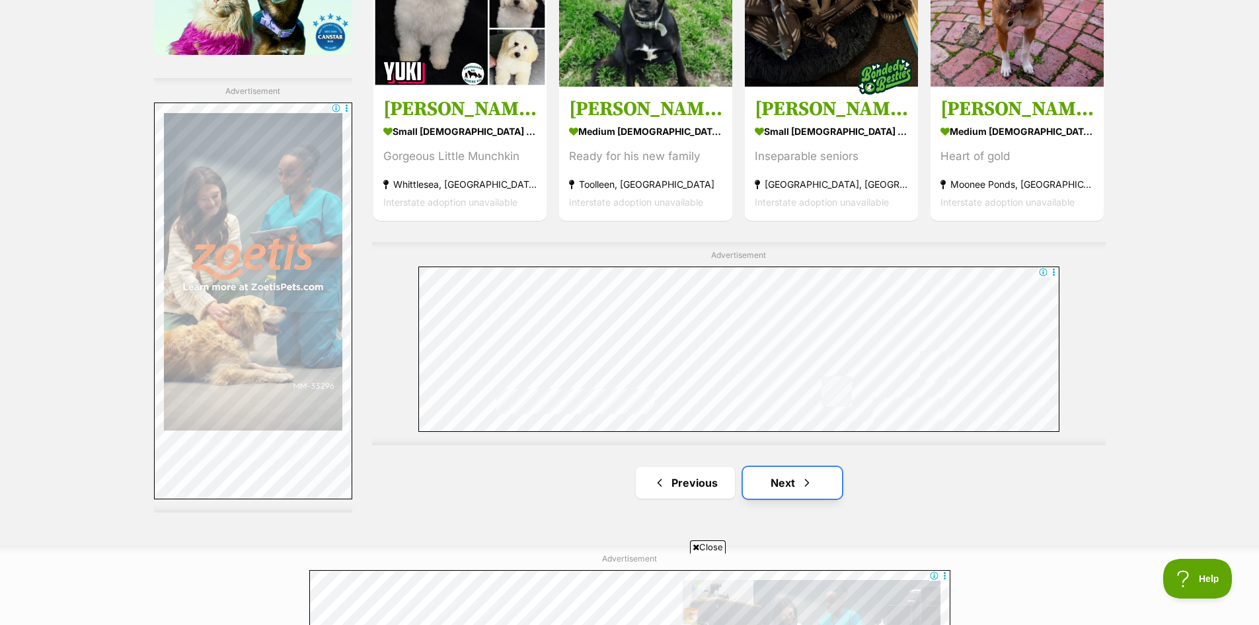
click at [792, 472] on link "Next" at bounding box center [792, 483] width 99 height 32
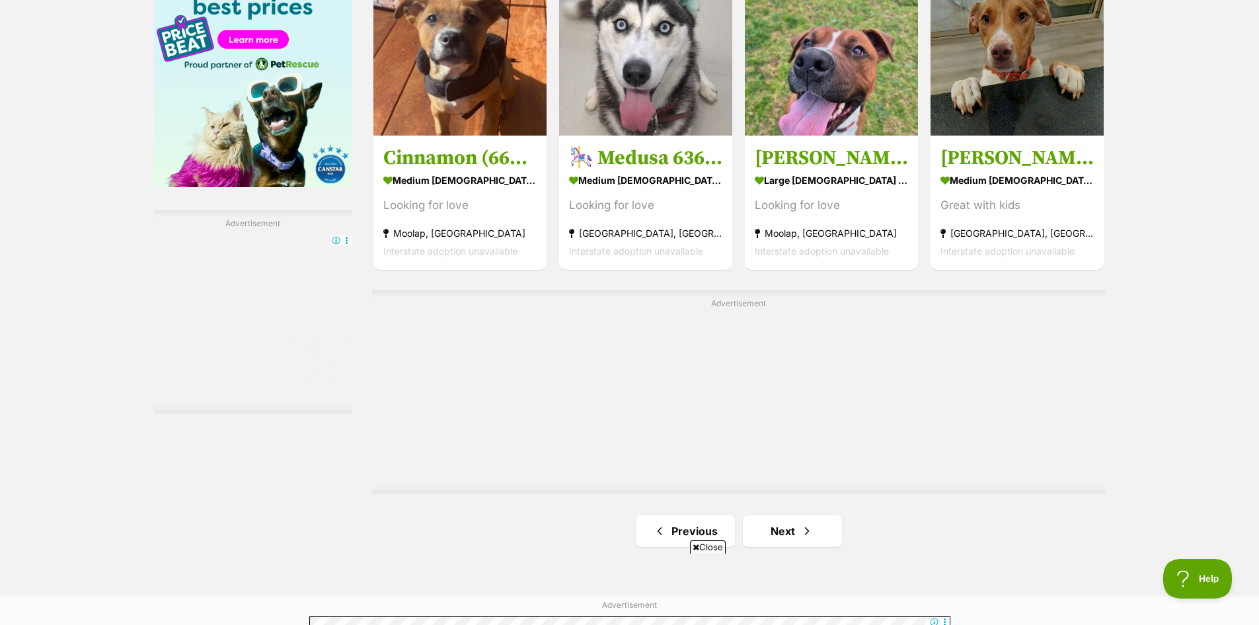
scroll to position [2182, 0]
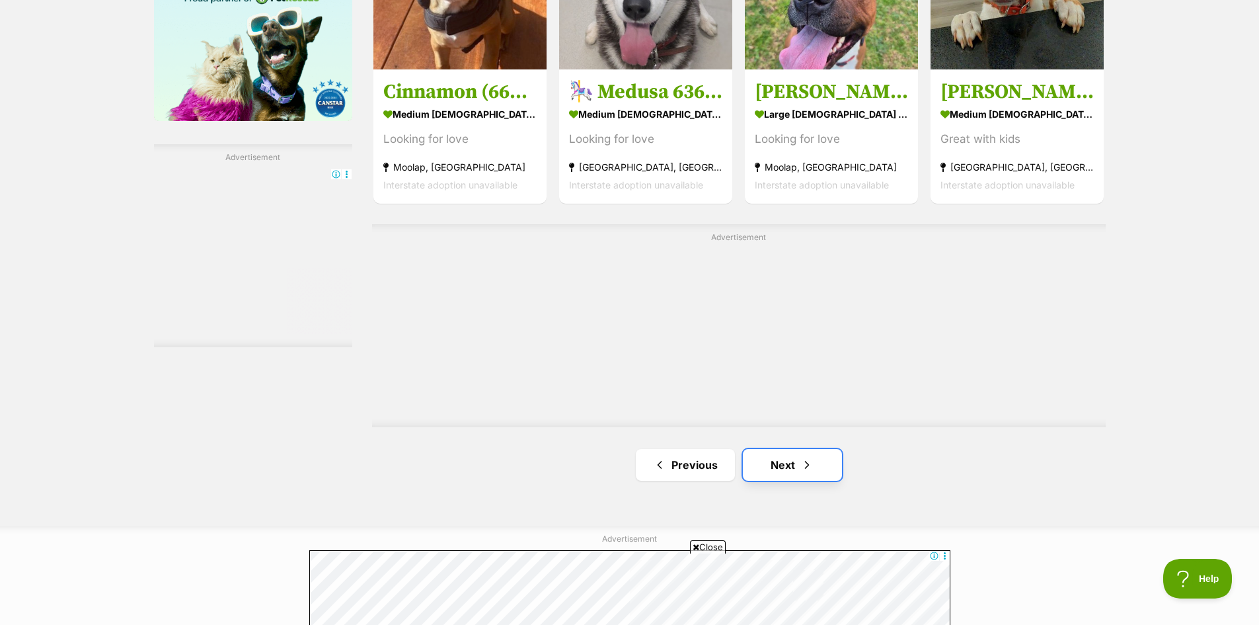
click at [787, 470] on link "Next" at bounding box center [792, 465] width 99 height 32
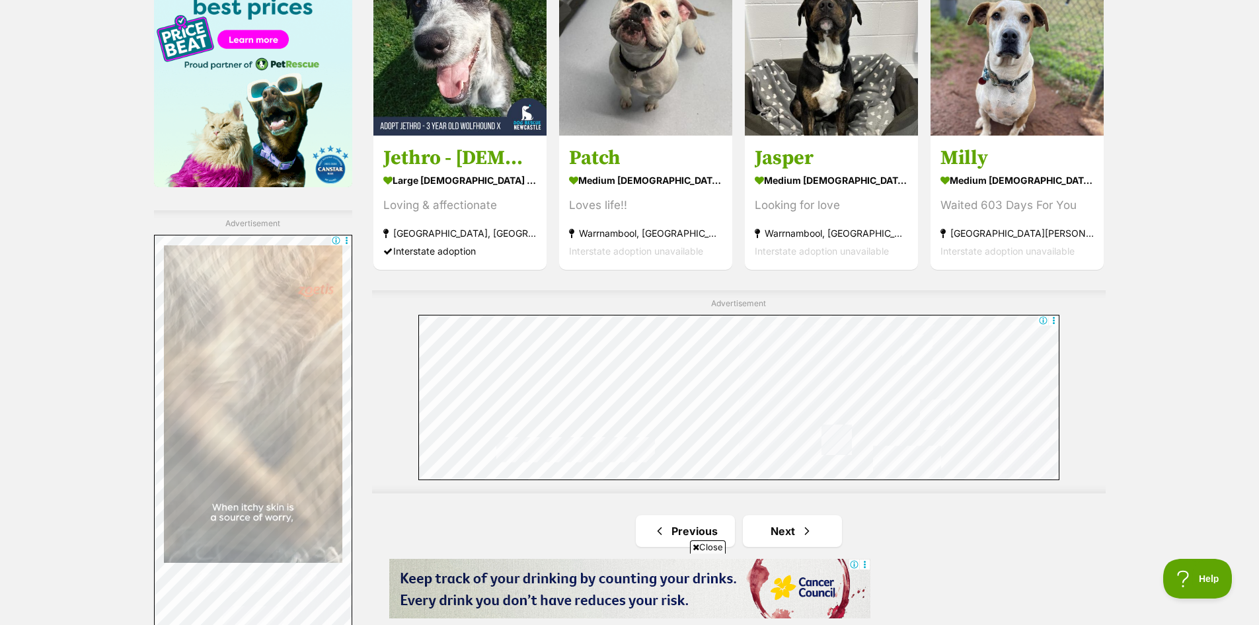
scroll to position [2380, 0]
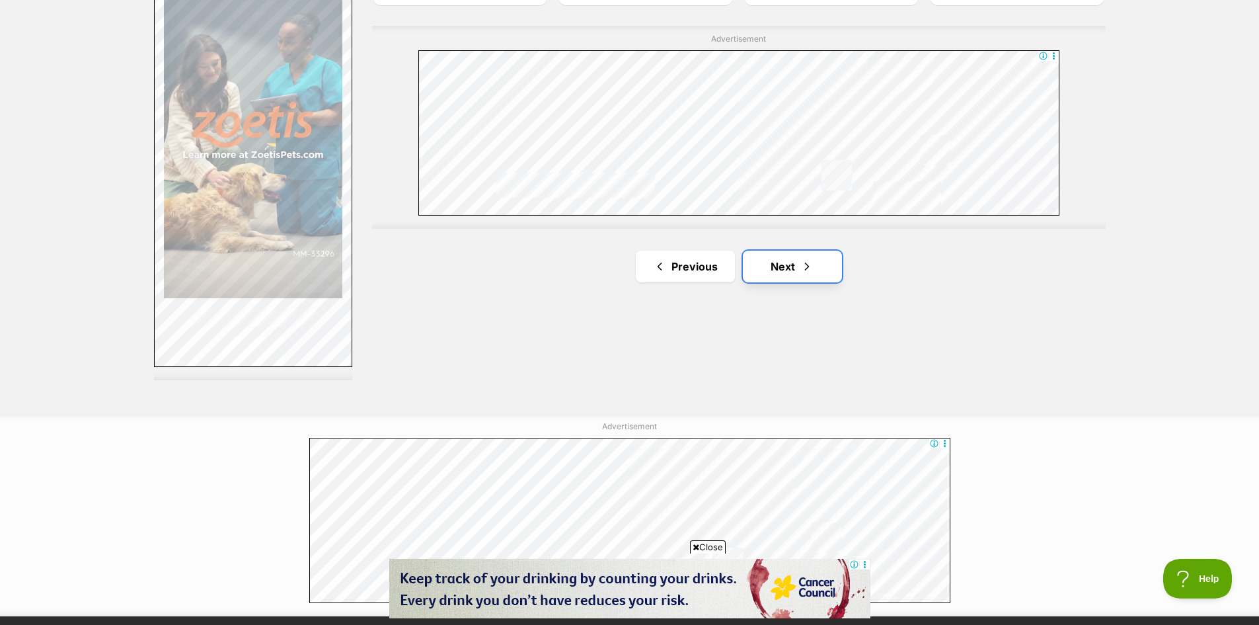
click at [782, 267] on link "Next" at bounding box center [792, 267] width 99 height 32
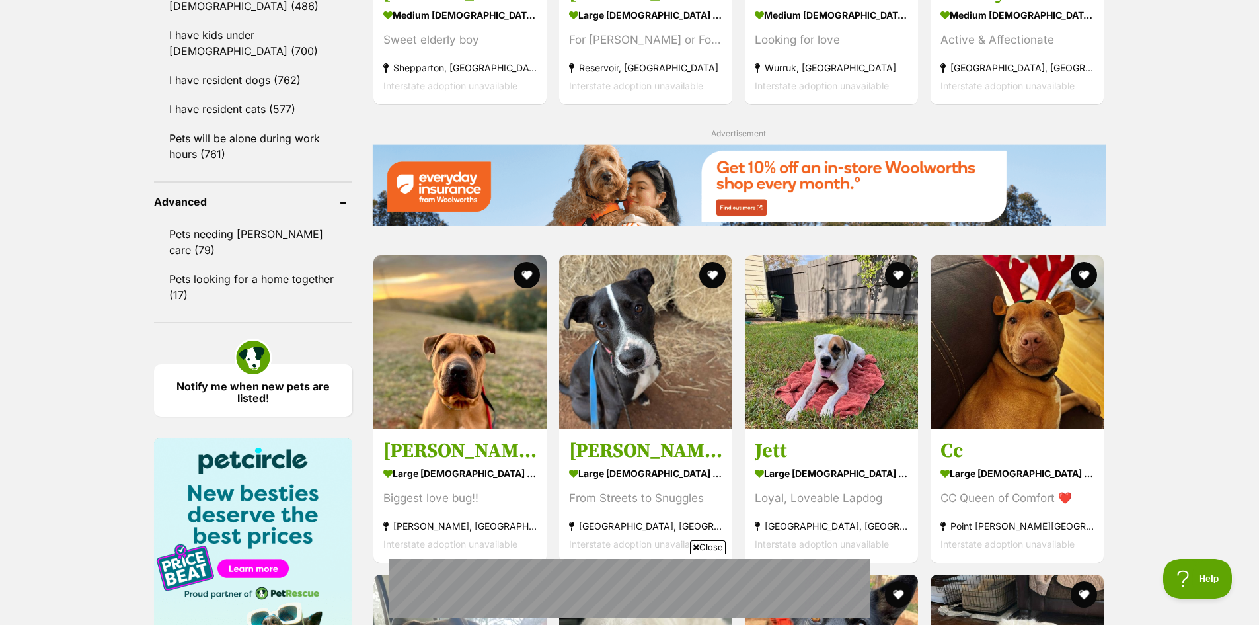
scroll to position [1653, 0]
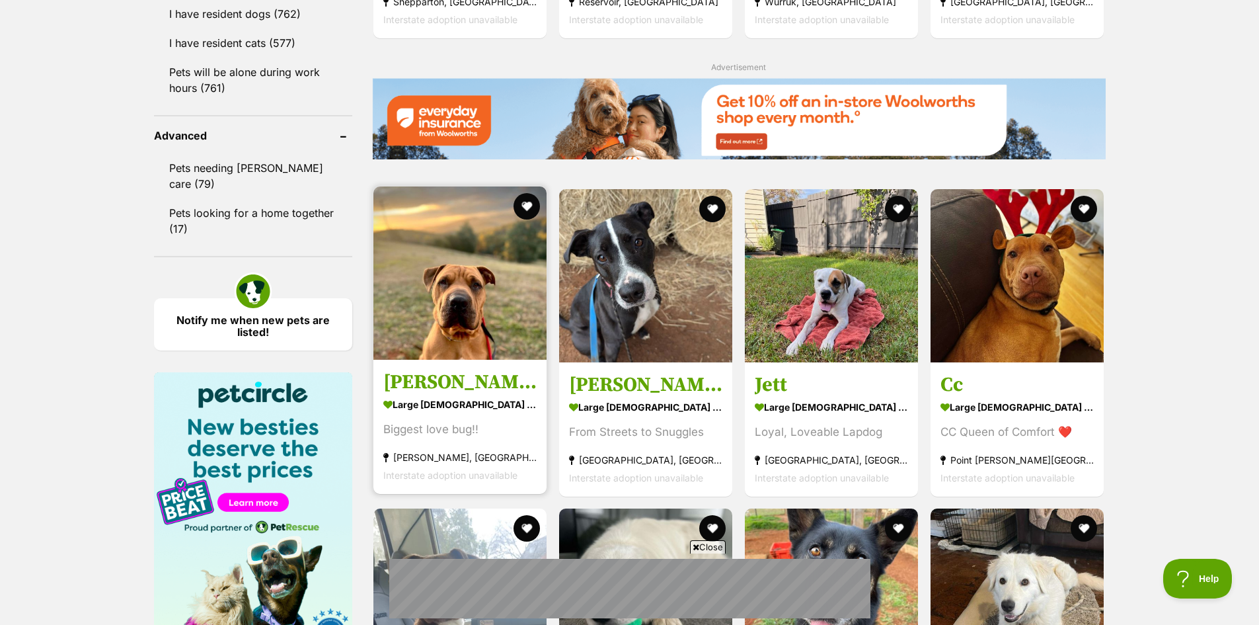
click at [449, 309] on img at bounding box center [459, 272] width 173 height 173
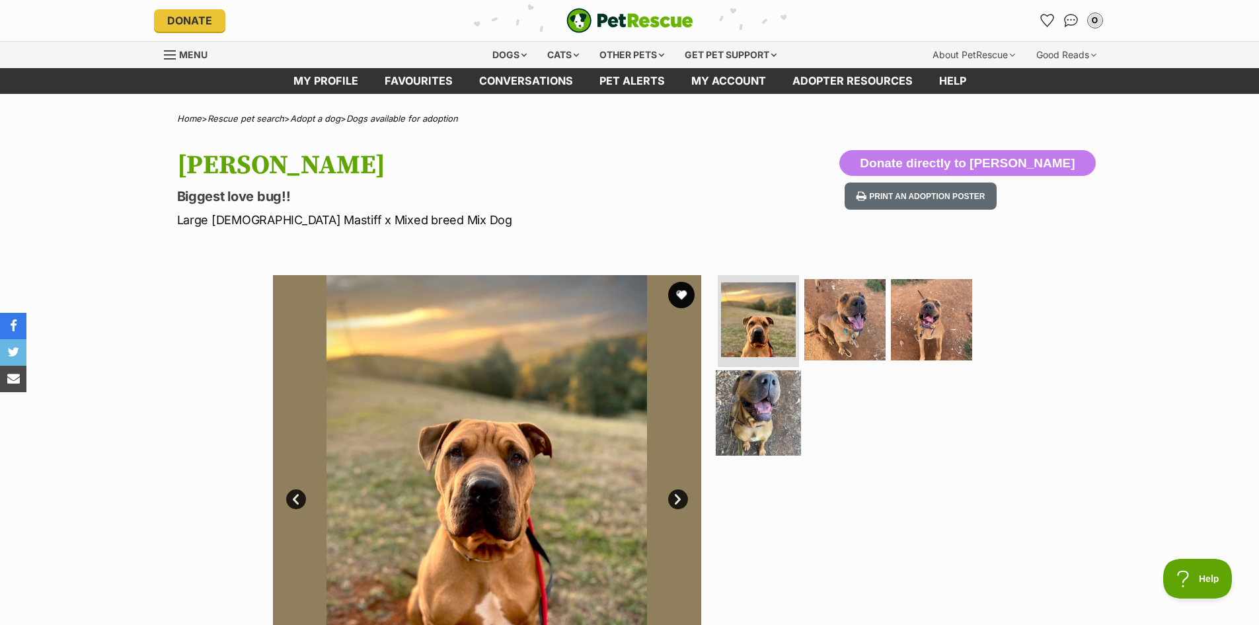
click at [752, 395] on img at bounding box center [758, 412] width 85 height 85
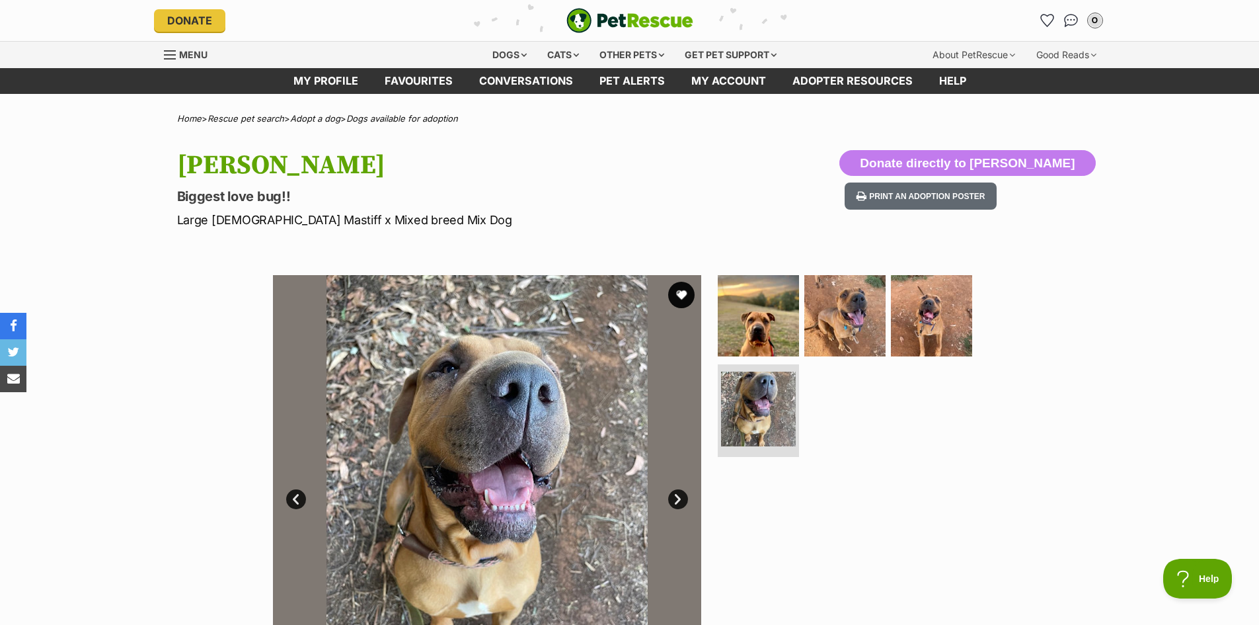
click at [679, 499] on link "Next" at bounding box center [678, 499] width 20 height 20
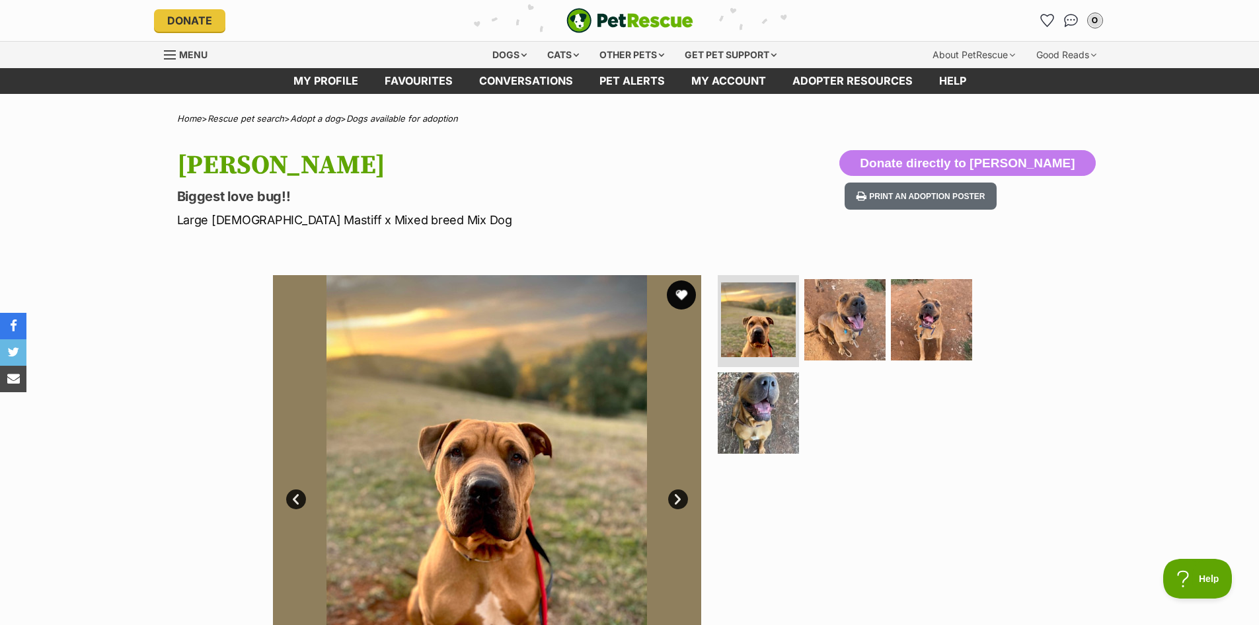
click at [684, 296] on button "favourite" at bounding box center [681, 294] width 29 height 29
click at [1046, 22] on icon "Favourites" at bounding box center [1047, 20] width 16 height 15
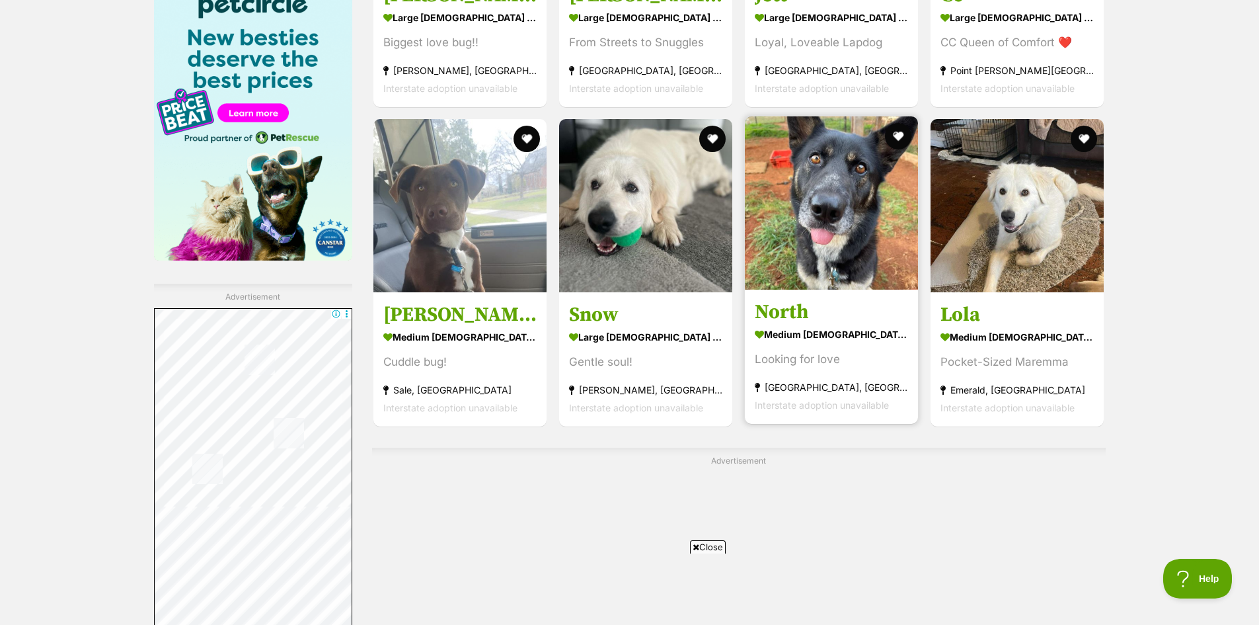
scroll to position [2240, 0]
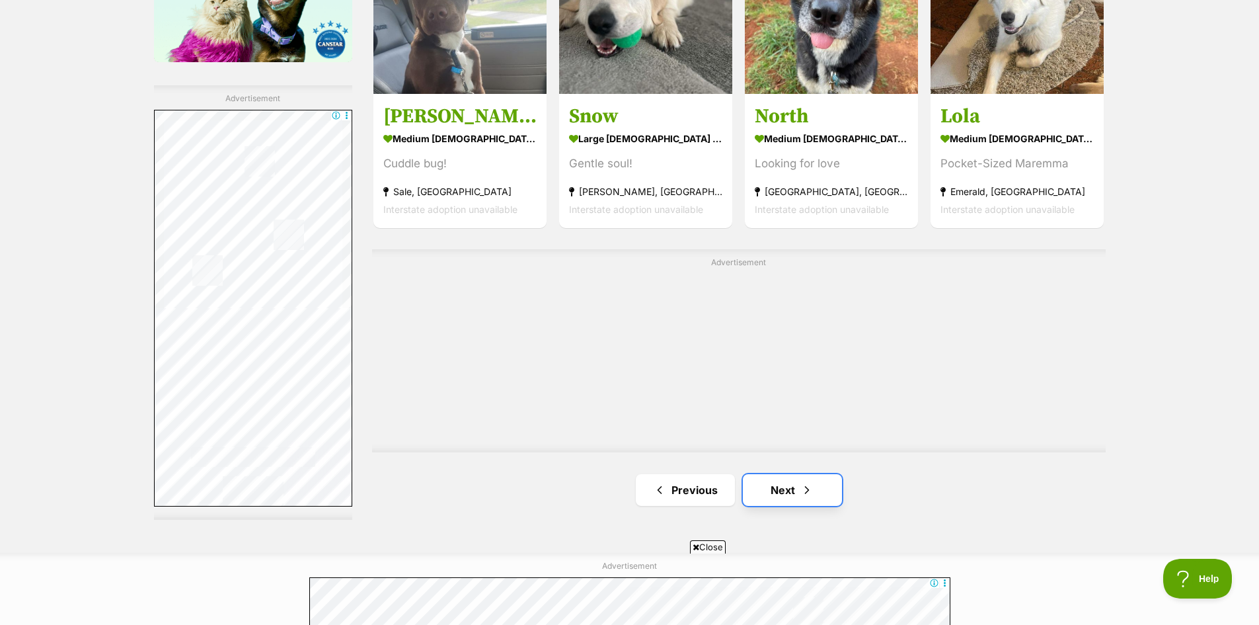
click at [781, 483] on link "Next" at bounding box center [792, 490] width 99 height 32
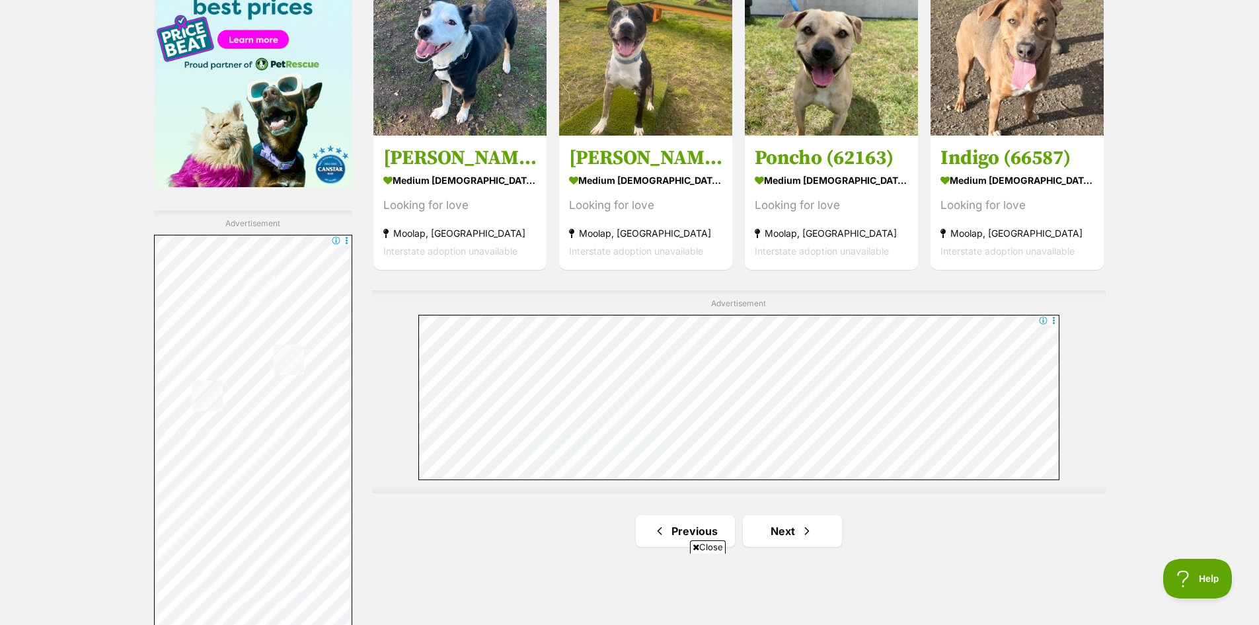
scroll to position [2248, 0]
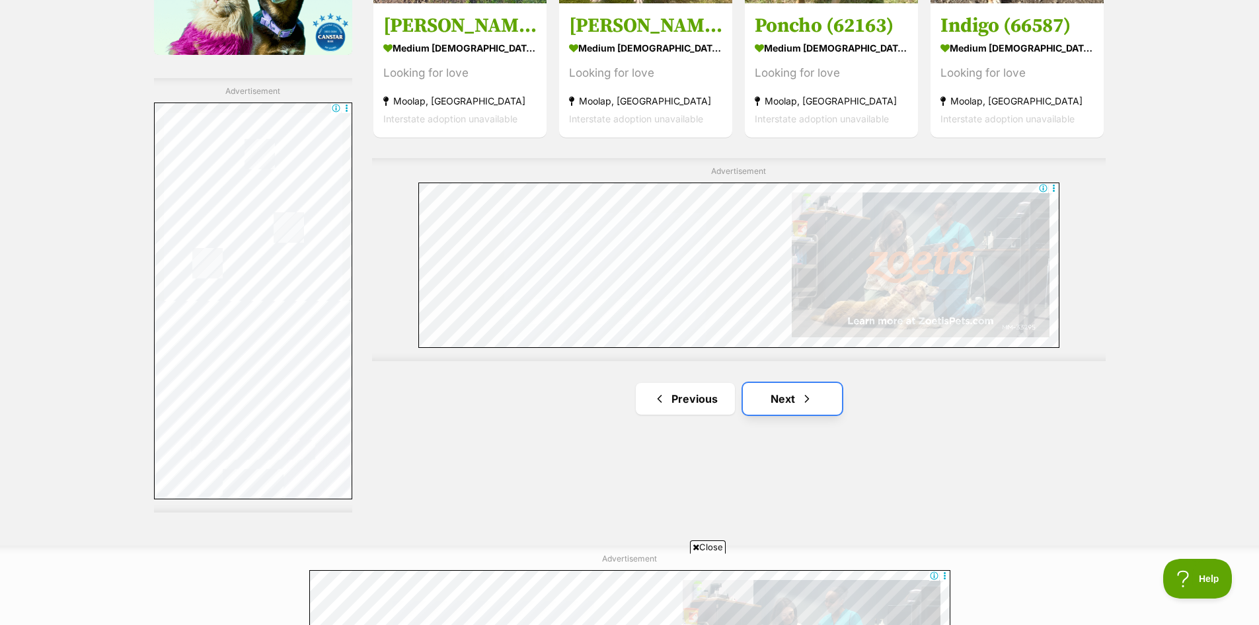
click at [798, 407] on link "Next" at bounding box center [792, 399] width 99 height 32
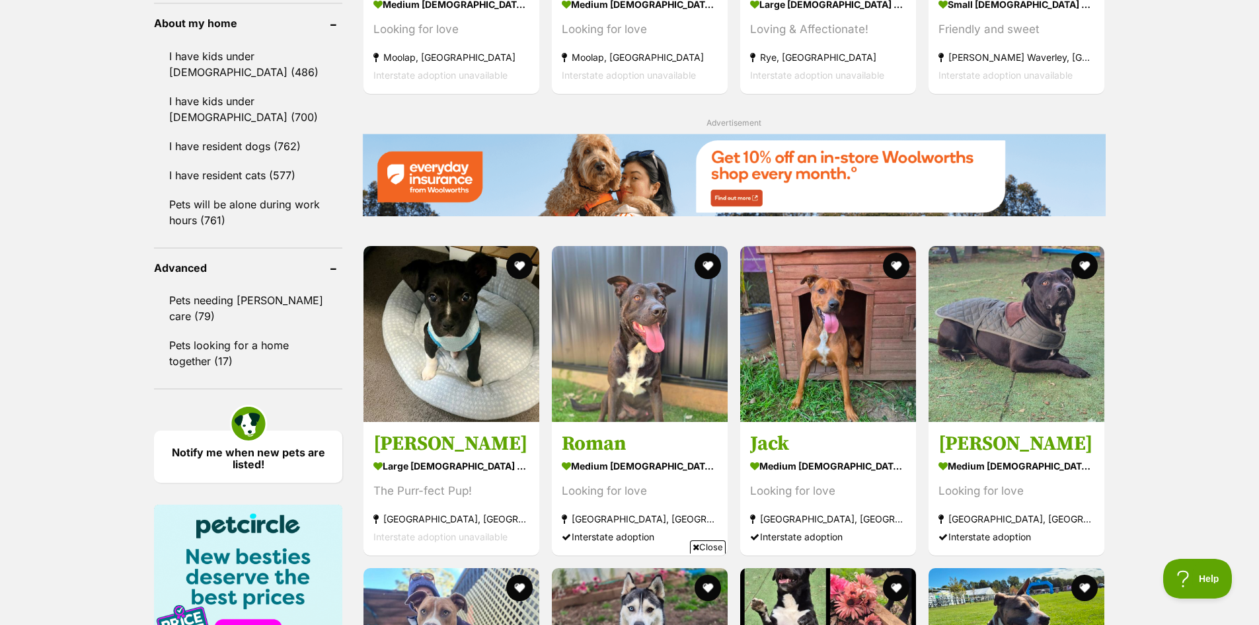
scroll to position [1719, 0]
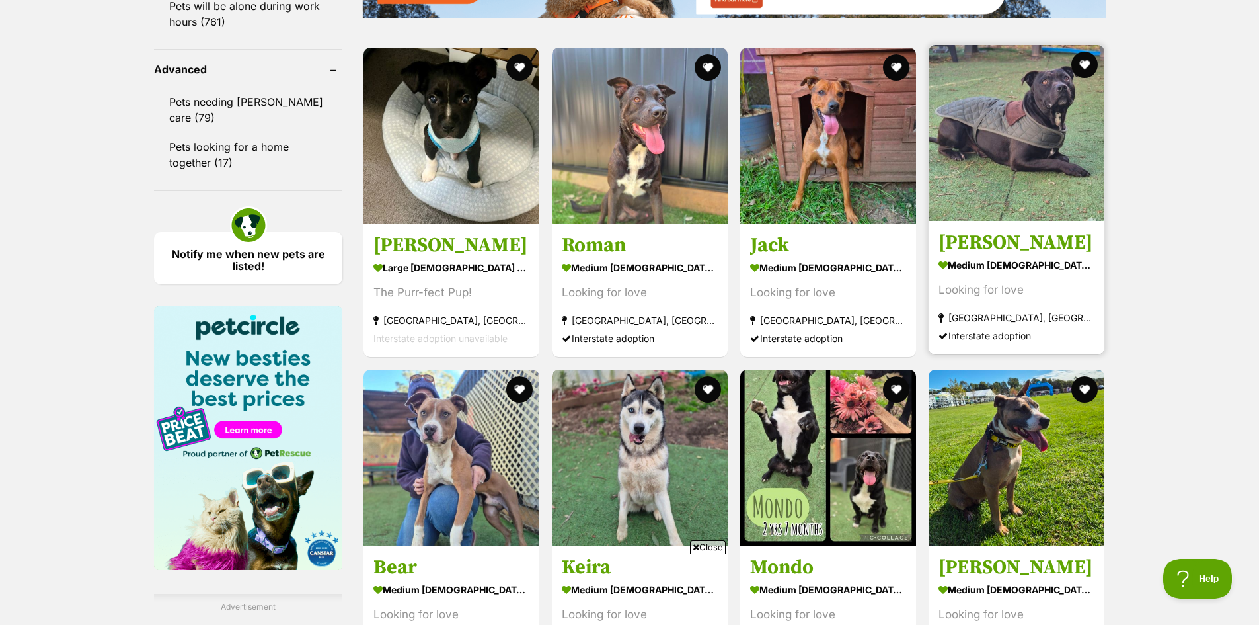
click at [1033, 163] on img at bounding box center [1017, 133] width 176 height 176
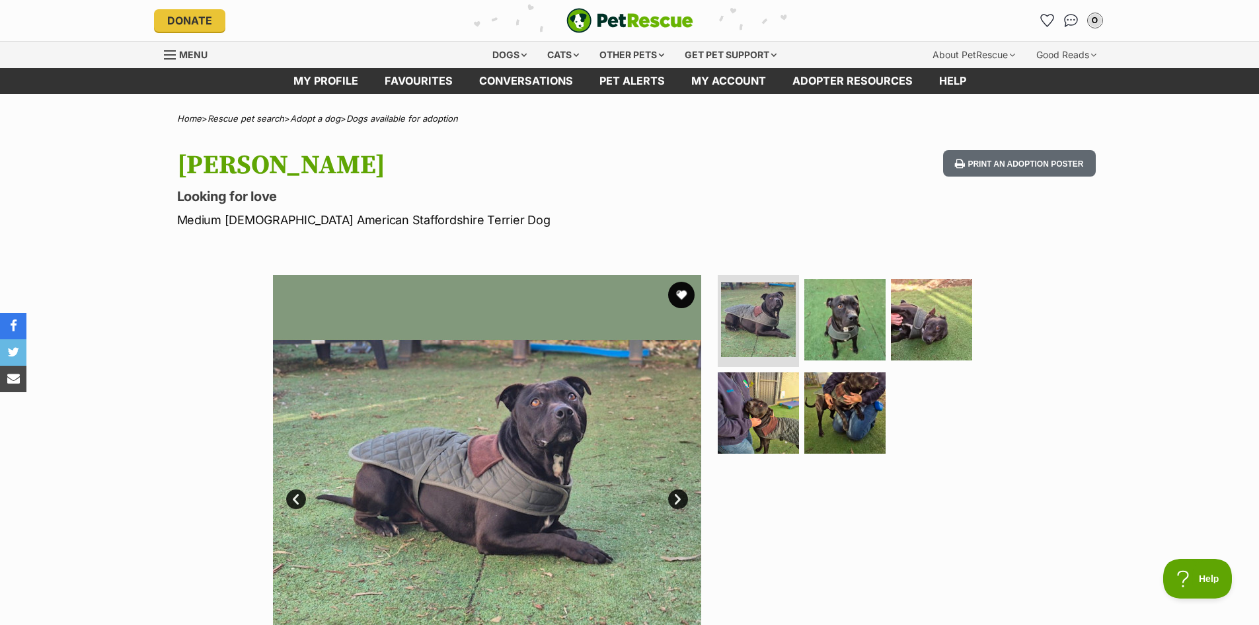
click at [674, 504] on link "Next" at bounding box center [678, 499] width 20 height 20
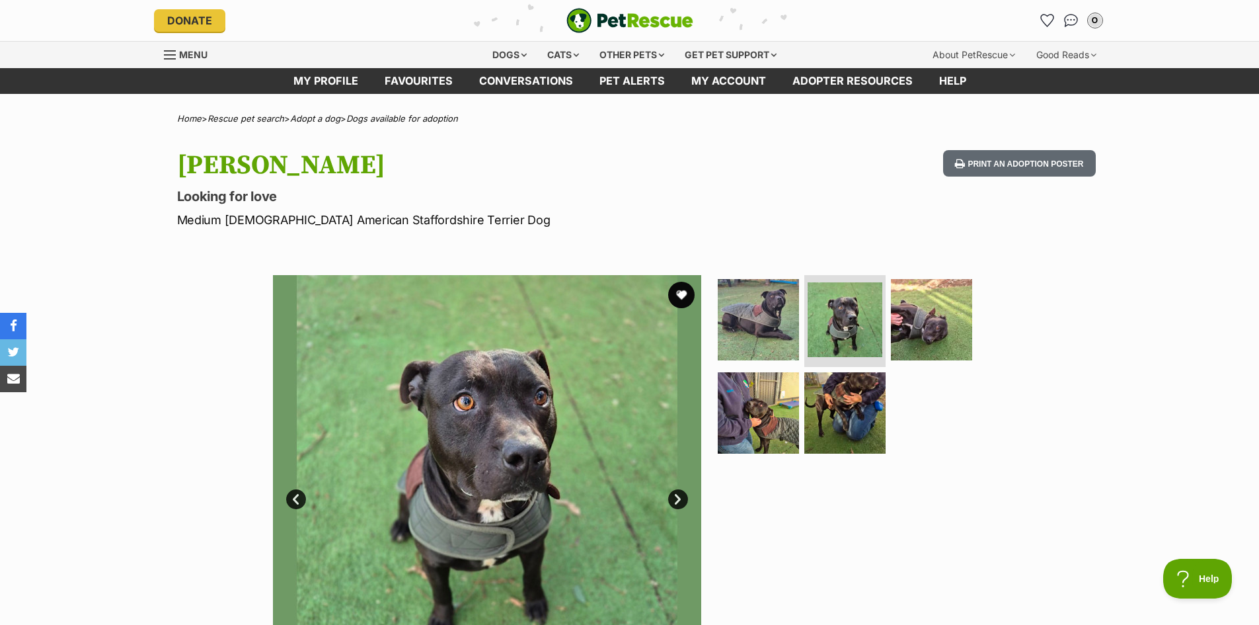
click at [676, 502] on link "Next" at bounding box center [678, 499] width 20 height 20
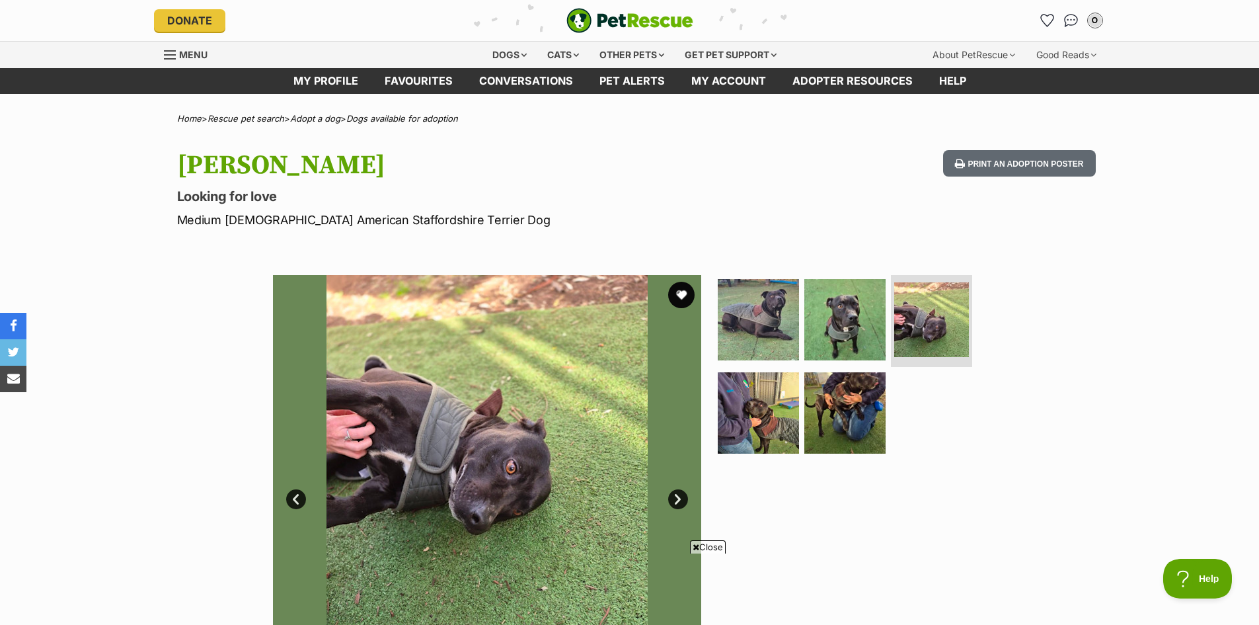
scroll to position [198, 0]
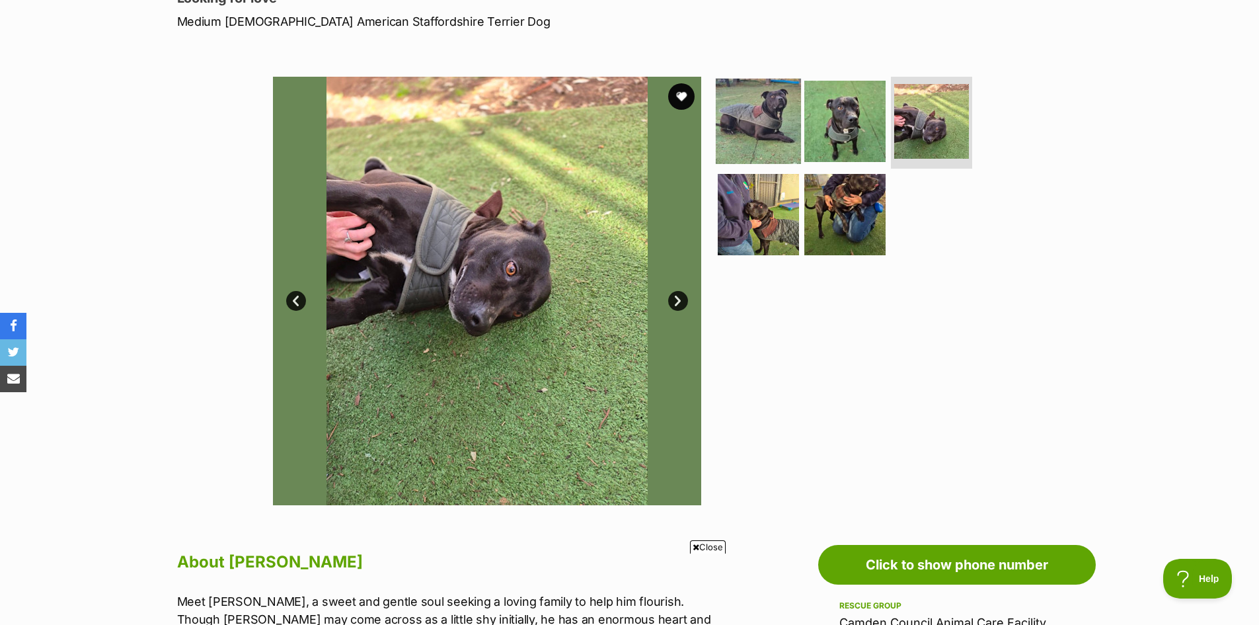
click at [766, 114] on img at bounding box center [758, 120] width 85 height 85
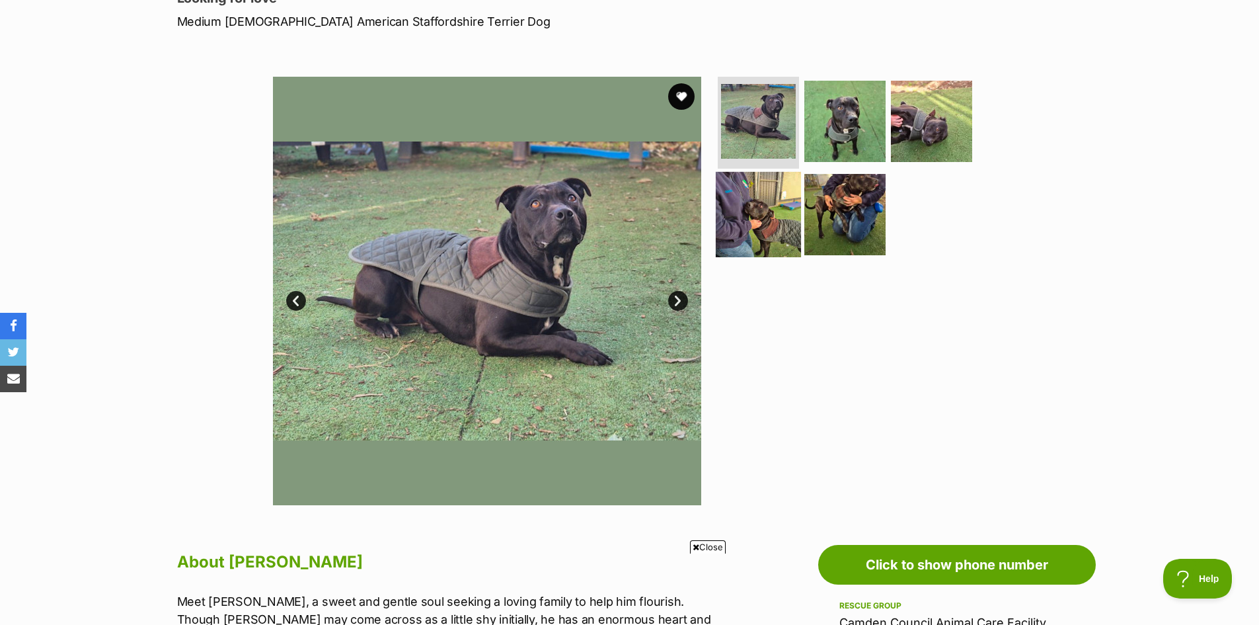
click at [771, 219] on img at bounding box center [758, 214] width 85 height 85
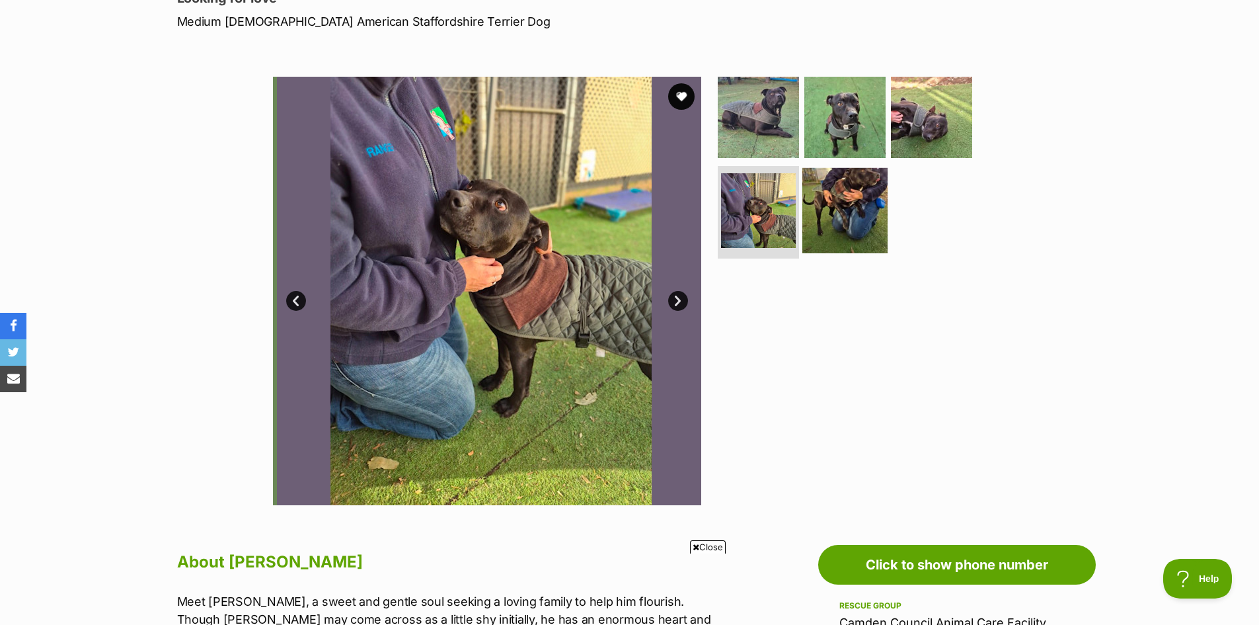
click at [845, 212] on img at bounding box center [845, 210] width 85 height 85
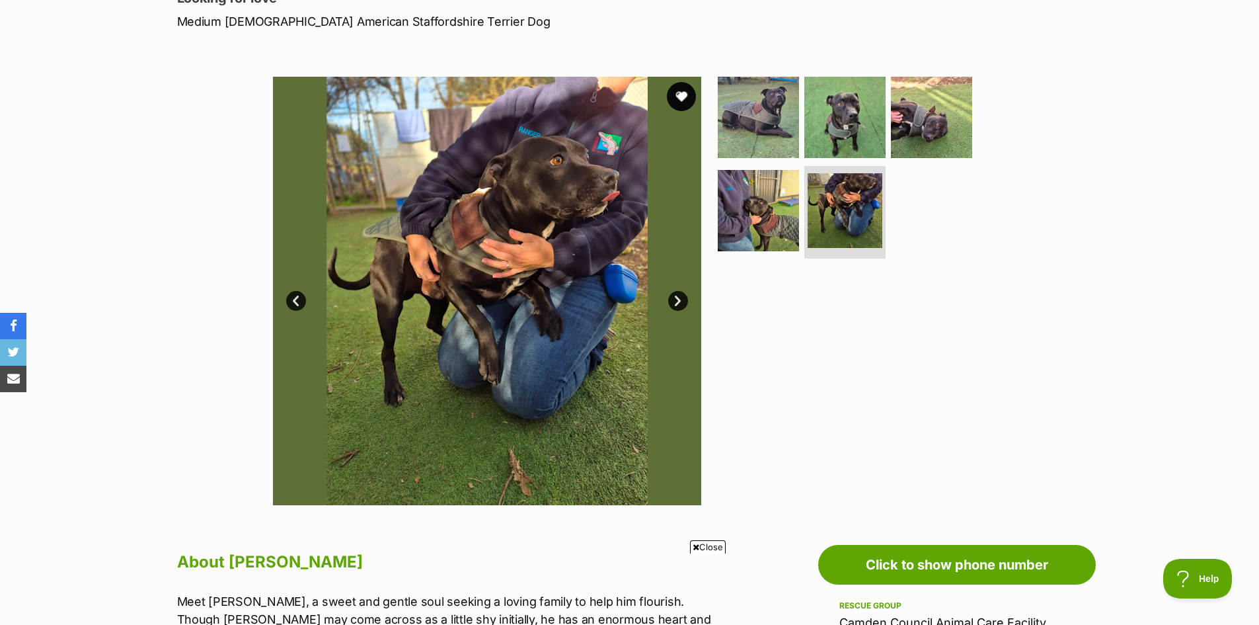
click at [681, 96] on button "favourite" at bounding box center [681, 96] width 29 height 29
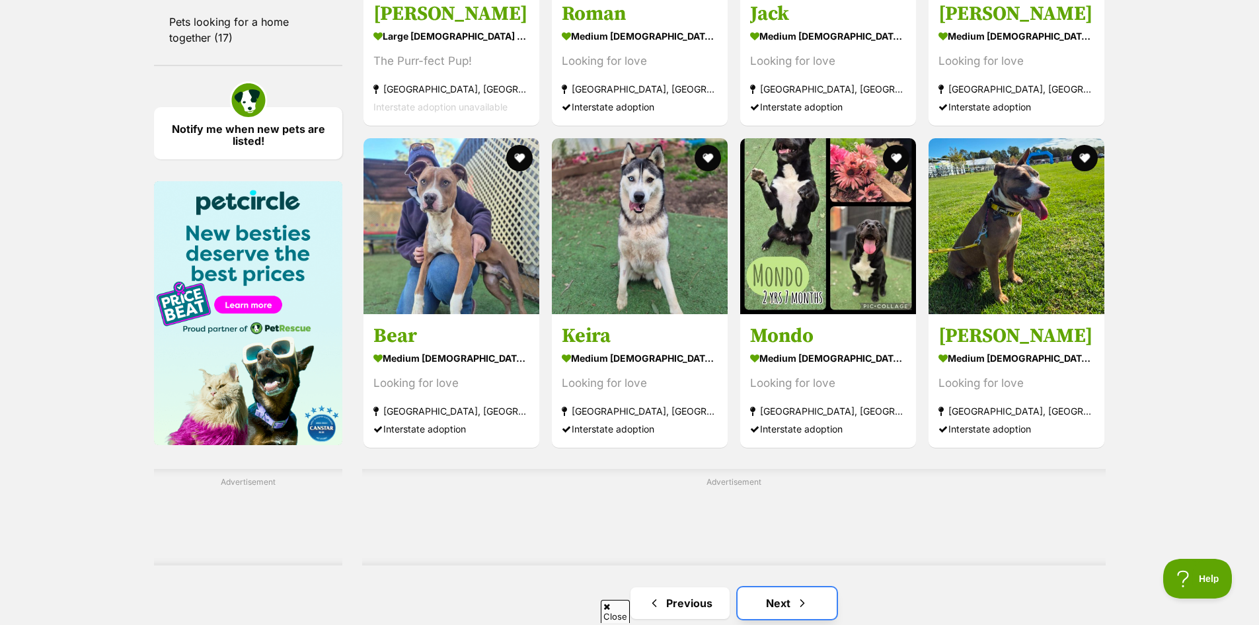
click at [771, 587] on link "Next" at bounding box center [787, 603] width 99 height 32
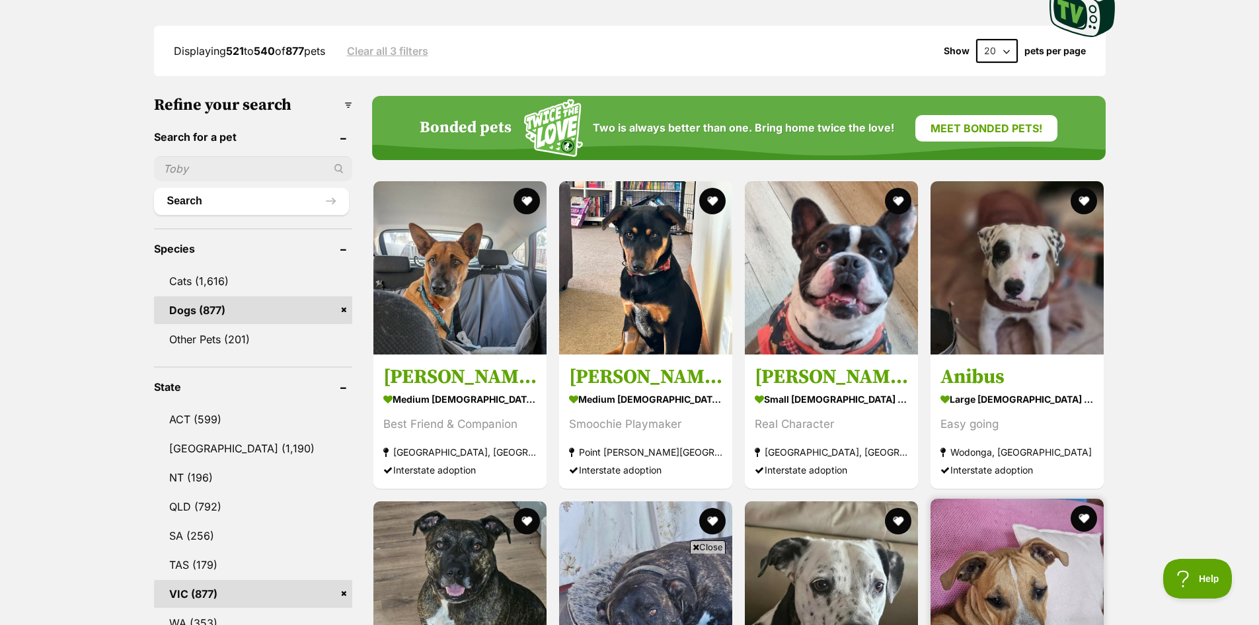
scroll to position [463, 0]
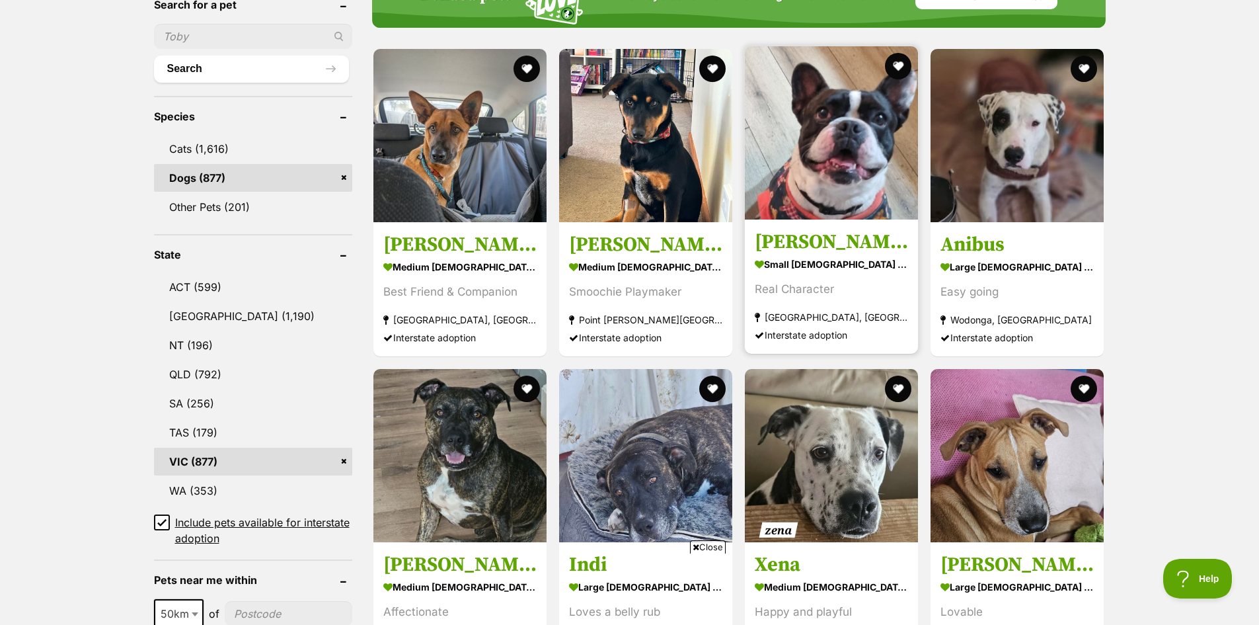
click at [851, 154] on img at bounding box center [831, 132] width 173 height 173
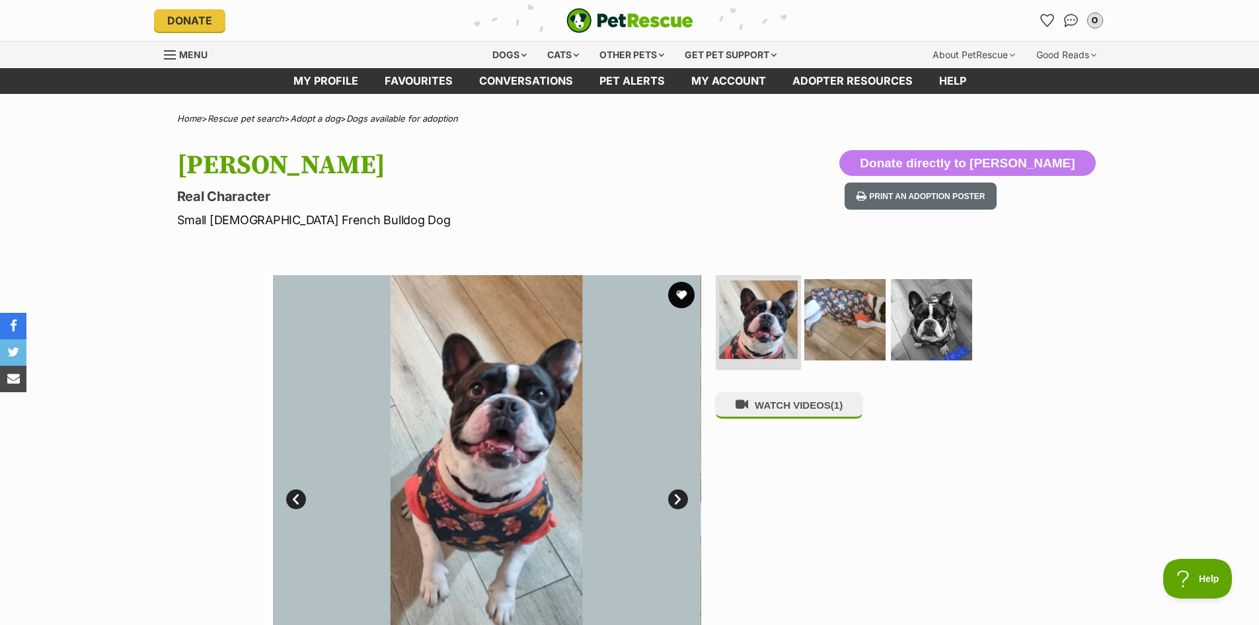
click at [766, 326] on img at bounding box center [758, 319] width 79 height 79
click at [834, 325] on img at bounding box center [845, 318] width 85 height 85
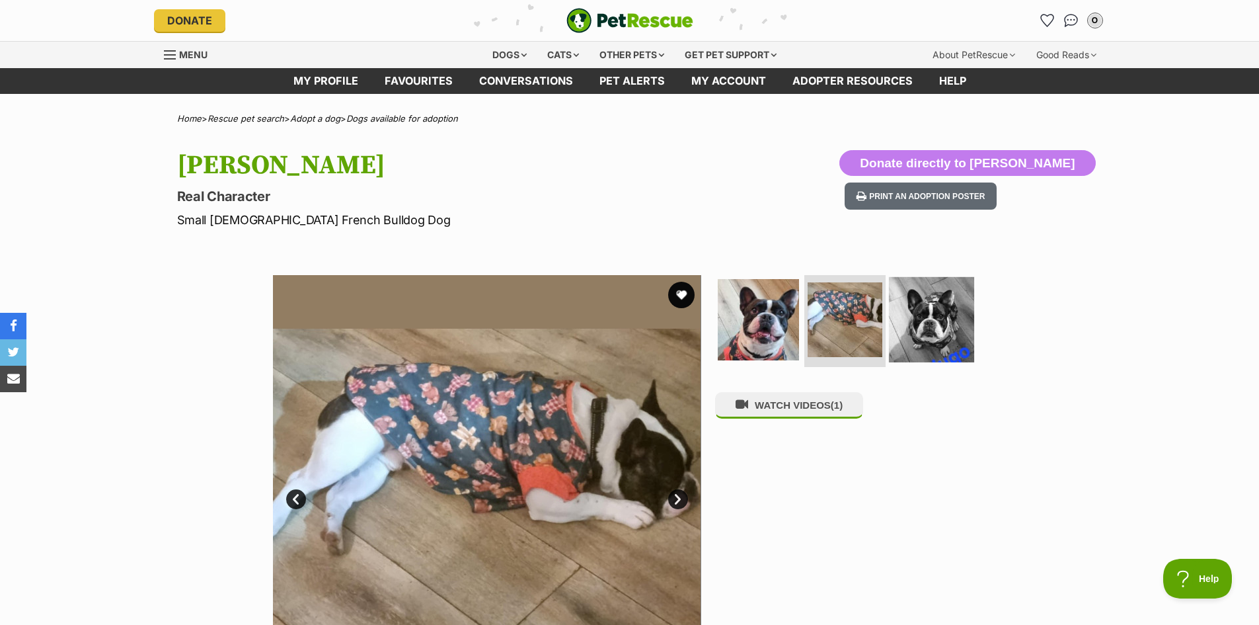
click at [922, 323] on img at bounding box center [931, 318] width 85 height 85
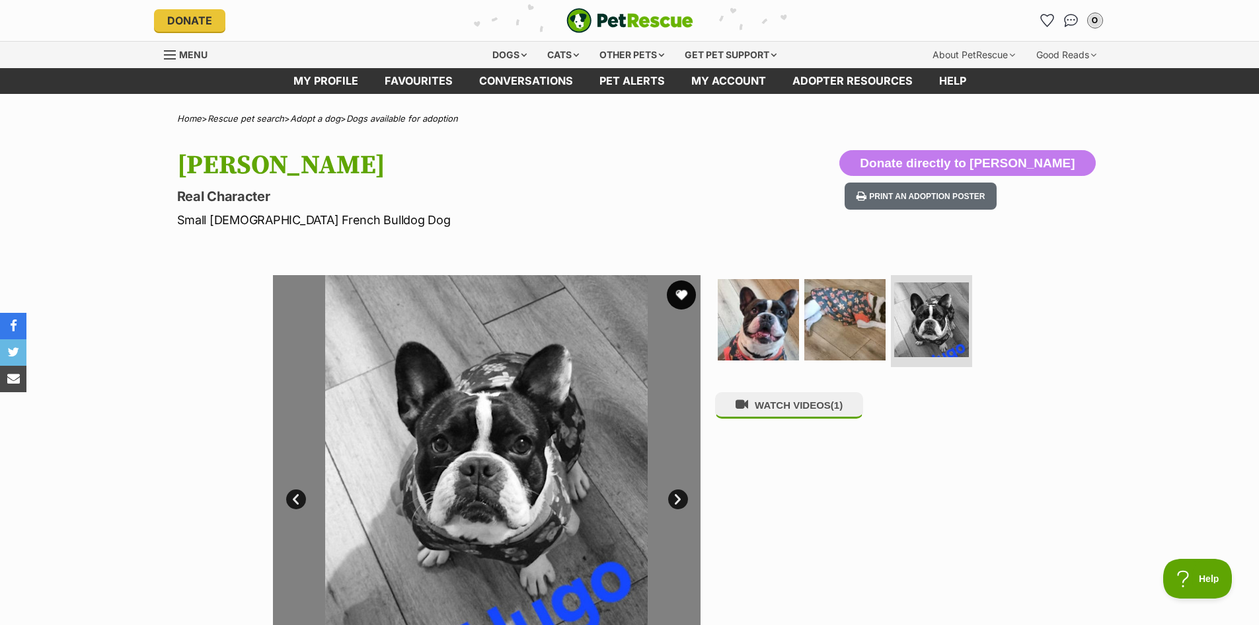
click at [679, 295] on button "favourite" at bounding box center [681, 294] width 29 height 29
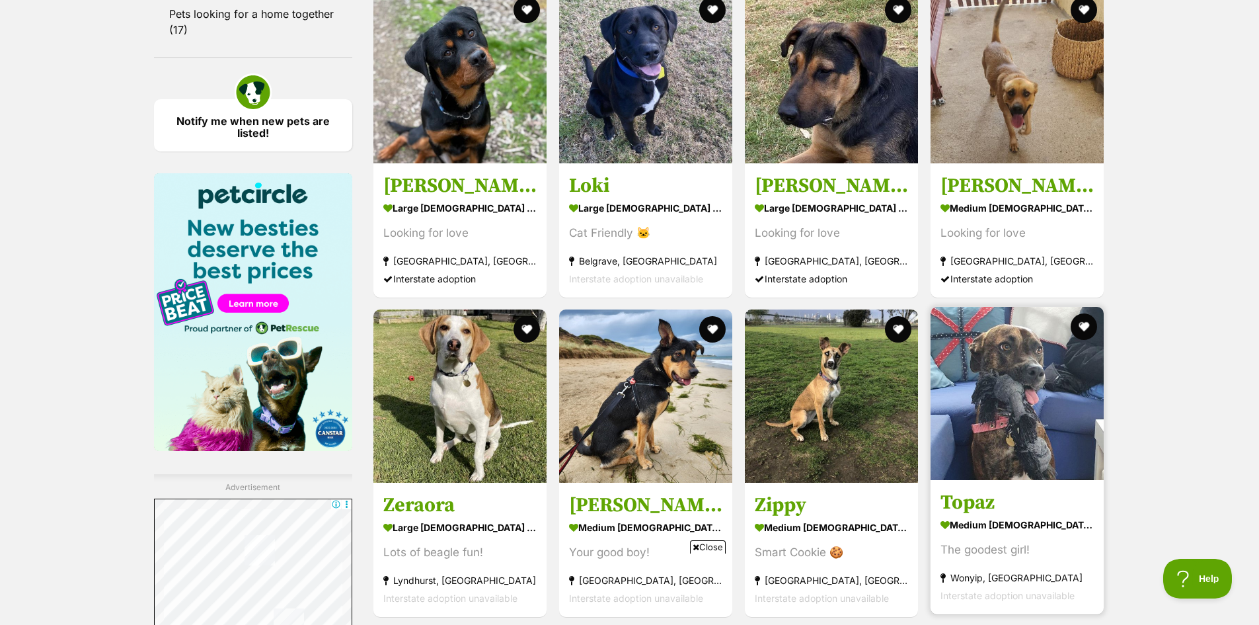
scroll to position [1984, 0]
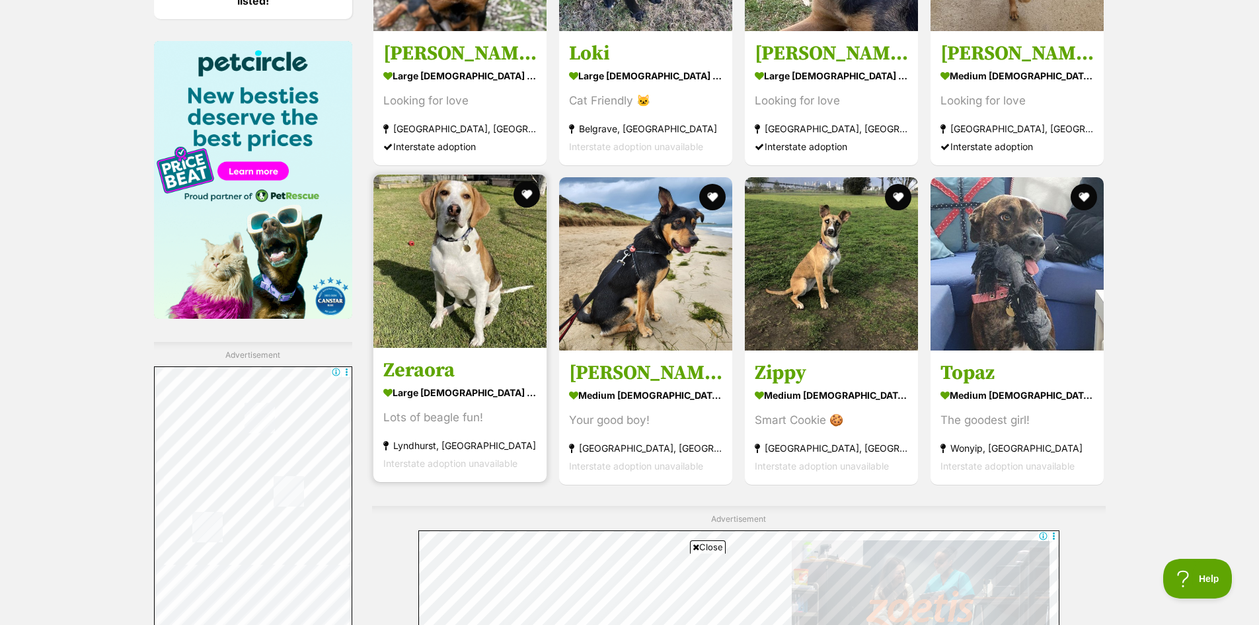
click at [504, 292] on img at bounding box center [459, 261] width 173 height 173
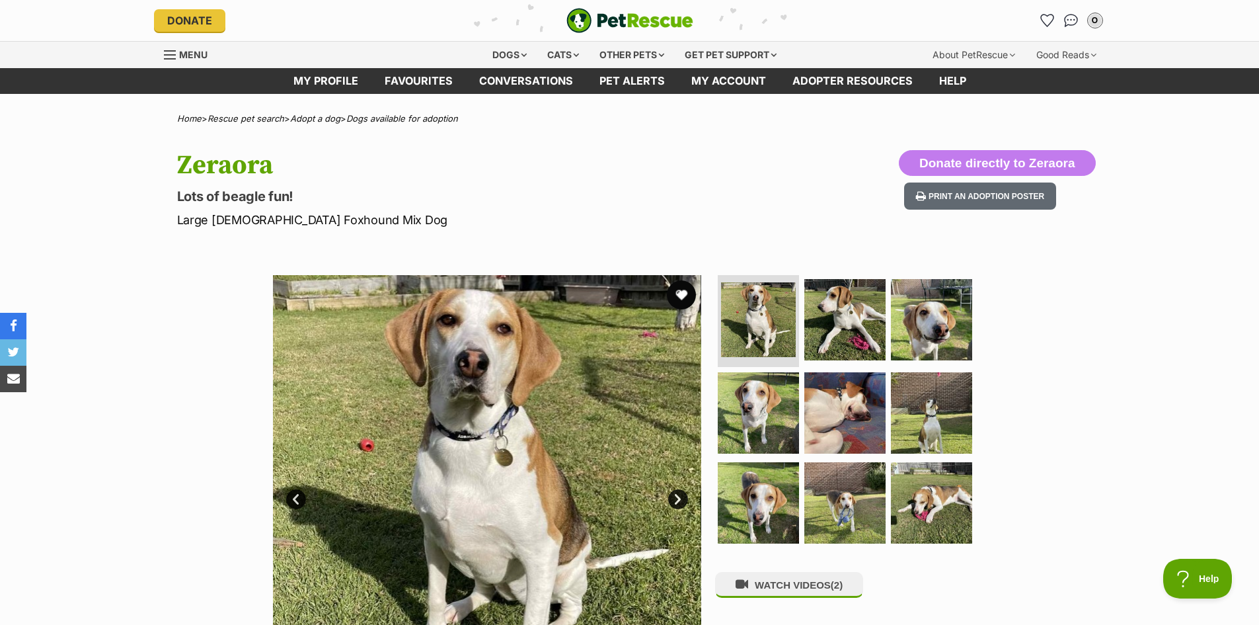
click at [680, 294] on button "favourite" at bounding box center [681, 294] width 29 height 29
